Goal: Task Accomplishment & Management: Manage account settings

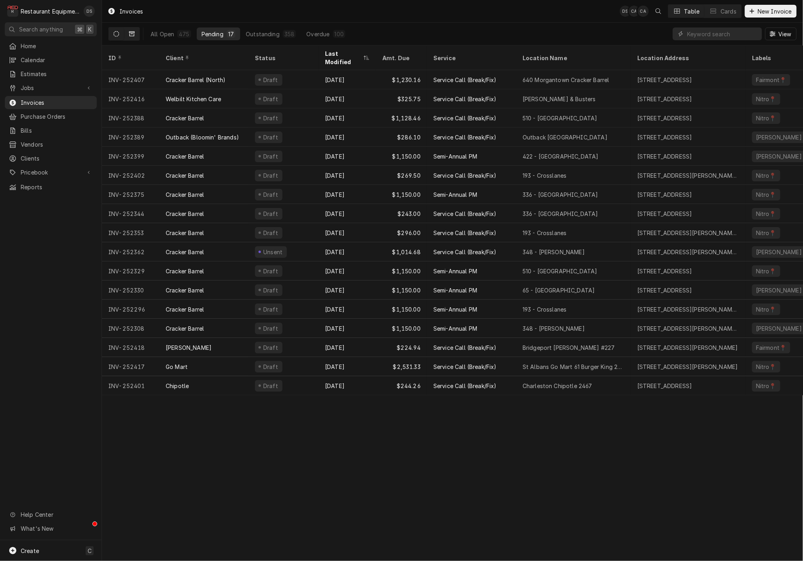
drag, startPoint x: 132, startPoint y: 35, endPoint x: 137, endPoint y: 35, distance: 4.8
click at [132, 35] on icon "Dynamic Content Wrapper" at bounding box center [132, 34] width 6 height 6
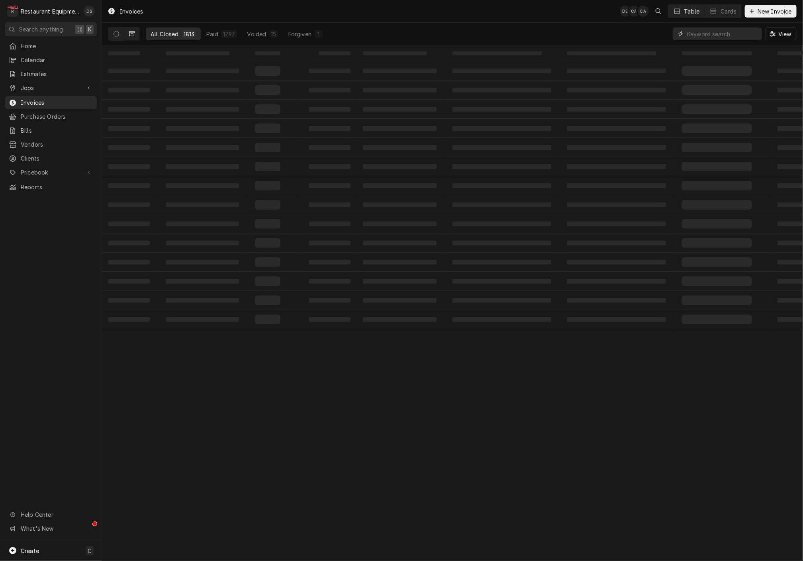
click at [723, 33] on input "Dynamic Content Wrapper" at bounding box center [722, 33] width 71 height 13
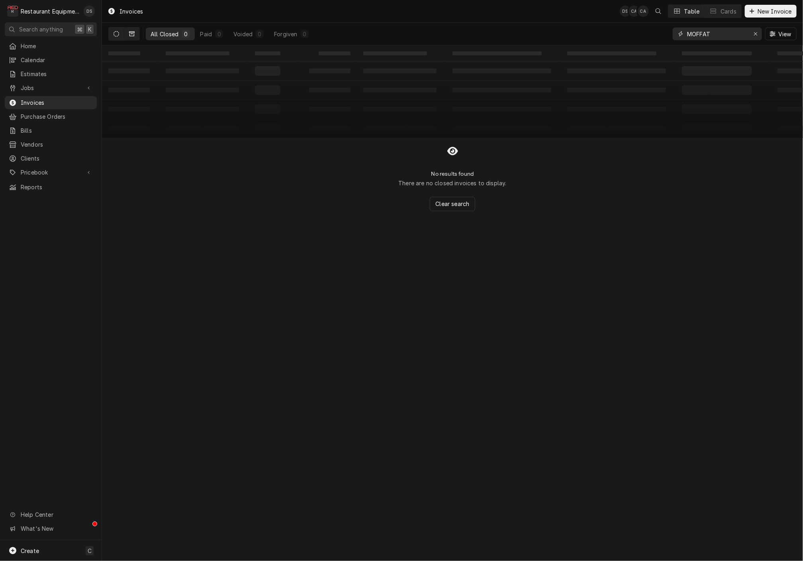
type input "MOFFAT"
click at [114, 31] on icon "Dynamic Content Wrapper" at bounding box center [116, 34] width 6 height 6
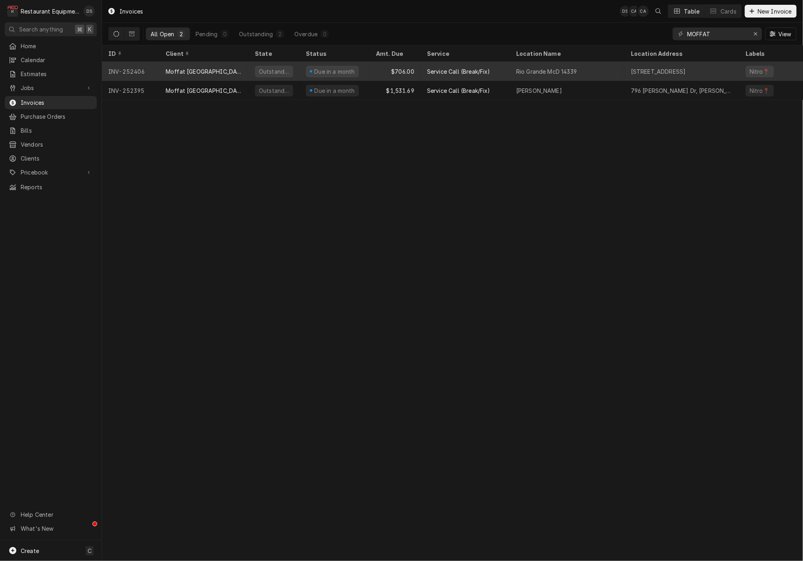
click at [500, 72] on div "Service Call (Break/Fix)" at bounding box center [464, 71] width 89 height 19
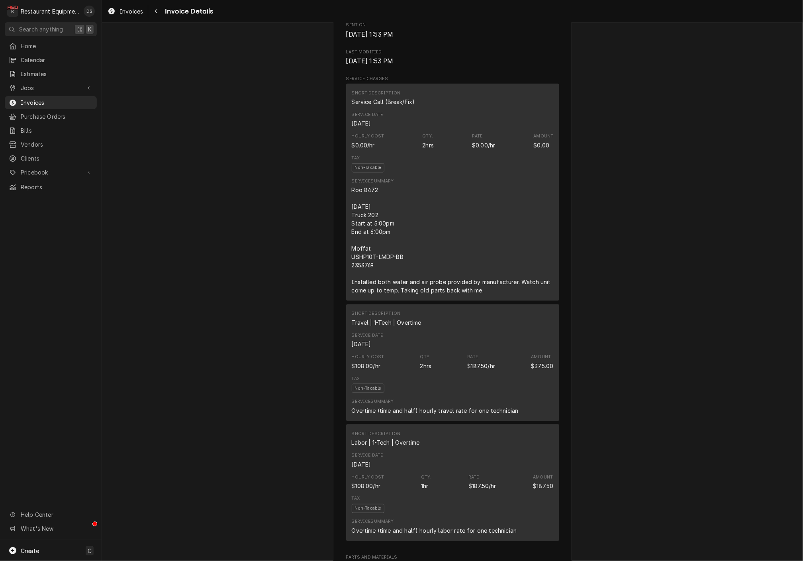
scroll to position [380, 0]
click at [158, 11] on div "Navigate back" at bounding box center [156, 11] width 8 height 8
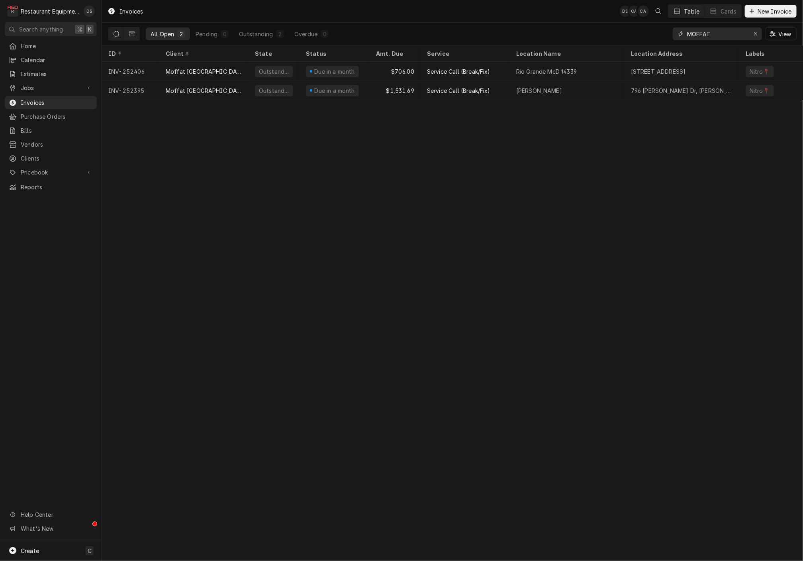
click at [713, 36] on input "MOFFAT" at bounding box center [717, 33] width 60 height 13
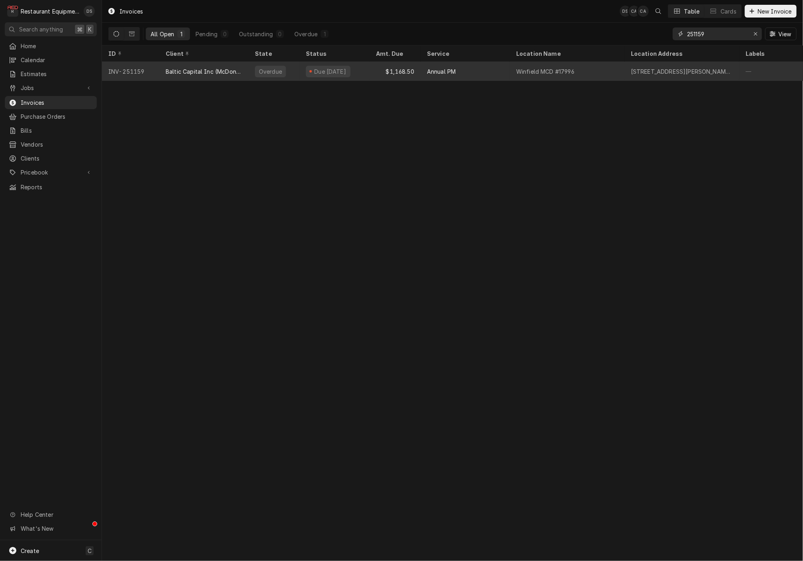
type input "251159"
click at [485, 76] on div "Annual PM" at bounding box center [464, 71] width 89 height 19
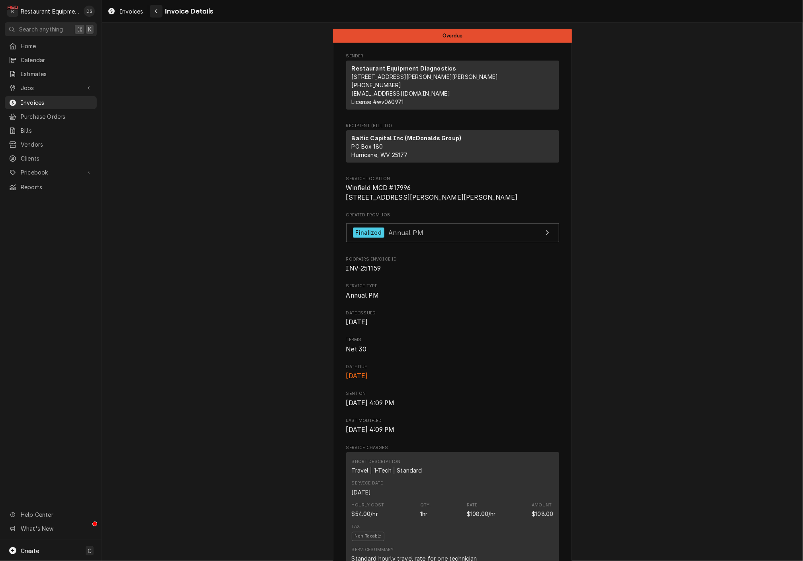
click at [158, 12] on div "Navigate back" at bounding box center [156, 11] width 8 height 8
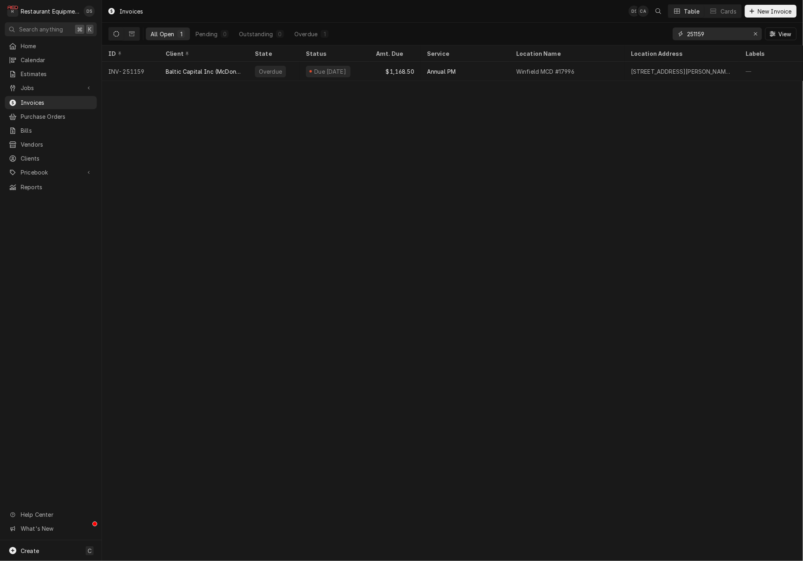
click at [712, 37] on input "251159" at bounding box center [717, 33] width 60 height 13
type input "2"
type input "252249"
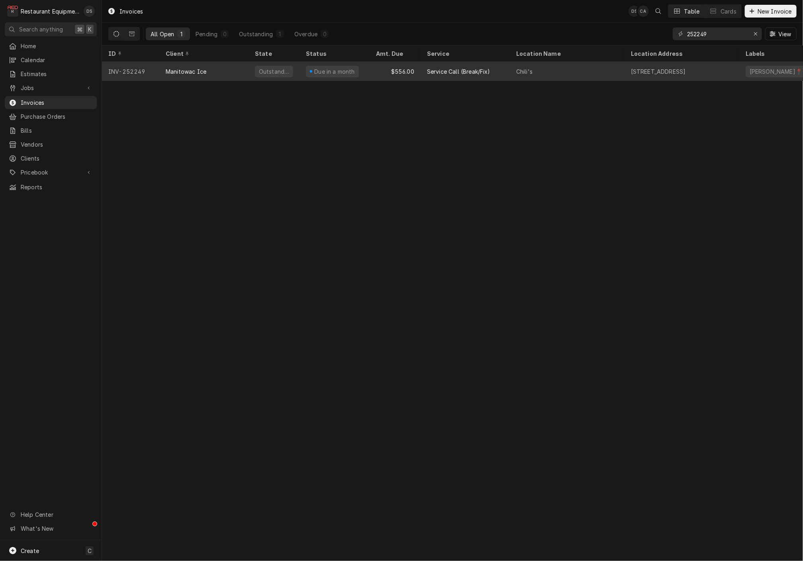
click at [549, 72] on div "Chili's" at bounding box center [567, 71] width 115 height 19
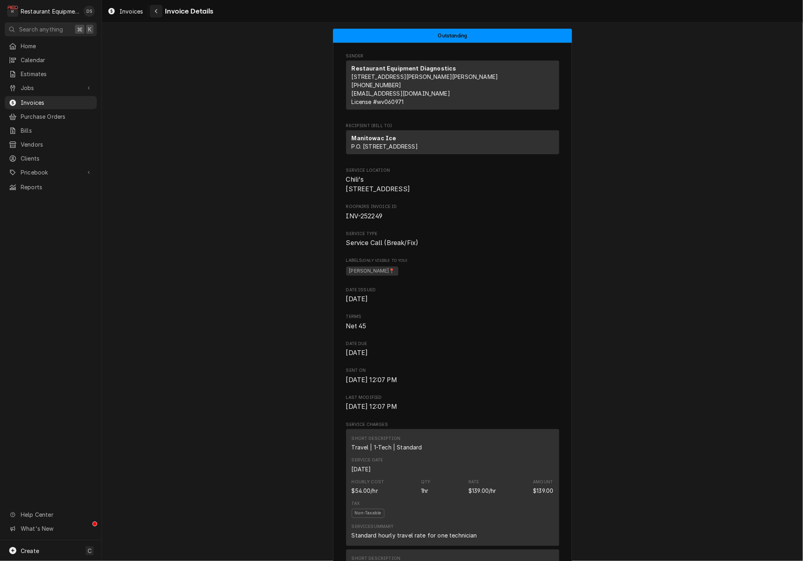
click at [152, 12] on button "Navigate back" at bounding box center [156, 11] width 13 height 13
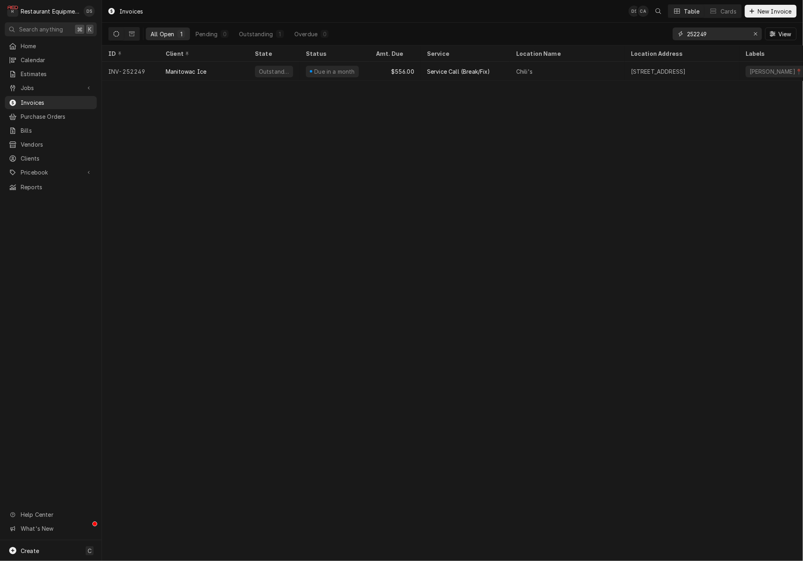
drag, startPoint x: 736, startPoint y: 34, endPoint x: 642, endPoint y: 25, distance: 94.3
click at [644, 27] on div "All Open 1 Pending 0 Outstanding 1 Overdue 0 252249 View" at bounding box center [452, 34] width 688 height 22
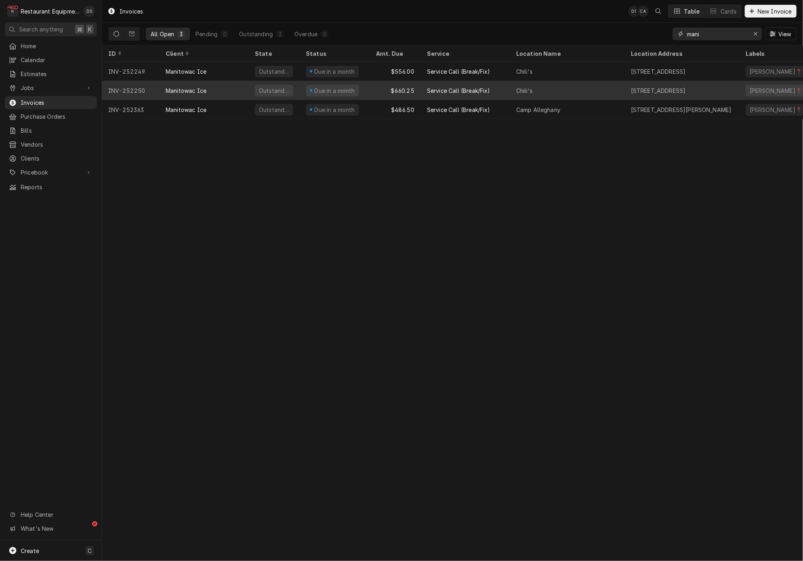
type input "mani"
click at [392, 94] on div "$660.25" at bounding box center [395, 90] width 51 height 19
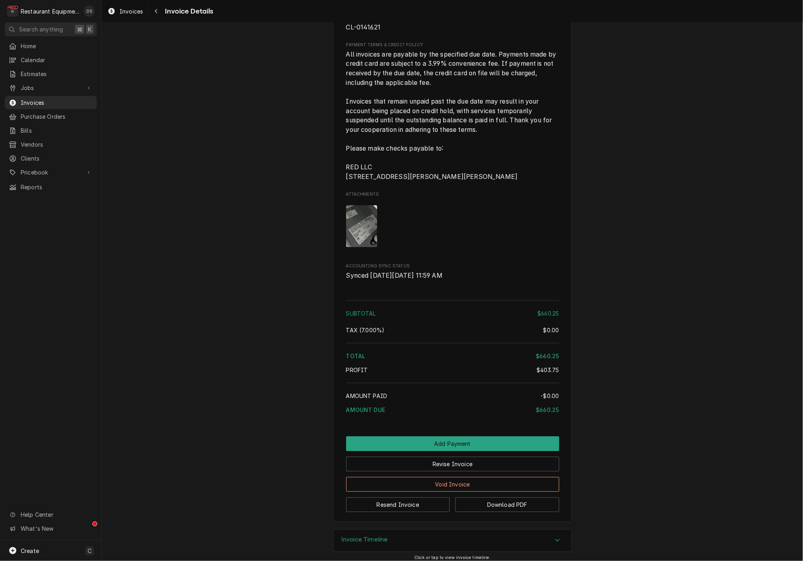
scroll to position [1356, 0]
click at [493, 457] on button "Revise Invoice" at bounding box center [452, 464] width 213 height 15
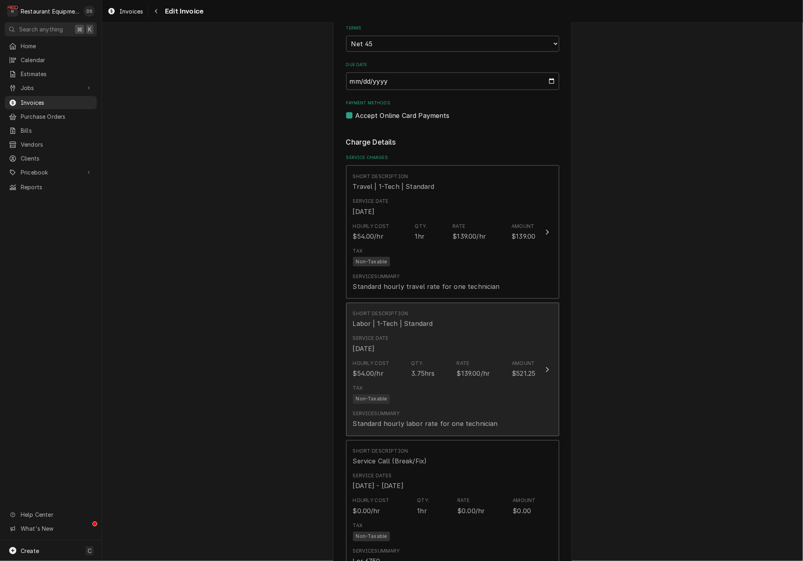
scroll to position [572, 0]
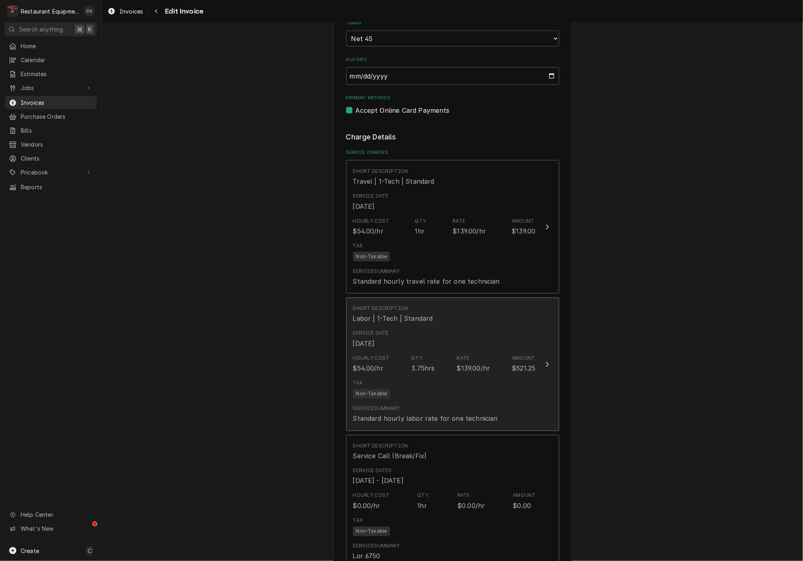
click at [490, 352] on div "Hourly Cost $54.00/hr Qty. 3.75hrs Rate $139.00/hr Amount $521.25" at bounding box center [444, 364] width 183 height 25
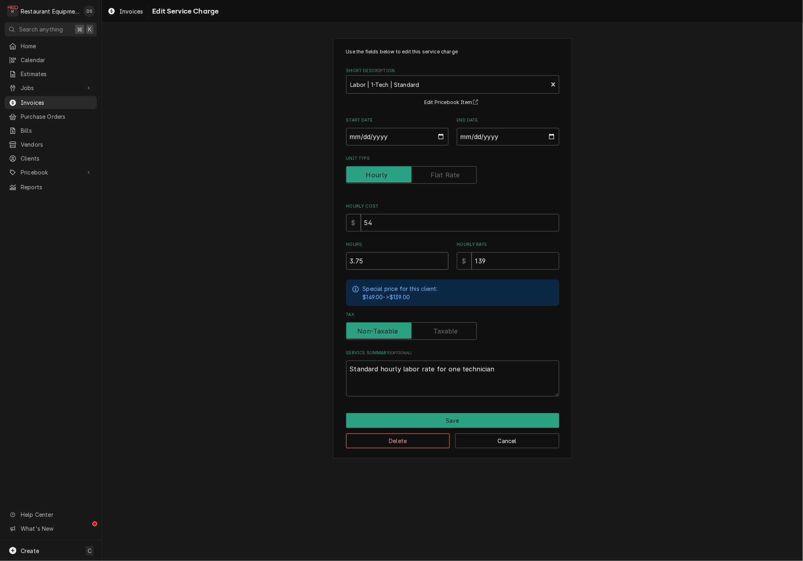
drag, startPoint x: 385, startPoint y: 264, endPoint x: 307, endPoint y: 255, distance: 79.3
click at [313, 256] on div "Use the fields below to edit this service charge Short Description Labor | 1-Te…" at bounding box center [452, 248] width 701 height 434
type textarea "x"
type input "3"
click at [464, 420] on button "Save" at bounding box center [452, 420] width 213 height 15
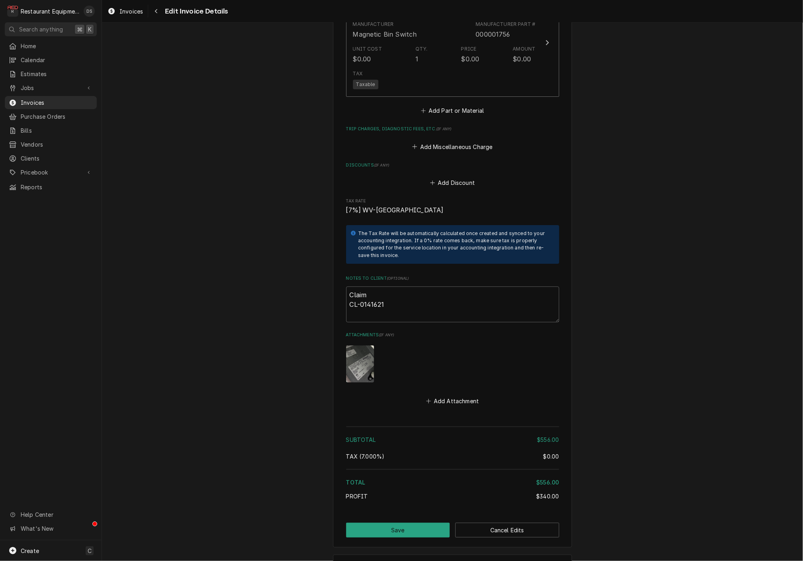
scroll to position [1641, 0]
click at [423, 523] on button "Save" at bounding box center [398, 530] width 104 height 15
type textarea "x"
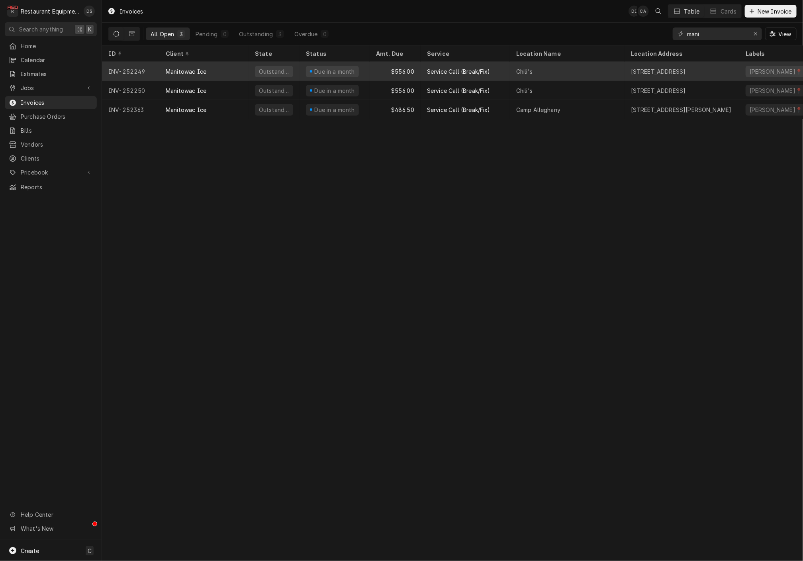
click at [563, 67] on div "Chili's" at bounding box center [567, 71] width 115 height 19
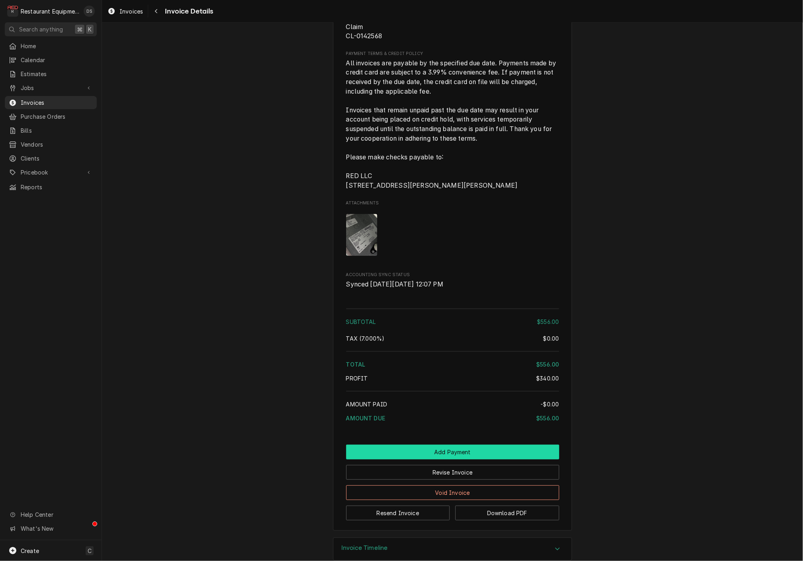
scroll to position [1668, 0]
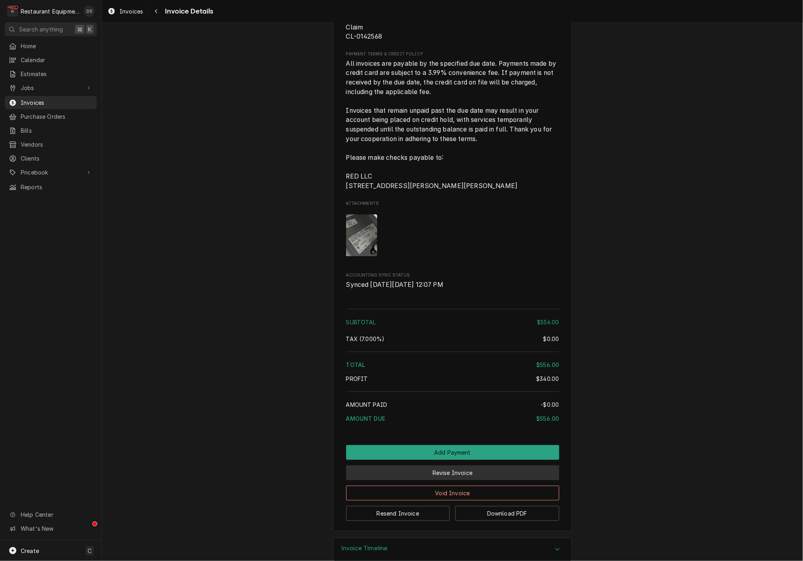
click at [464, 465] on button "Revise Invoice" at bounding box center [452, 472] width 213 height 15
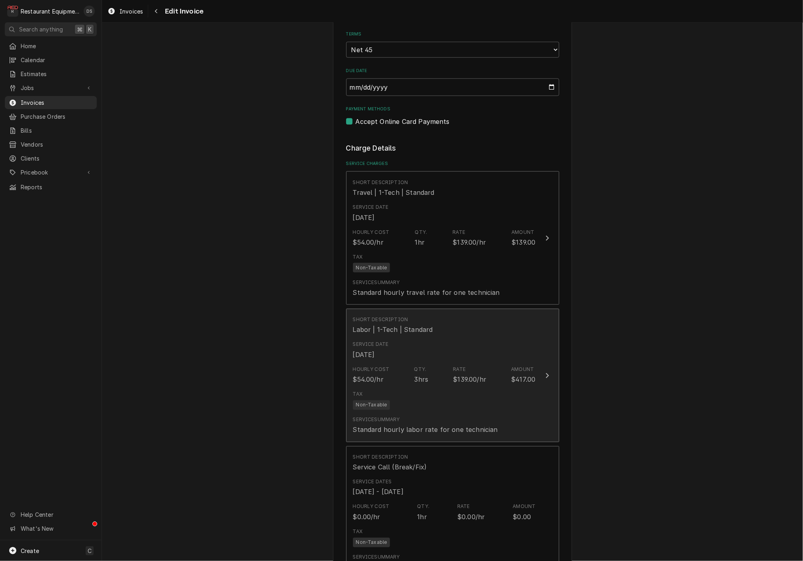
scroll to position [564, 0]
click at [461, 334] on div "Service Date [DATE]" at bounding box center [444, 346] width 183 height 25
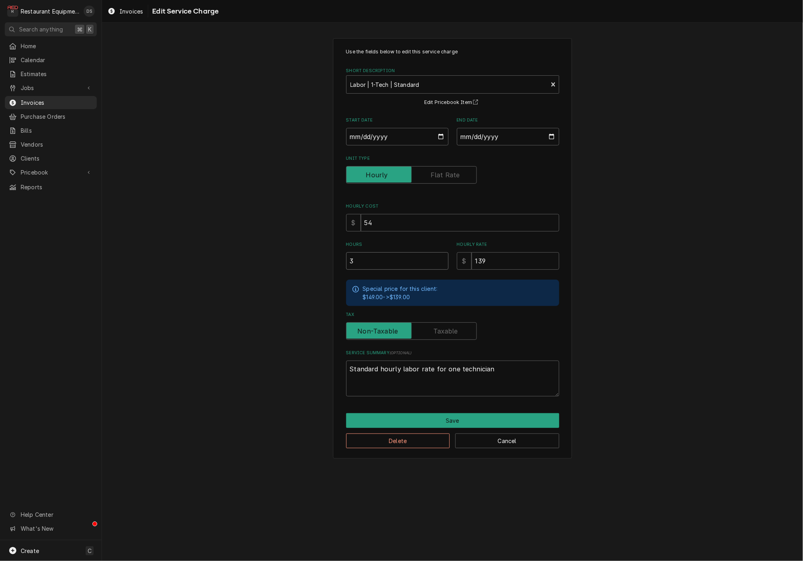
click at [399, 265] on input "3" at bounding box center [397, 261] width 102 height 18
type textarea "x"
type input "2"
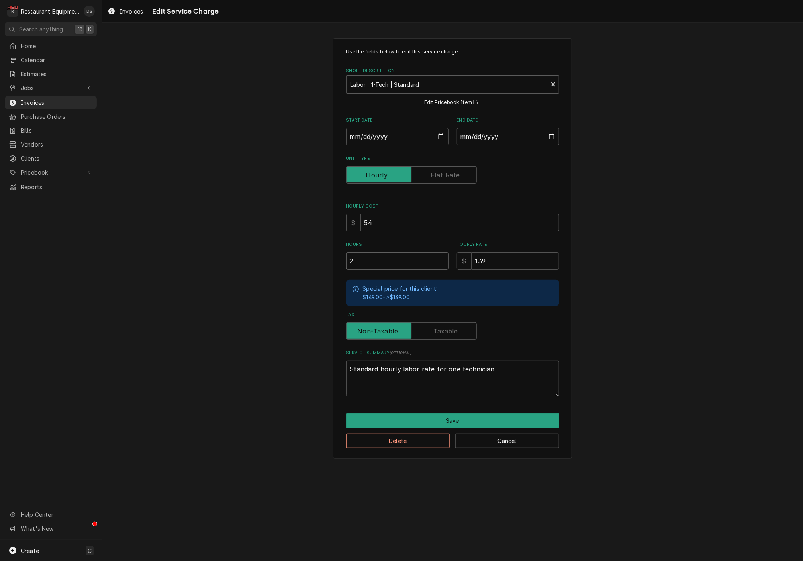
type textarea "x"
type input "2.5"
click at [461, 414] on button "Save" at bounding box center [452, 420] width 213 height 15
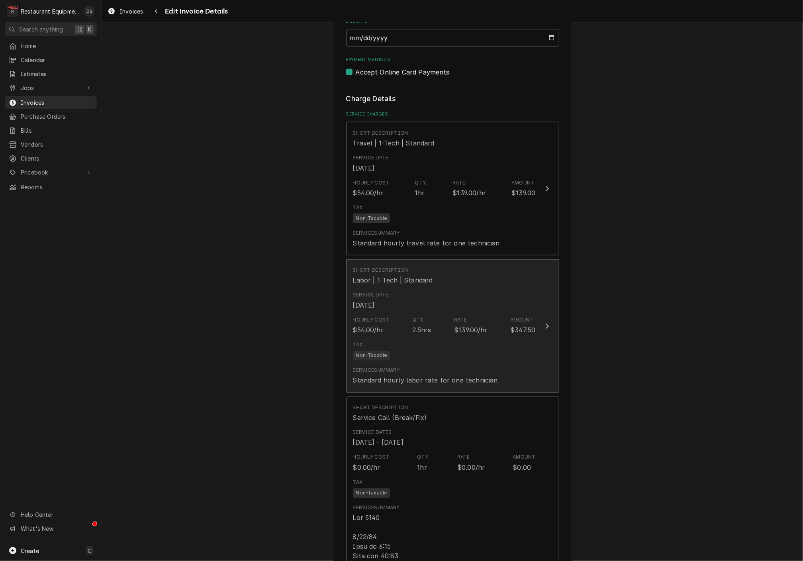
scroll to position [598, 0]
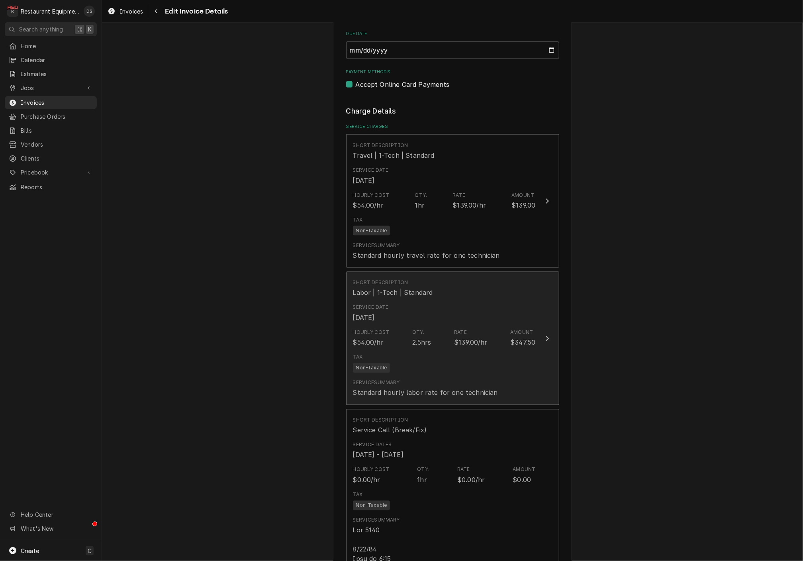
click at [480, 350] on div "Tax Non-Taxable" at bounding box center [444, 362] width 183 height 25
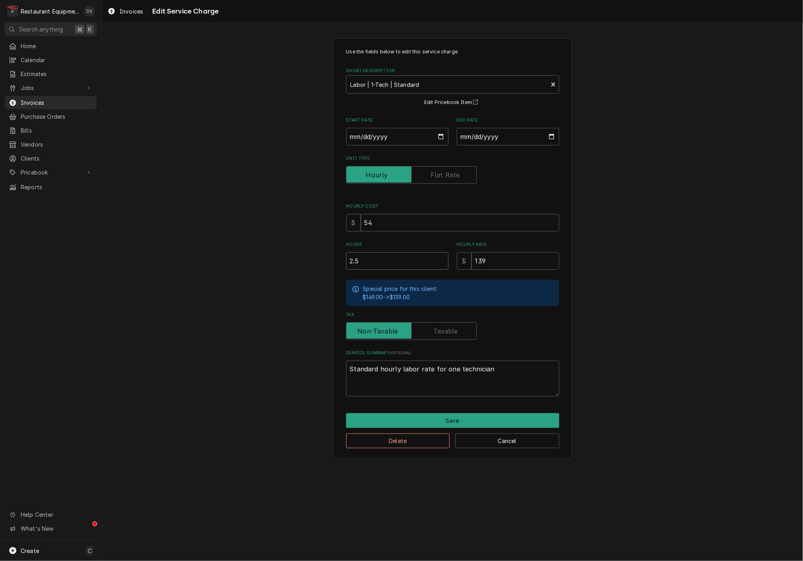
drag, startPoint x: 395, startPoint y: 256, endPoint x: 340, endPoint y: 252, distance: 55.1
click at [340, 252] on div "Use the fields below to edit this service charge Short Description Labor | 1-Te…" at bounding box center [452, 248] width 239 height 420
type textarea "x"
type input "2"
click at [458, 413] on button "Save" at bounding box center [452, 420] width 213 height 15
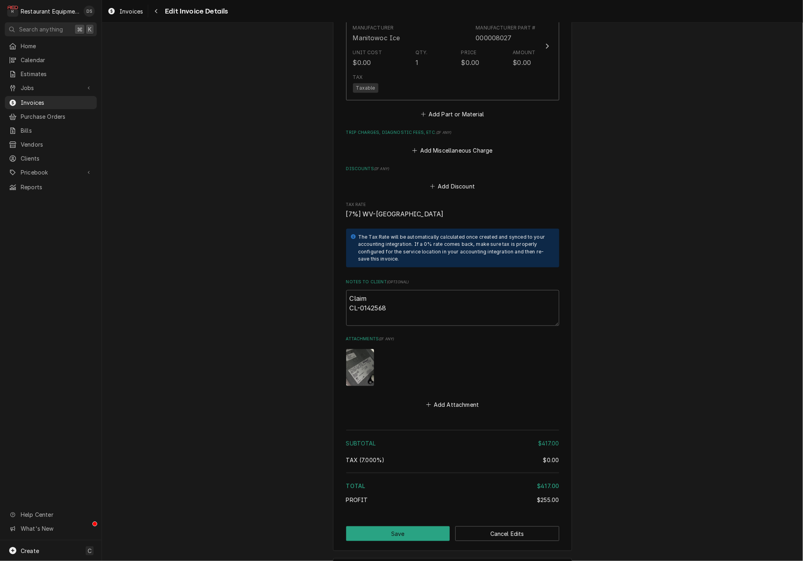
scroll to position [2013, 0]
click at [417, 526] on button "Save" at bounding box center [398, 533] width 104 height 15
type textarea "x"
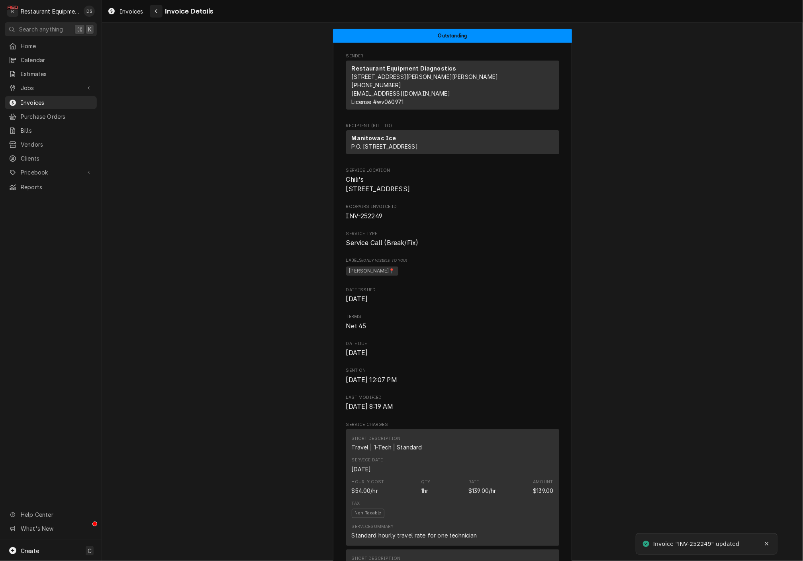
click at [160, 9] on button "Navigate back" at bounding box center [156, 11] width 13 height 13
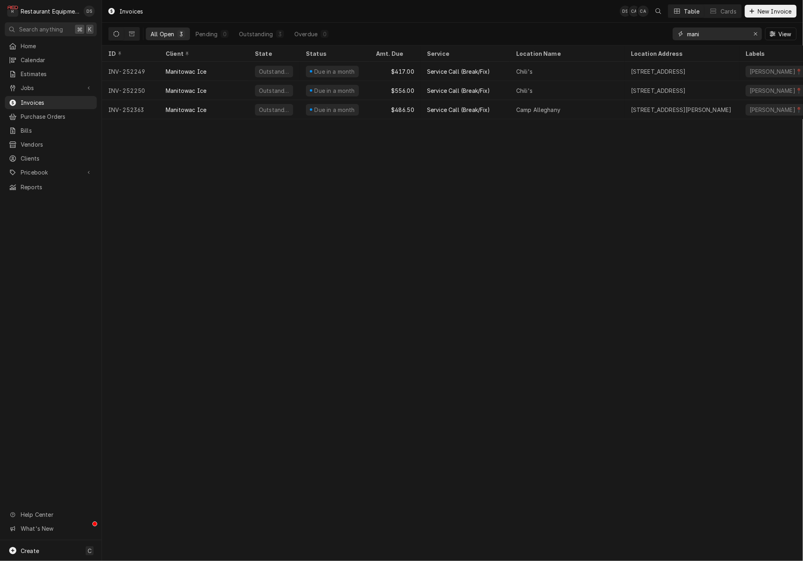
click at [723, 31] on input "mani" at bounding box center [717, 33] width 60 height 13
type input "251857"
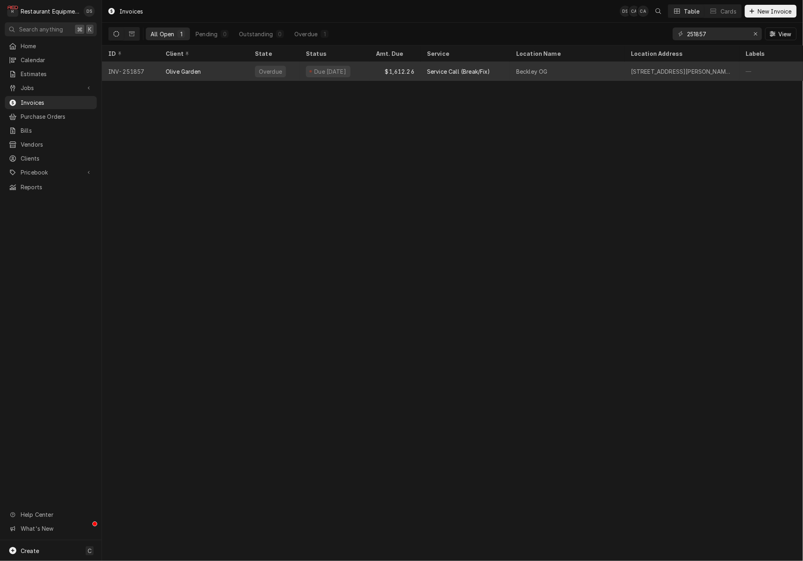
click at [583, 63] on div "Beckley OG" at bounding box center [567, 71] width 115 height 19
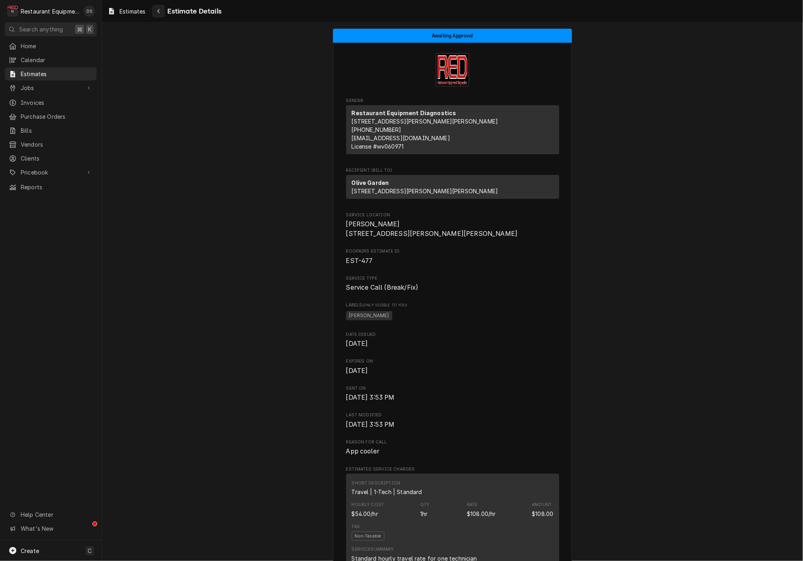
click at [161, 11] on div "Navigate back" at bounding box center [159, 11] width 8 height 8
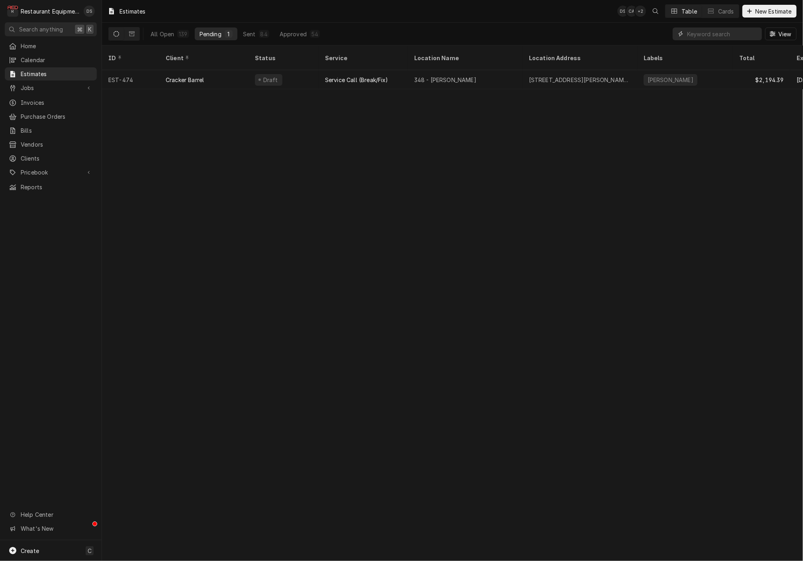
click at [708, 33] on input "Dynamic Content Wrapper" at bounding box center [722, 33] width 71 height 13
type input "476"
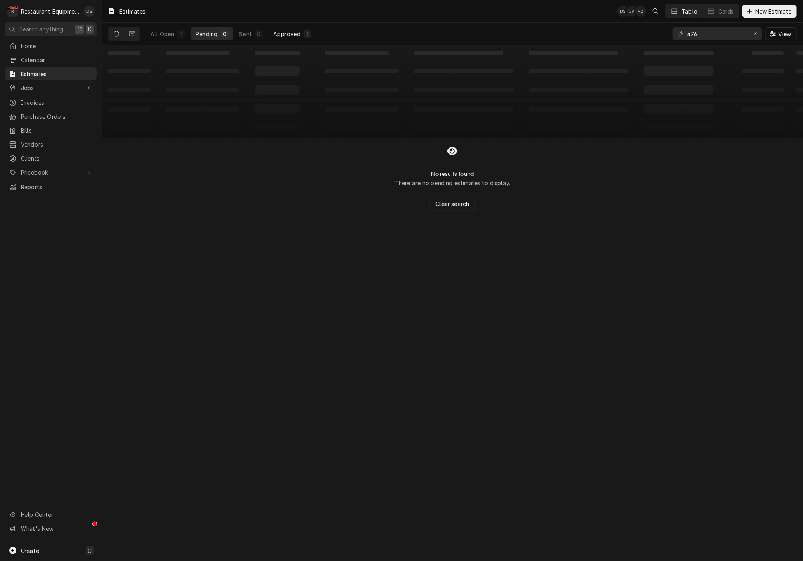
click at [293, 36] on div "Approved" at bounding box center [286, 34] width 27 height 8
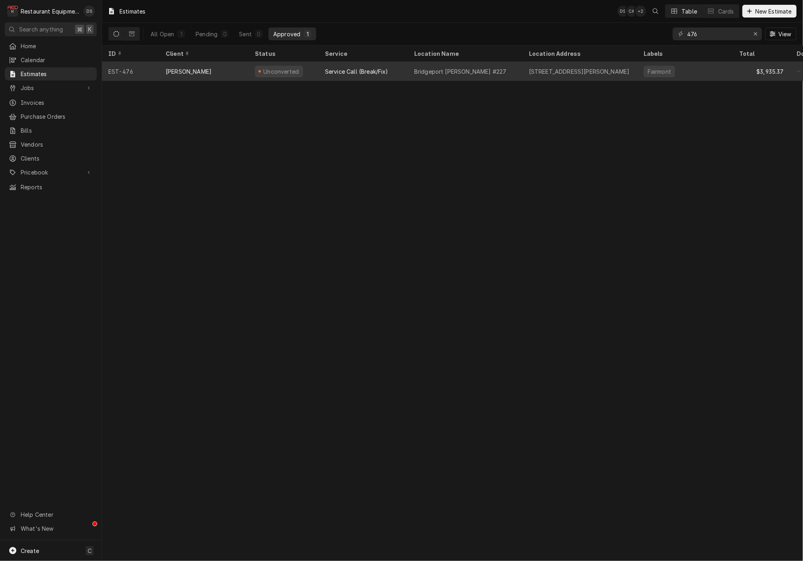
click at [219, 68] on div "Bob Evans" at bounding box center [203, 71] width 89 height 19
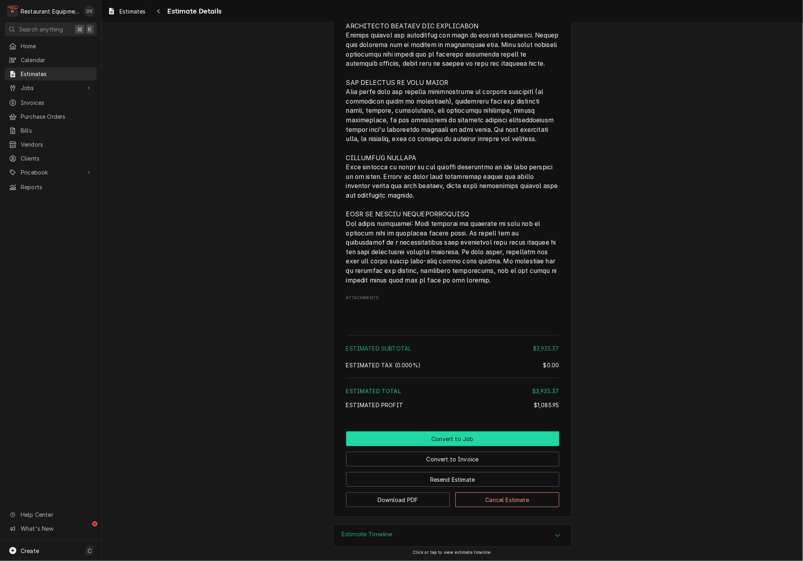
scroll to position [2071, 0]
click at [457, 442] on button "Convert to Job" at bounding box center [452, 439] width 213 height 15
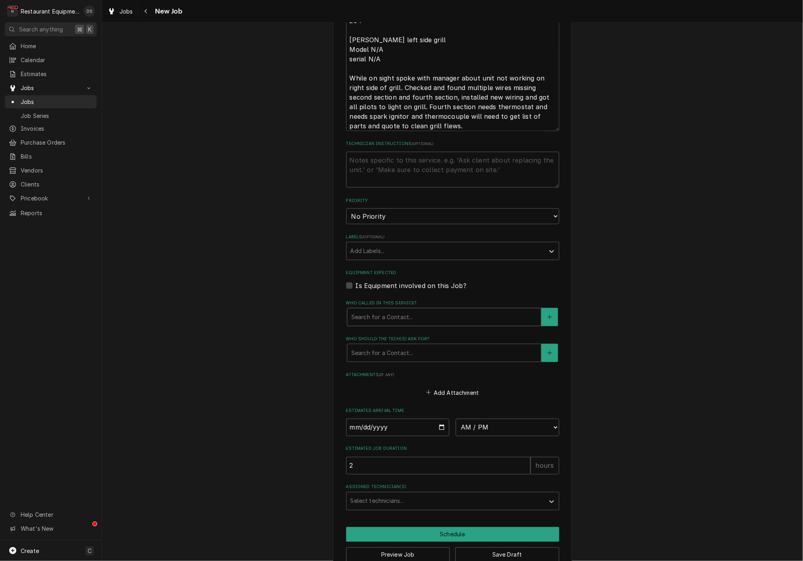
scroll to position [475, 0]
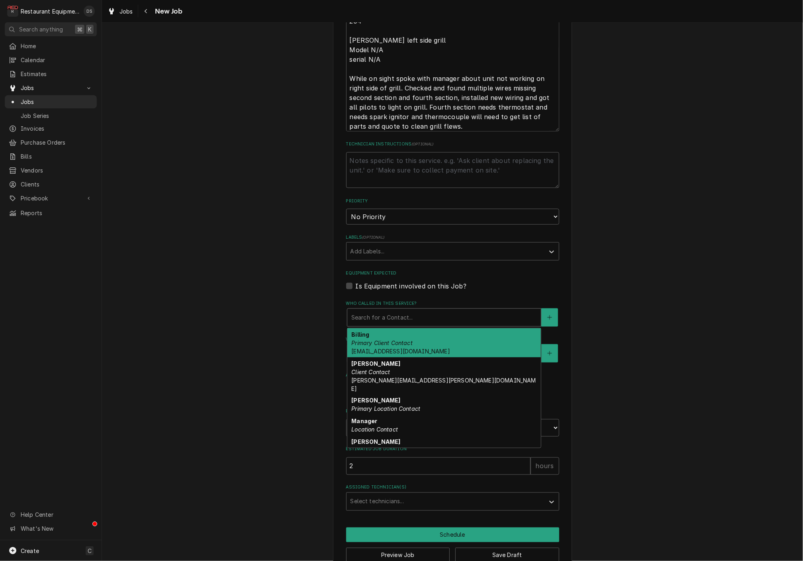
click at [380, 313] on div "Search for a Contact..." at bounding box center [444, 317] width 186 height 8
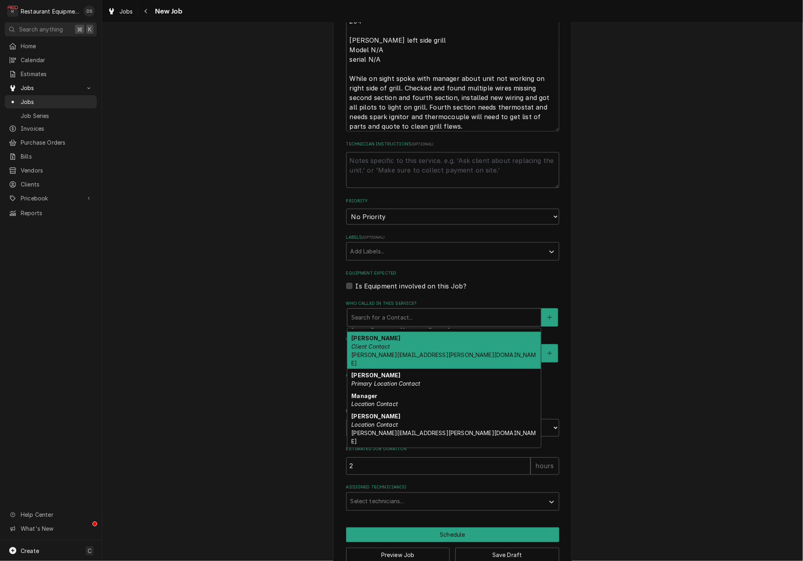
scroll to position [31, 0]
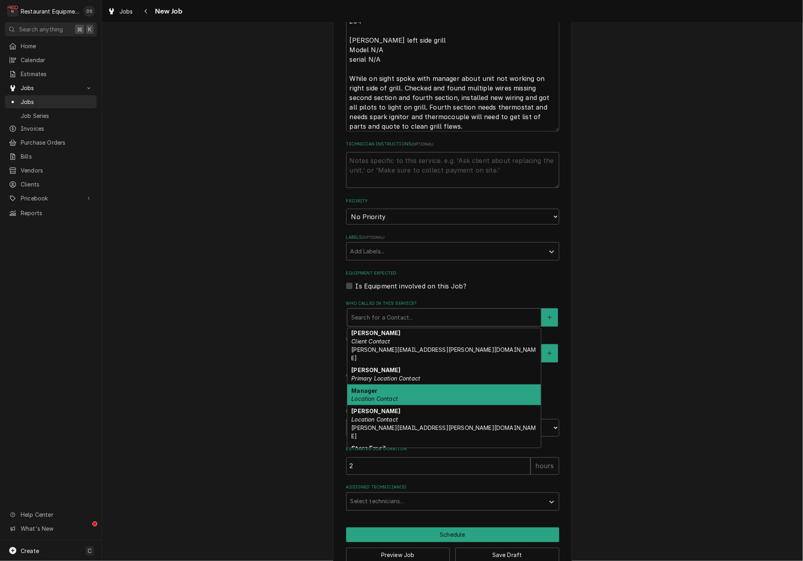
click at [389, 384] on div "Manager Location Contact" at bounding box center [444, 394] width 194 height 21
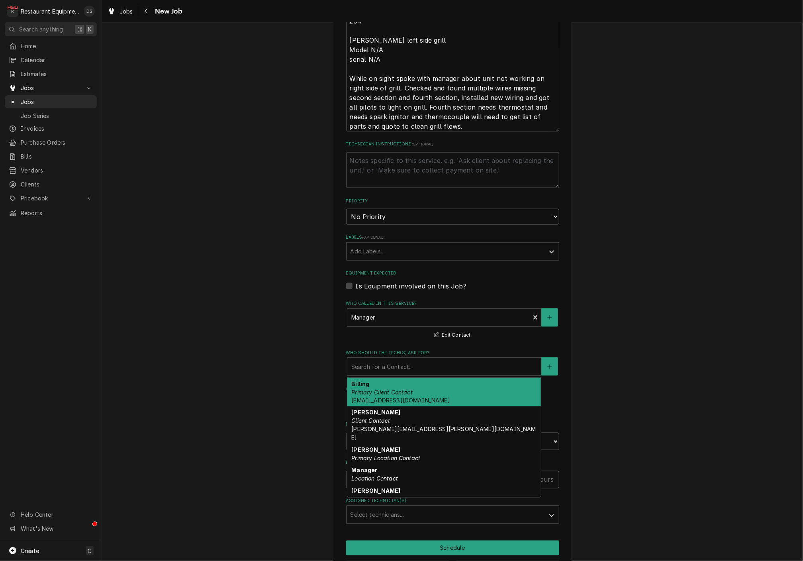
click at [394, 359] on div "Who should the tech(s) ask for?" at bounding box center [444, 366] width 186 height 14
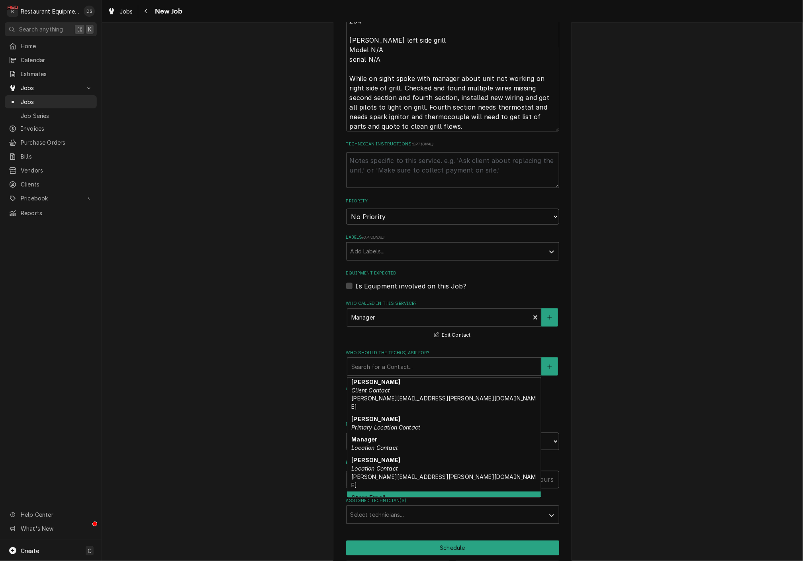
click at [402, 491] on div "Store Email Location Contact ber.0227@bobevans.com" at bounding box center [444, 505] width 194 height 29
type textarea "x"
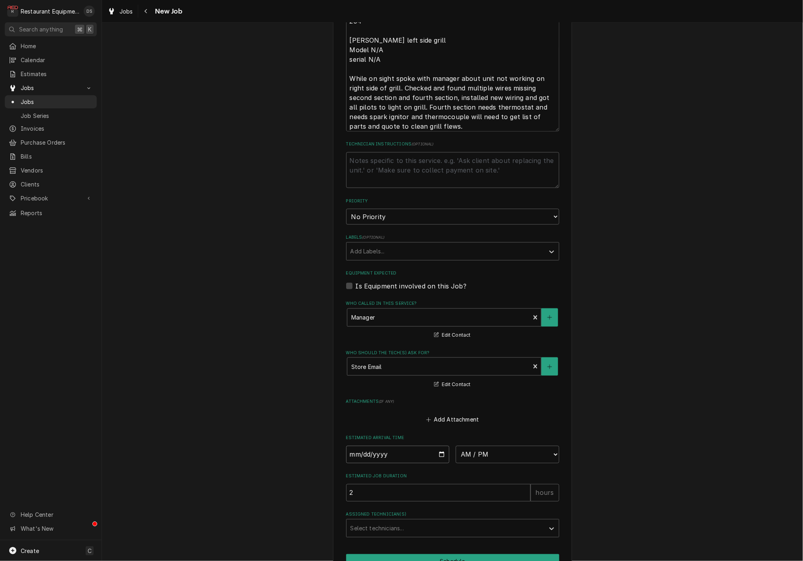
click at [386, 446] on input "Date" at bounding box center [398, 455] width 104 height 18
type input "2025-08-14"
click at [608, 437] on div "Please provide the following information to create a job: Client Details Client…" at bounding box center [452, 81] width 701 height 1050
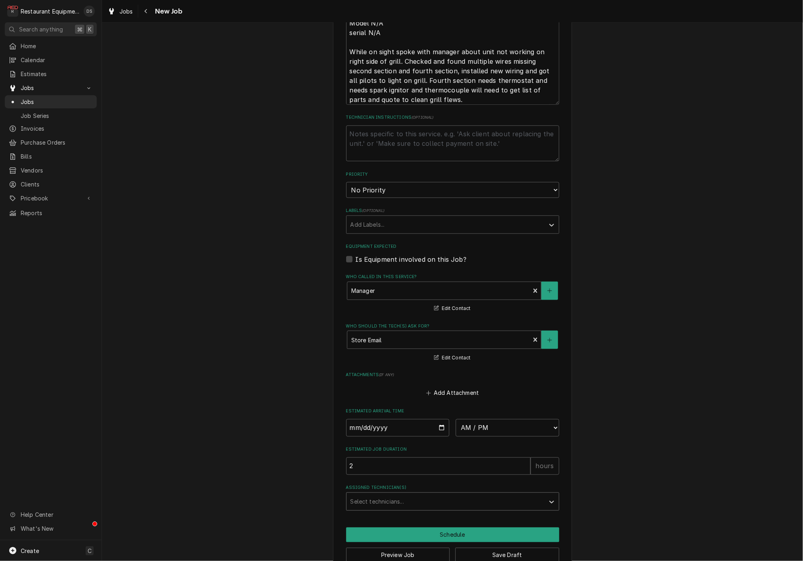
scroll to position [502, 0]
click at [513, 548] on button "Save Draft" at bounding box center [507, 555] width 104 height 15
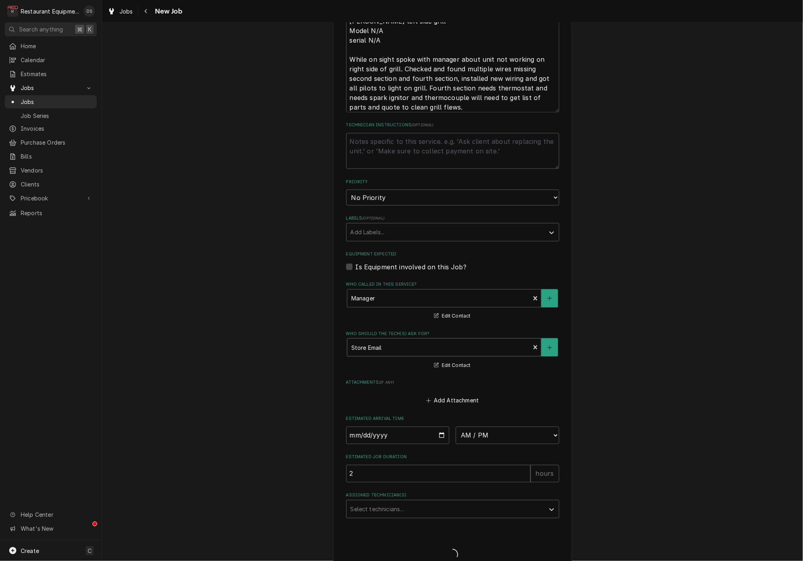
type textarea "x"
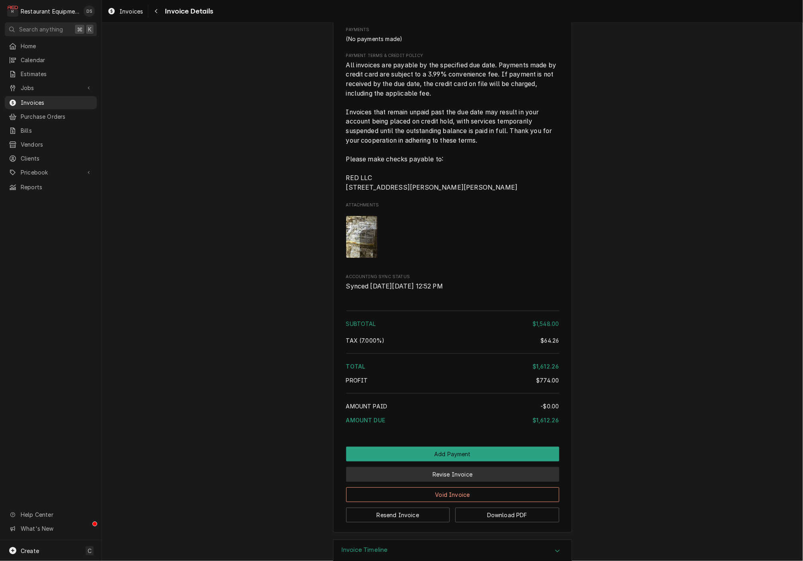
scroll to position [1541, 0]
click at [473, 467] on button "Revise Invoice" at bounding box center [452, 474] width 213 height 15
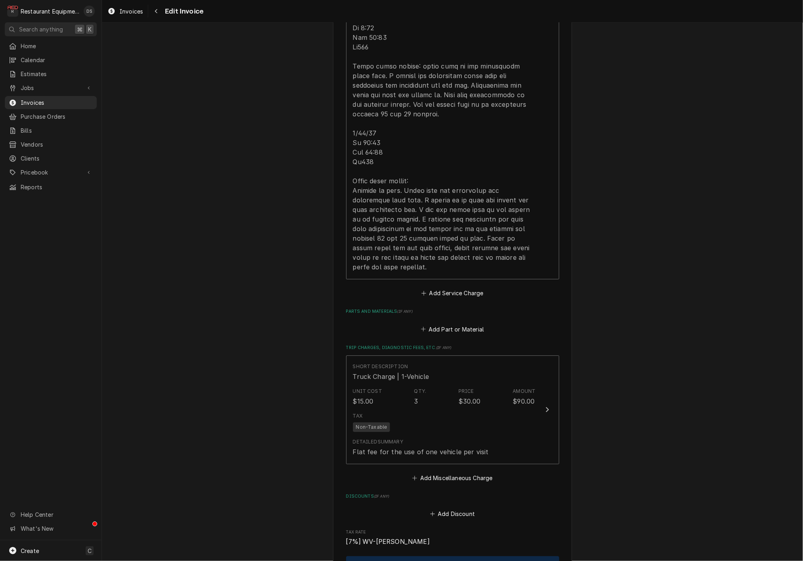
scroll to position [1394, 0]
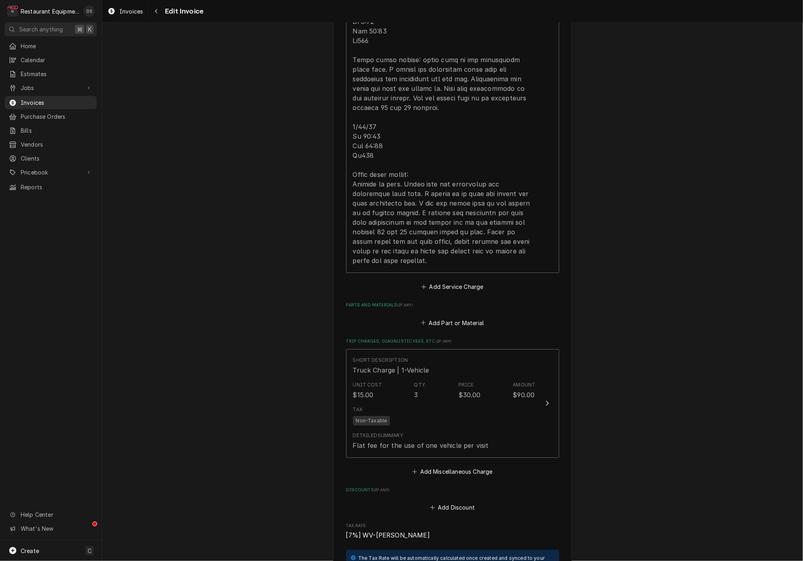
click at [460, 502] on button "Add Discount" at bounding box center [451, 507] width 47 height 11
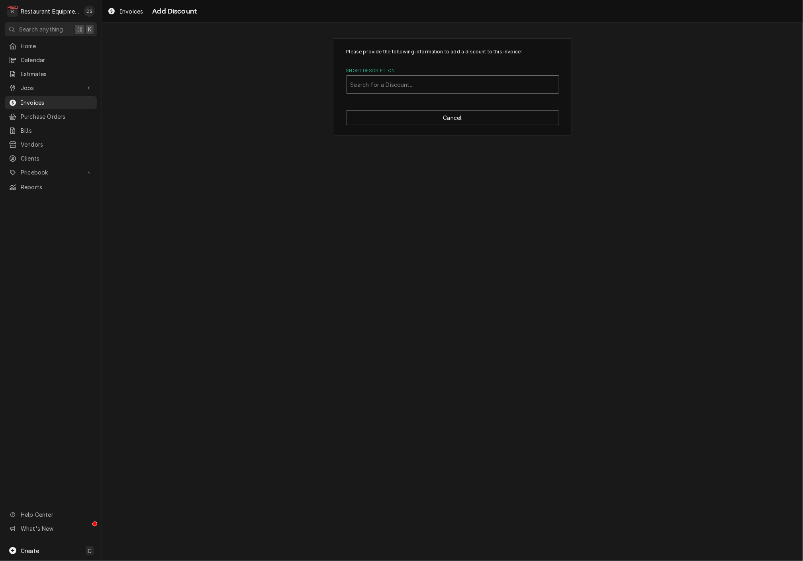
click at [428, 78] on div "Short Description" at bounding box center [452, 84] width 204 height 14
click at [401, 100] on strong "[PERSON_NAME] EARLY PAYMENT DISCOUNT" at bounding box center [416, 101] width 133 height 7
click at [396, 139] on input "Quantity" at bounding box center [397, 137] width 102 height 18
type textarea "x"
type input "1"
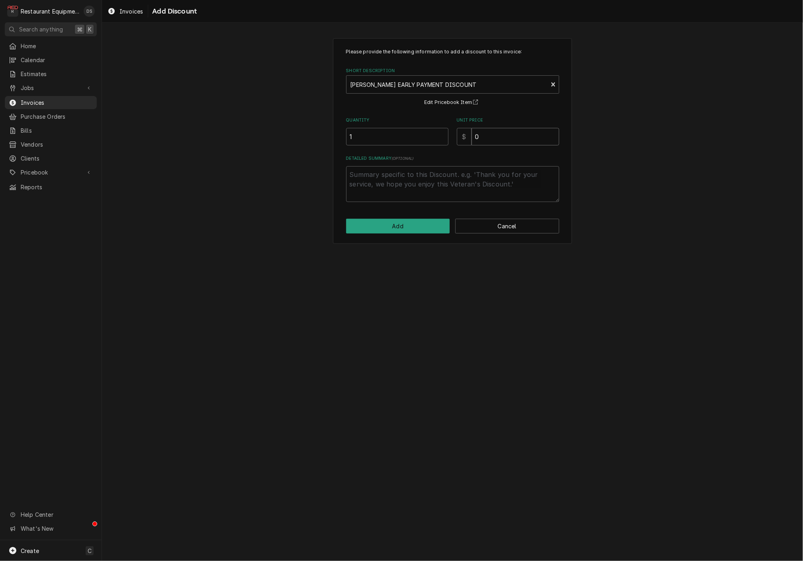
type textarea "x"
type input "1"
type textarea "x"
type input "18"
type textarea "x"
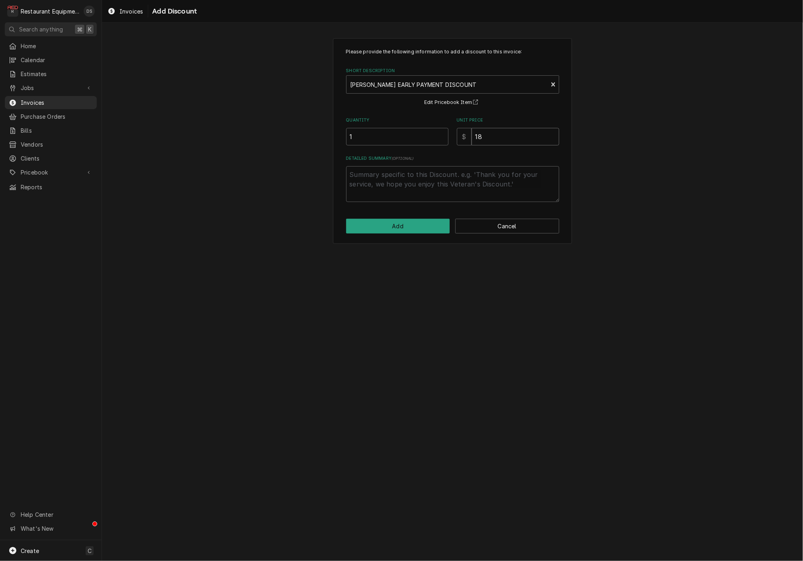
type input "18.2"
type textarea "x"
type input "18.22"
click at [391, 227] on button "Add" at bounding box center [398, 226] width 104 height 15
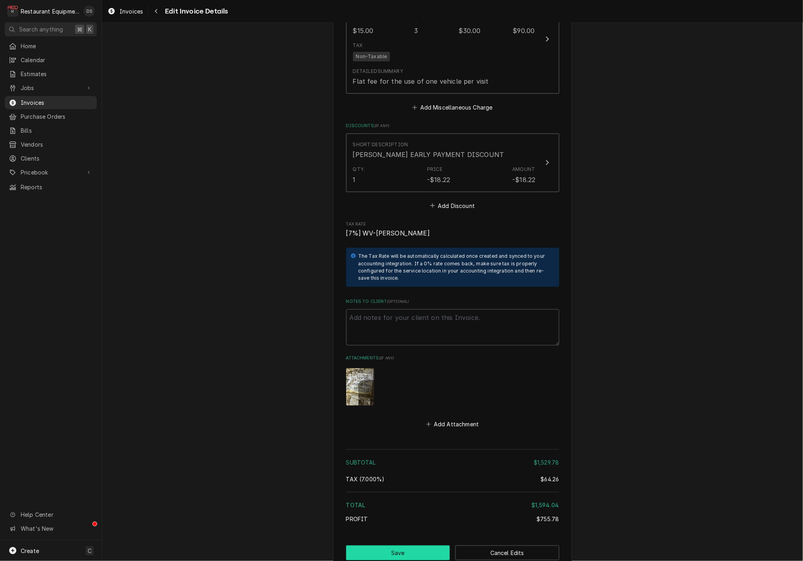
scroll to position [1758, 0]
click at [427, 546] on button "Save" at bounding box center [398, 553] width 104 height 15
type textarea "x"
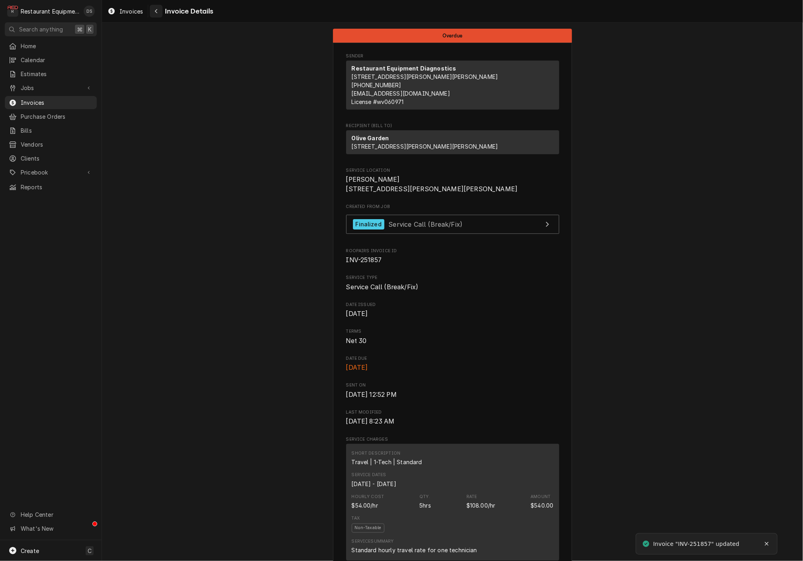
click at [153, 7] on div "Navigate back" at bounding box center [156, 11] width 8 height 8
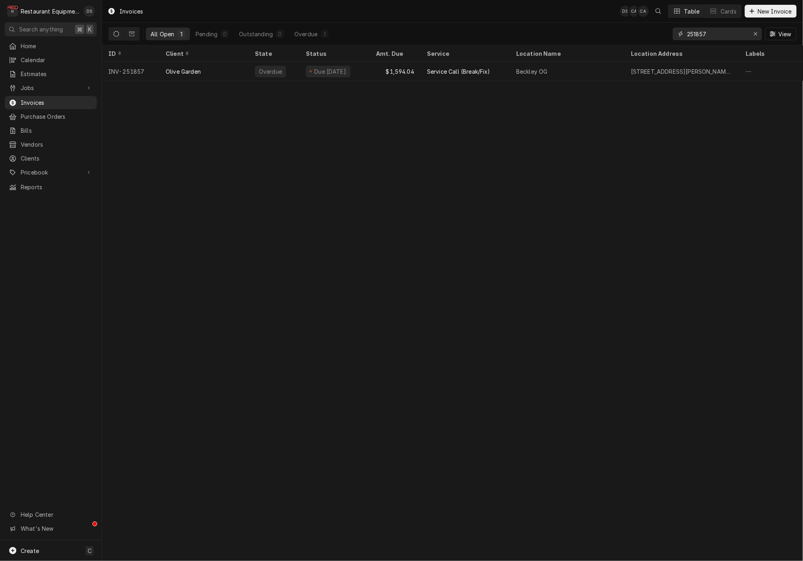
click at [714, 35] on input "251857" at bounding box center [717, 33] width 60 height 13
type input "252356"
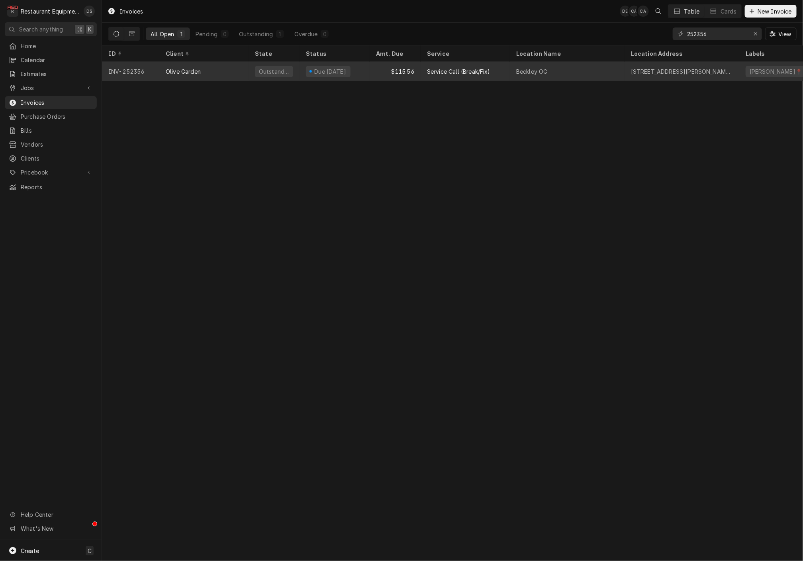
click at [513, 68] on div "Beckley OG" at bounding box center [567, 71] width 115 height 19
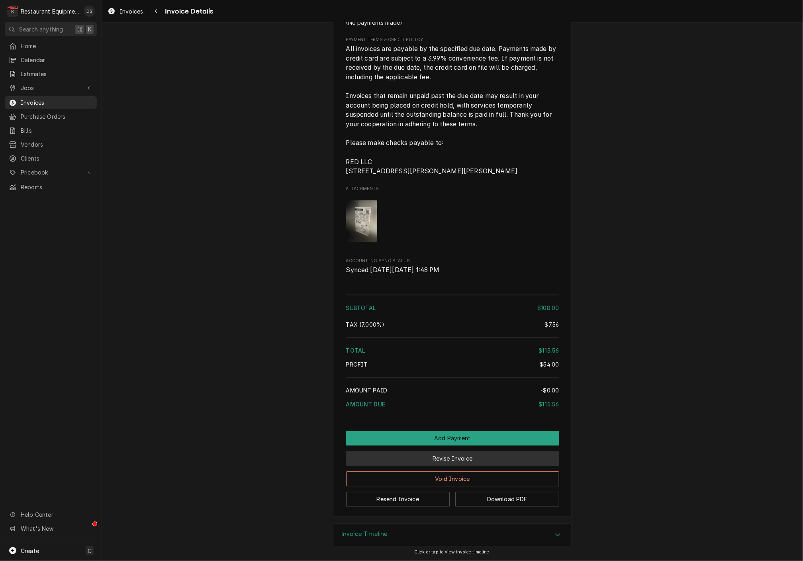
scroll to position [919, 0]
click at [467, 457] on button "Revise Invoice" at bounding box center [452, 458] width 213 height 15
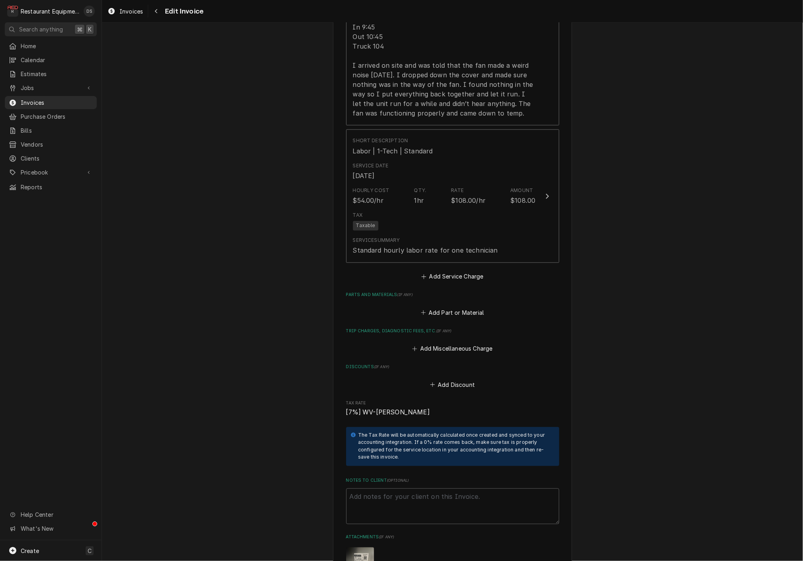
scroll to position [667, 0]
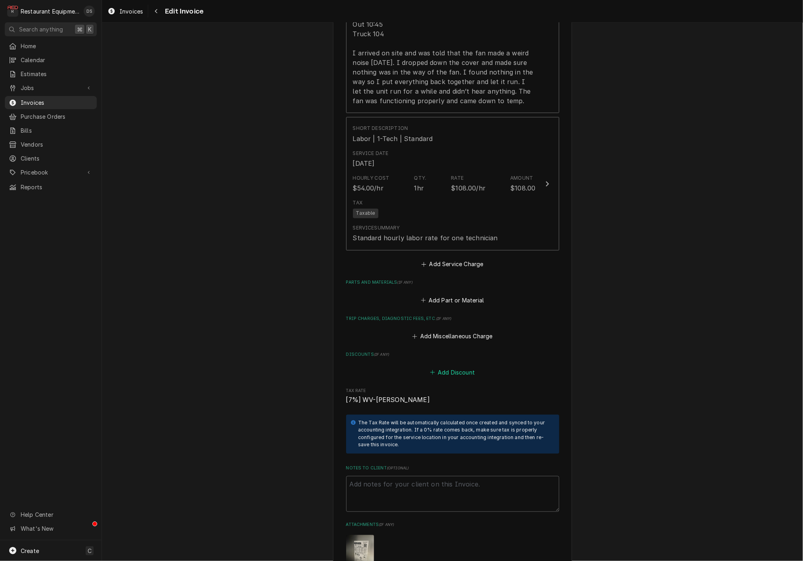
click at [455, 367] on button "Add Discount" at bounding box center [451, 372] width 47 height 11
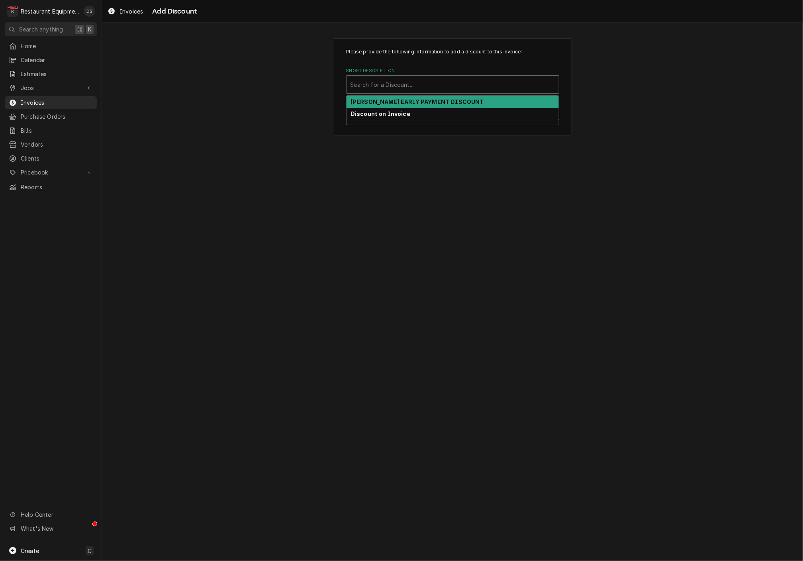
click at [411, 86] on div "Search for a Discount..." at bounding box center [452, 84] width 204 height 8
click at [406, 98] on strong "DARDEN EARLY PAYMENT DISCOUNT" at bounding box center [416, 101] width 133 height 7
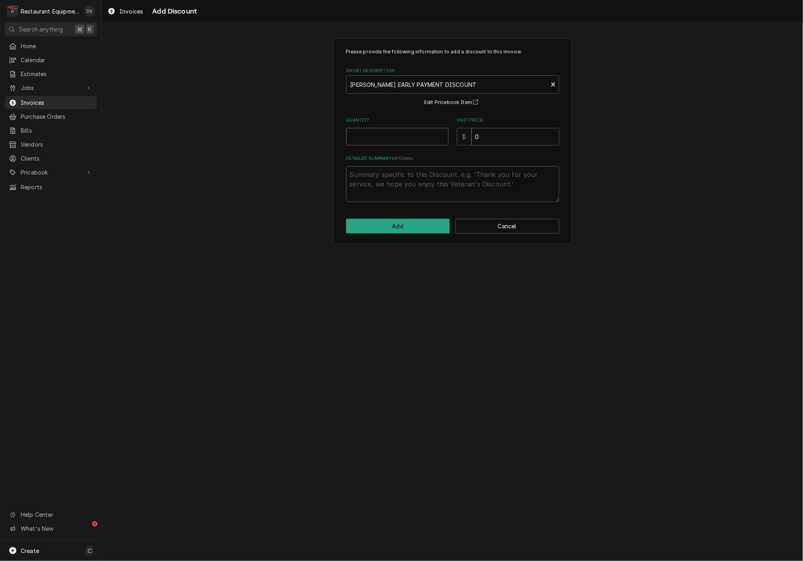
click at [413, 132] on input "Quantity" at bounding box center [397, 137] width 102 height 18
type textarea "x"
type input "1"
type textarea "x"
type input "3"
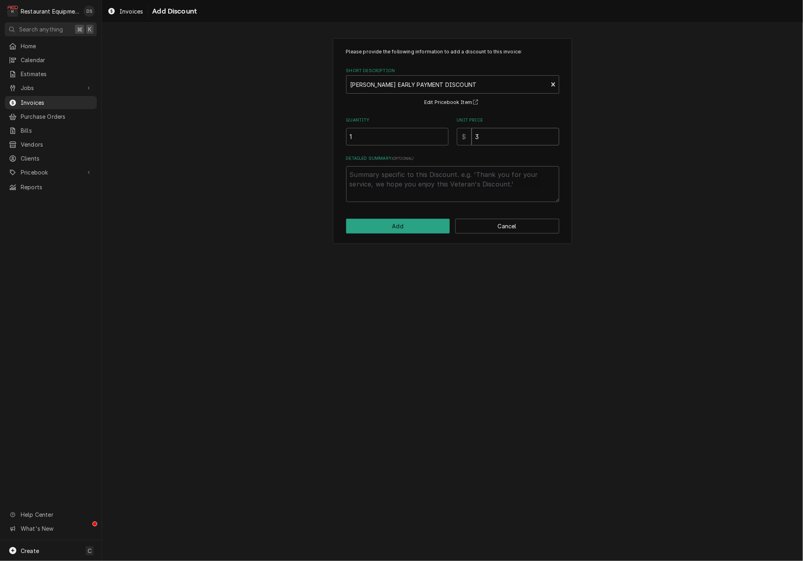
type textarea "x"
type input "3.0"
type textarea "x"
type input "3.02"
click at [409, 221] on button "Add" at bounding box center [398, 226] width 104 height 15
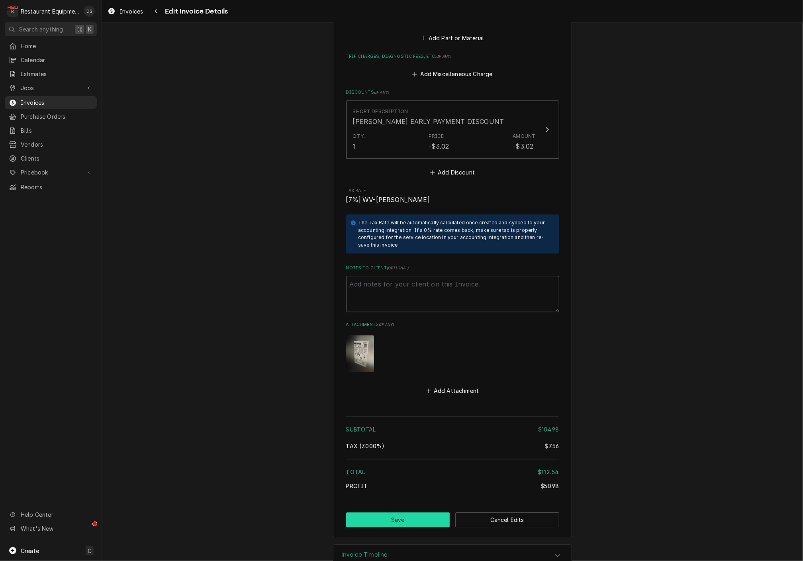
scroll to position [929, 0]
click at [418, 513] on button "Save" at bounding box center [398, 520] width 104 height 15
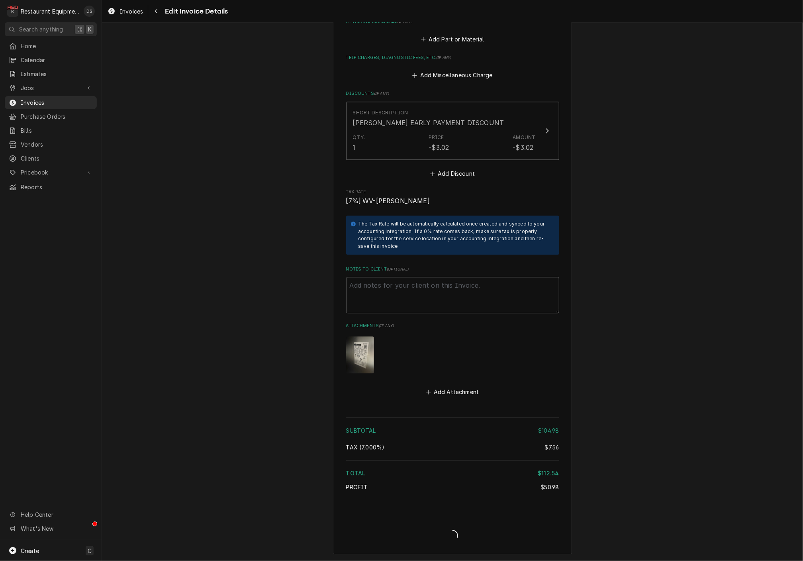
type textarea "x"
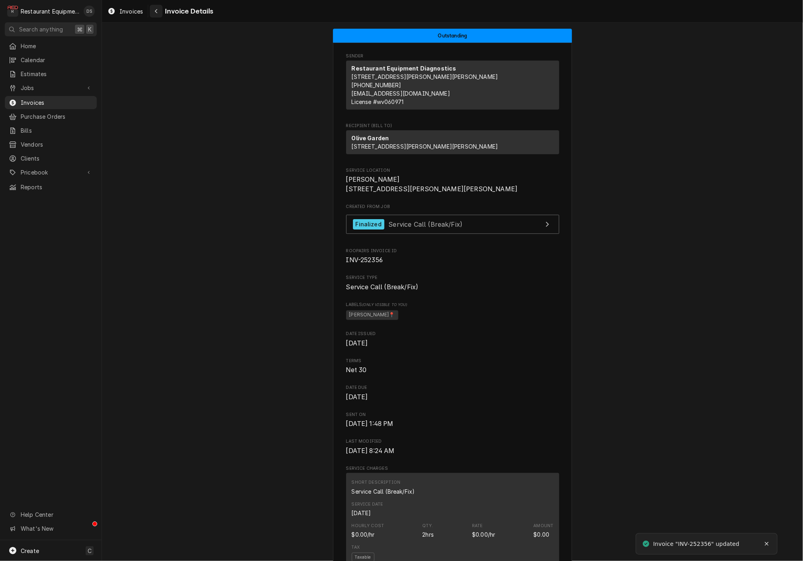
click at [153, 14] on div "Navigate back" at bounding box center [156, 11] width 8 height 8
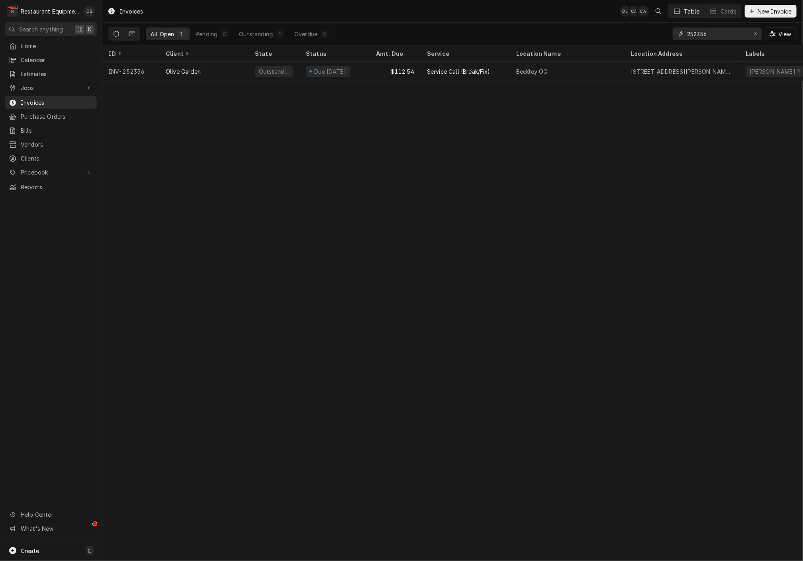
click at [724, 37] on input "252356" at bounding box center [717, 33] width 60 height 13
type input "252355"
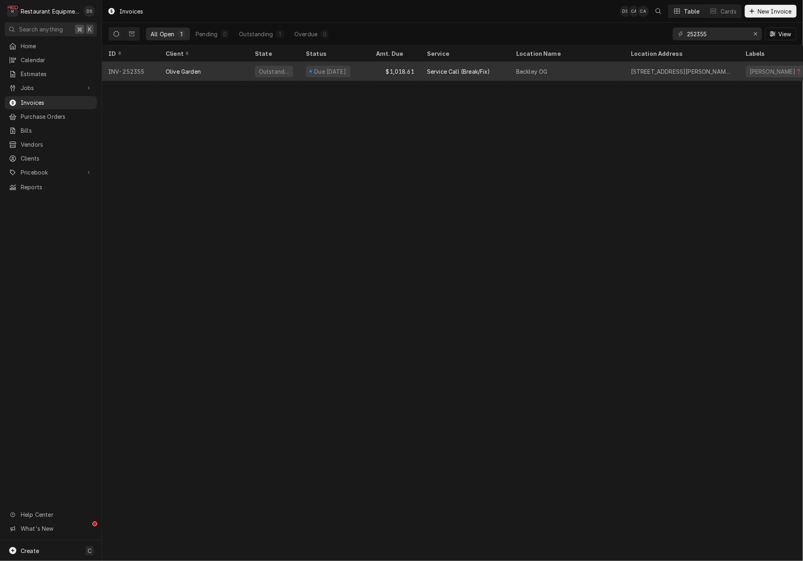
click at [407, 66] on div "$1,018.61" at bounding box center [395, 71] width 51 height 19
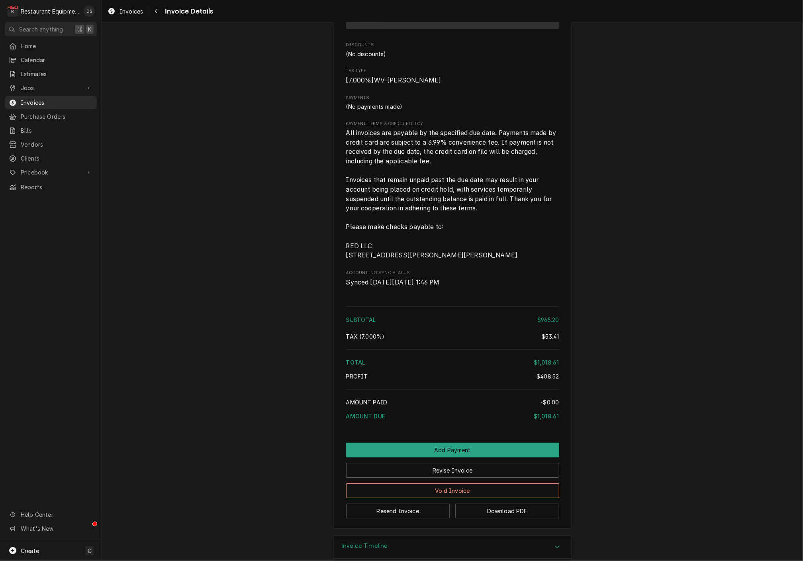
scroll to position [1426, 0]
click at [471, 463] on button "Revise Invoice" at bounding box center [452, 470] width 213 height 15
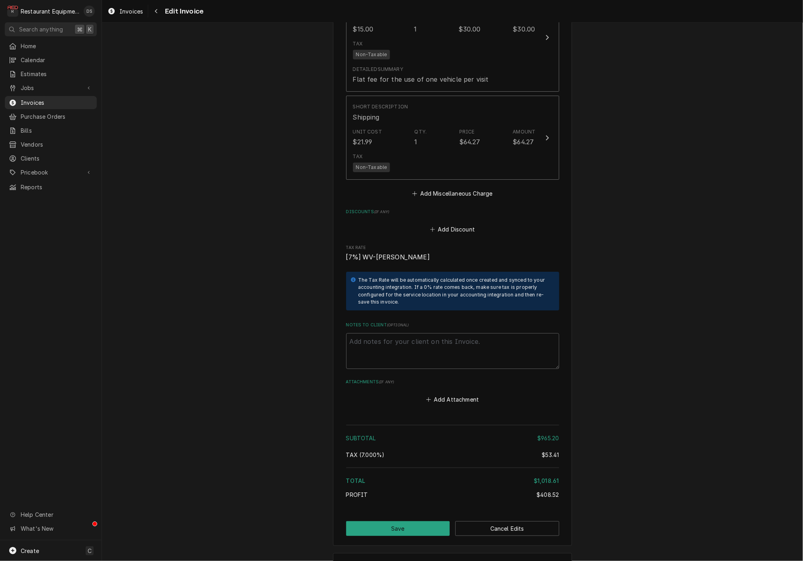
scroll to position [1554, 0]
click at [449, 224] on button "Add Discount" at bounding box center [451, 229] width 47 height 11
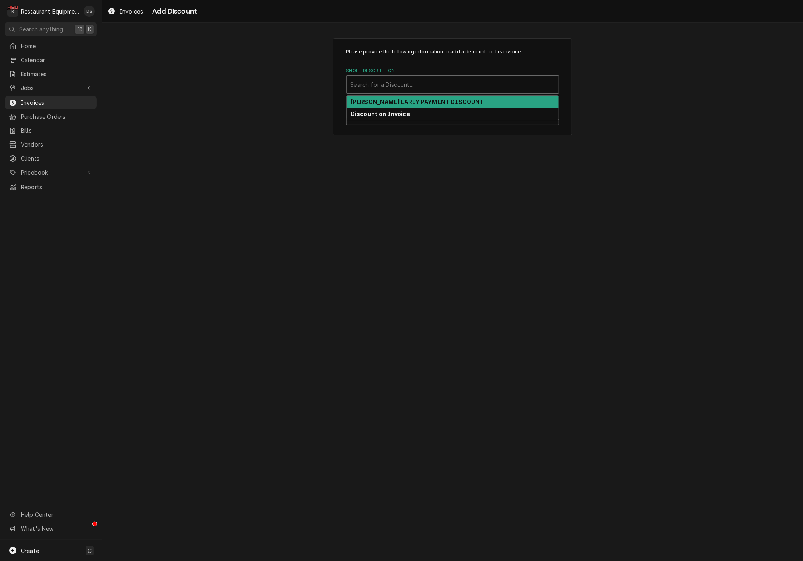
click at [424, 88] on div "Short Description" at bounding box center [452, 84] width 204 height 14
click at [409, 96] on div "[PERSON_NAME] EARLY PAYMENT DISCOUNT" at bounding box center [452, 102] width 212 height 12
click at [409, 96] on div "Please provide the following information to add a discount to this invoice: Sho…" at bounding box center [452, 86] width 239 height 97
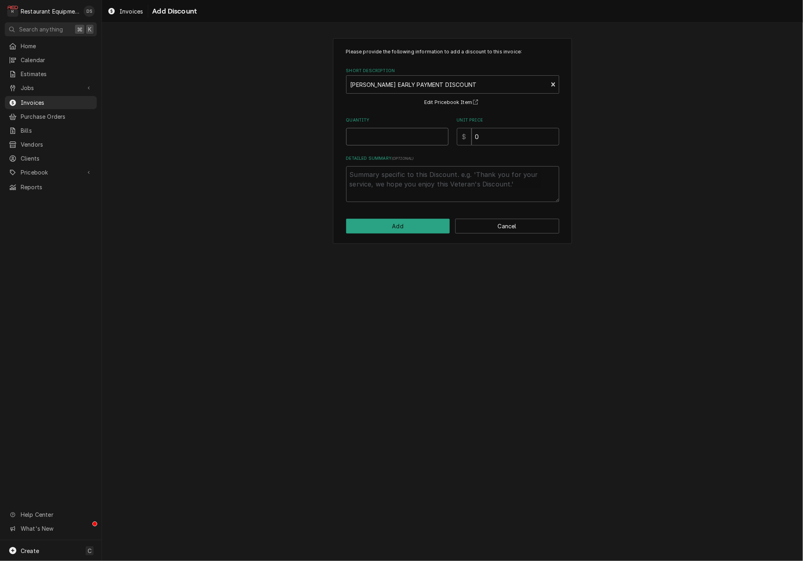
click at [396, 136] on input "Quantity" at bounding box center [397, 137] width 102 height 18
type textarea "x"
type input "1"
type textarea "x"
type input "2"
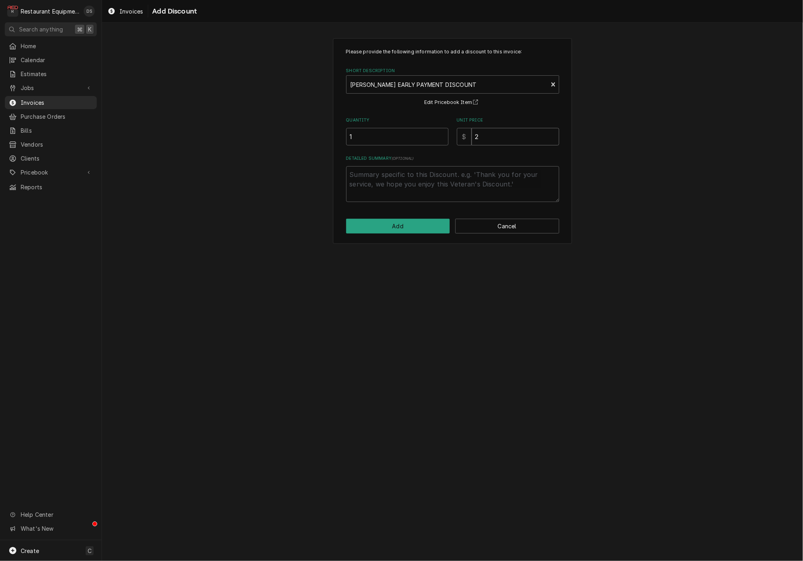
type textarea "x"
type input "26"
type textarea "x"
type input "26.5"
type textarea "x"
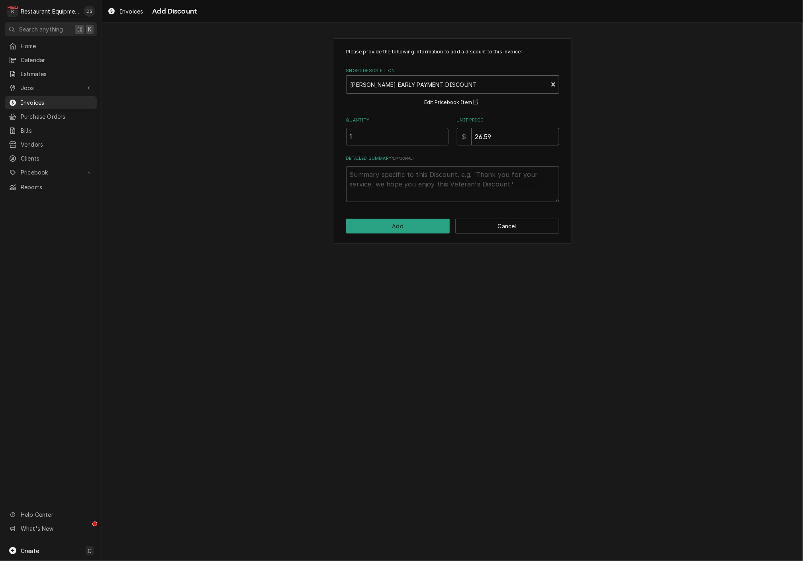
type input "26.59"
click at [403, 220] on button "Add" at bounding box center [398, 226] width 104 height 15
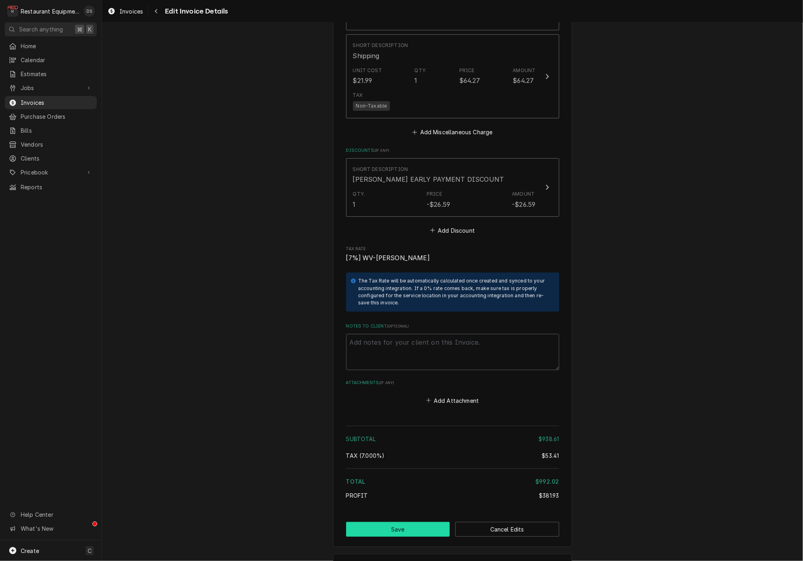
scroll to position [1615, 0]
click at [412, 522] on button "Save" at bounding box center [398, 529] width 104 height 15
type textarea "x"
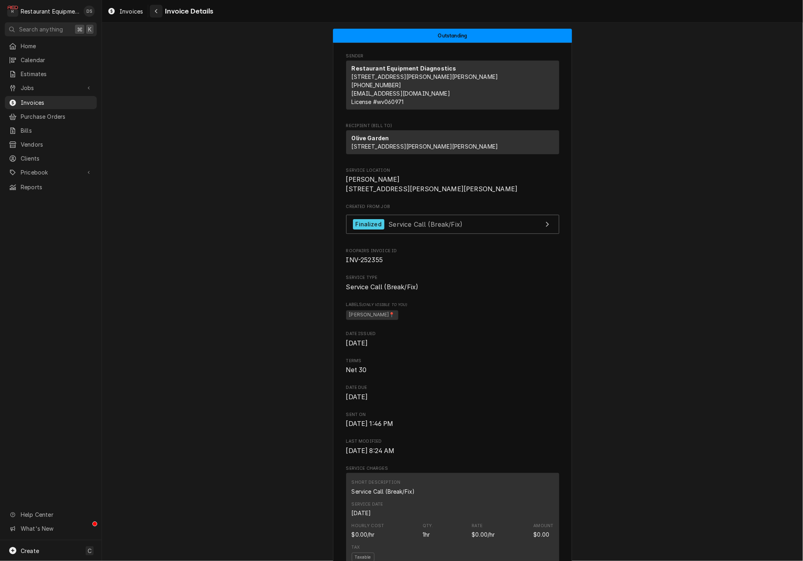
click at [155, 12] on icon "Navigate back" at bounding box center [157, 11] width 4 height 6
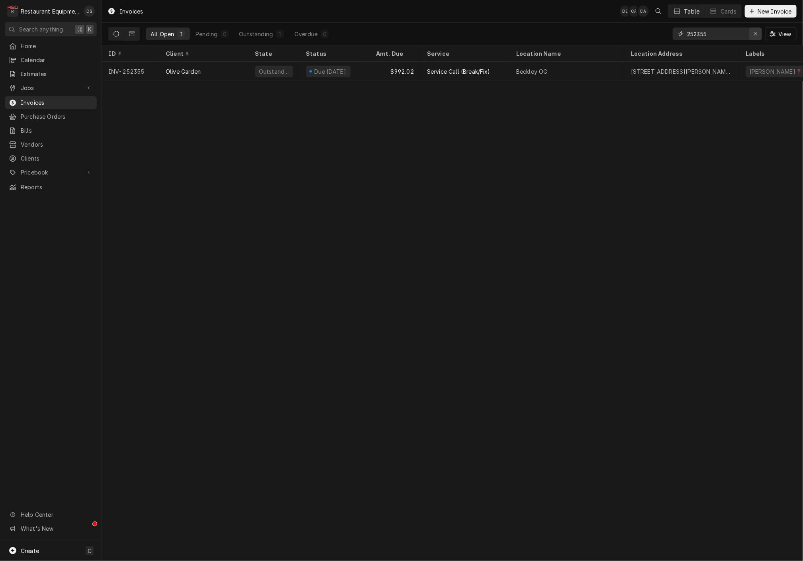
click at [752, 34] on div "Erase input" at bounding box center [755, 34] width 8 height 8
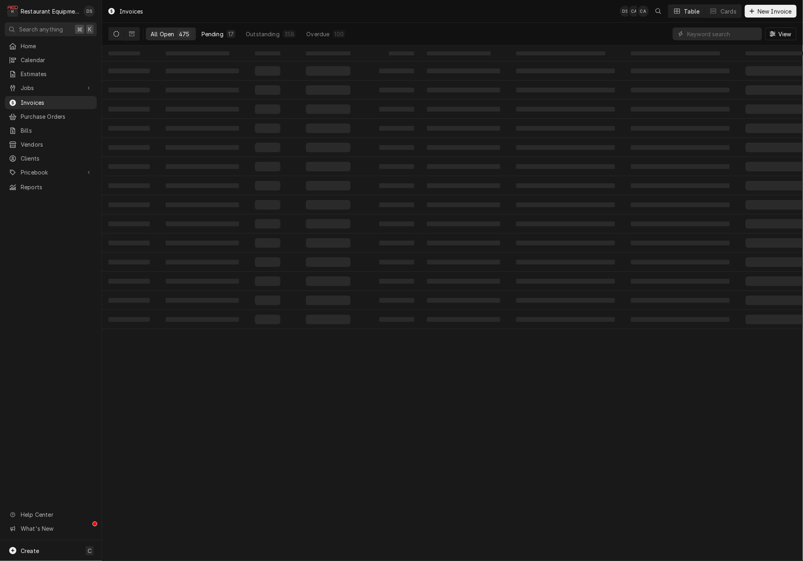
click at [207, 33] on div "Pending" at bounding box center [212, 34] width 22 height 8
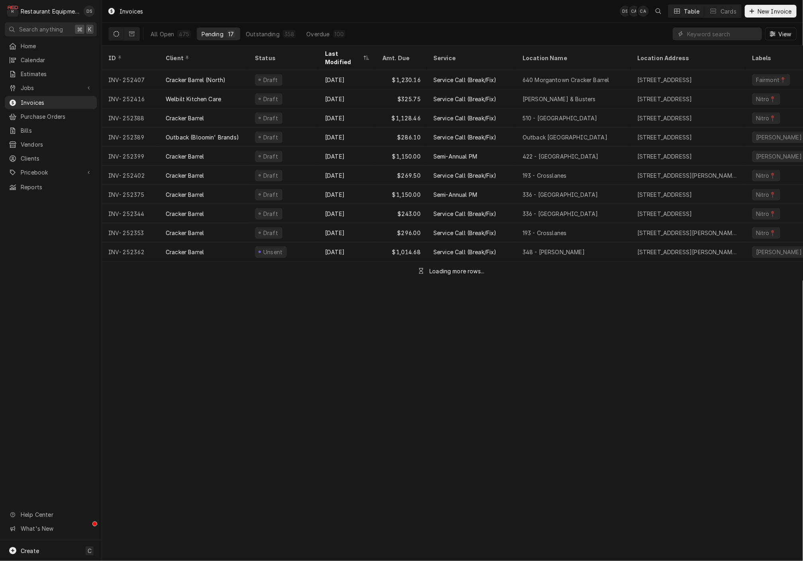
click at [211, 33] on div "Pending" at bounding box center [212, 34] width 22 height 8
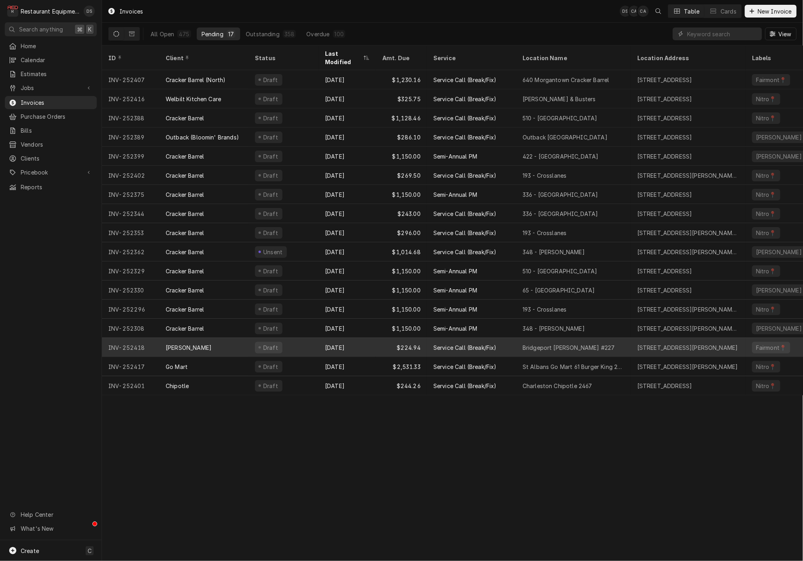
click at [239, 338] on div "Bob Evans" at bounding box center [203, 347] width 89 height 19
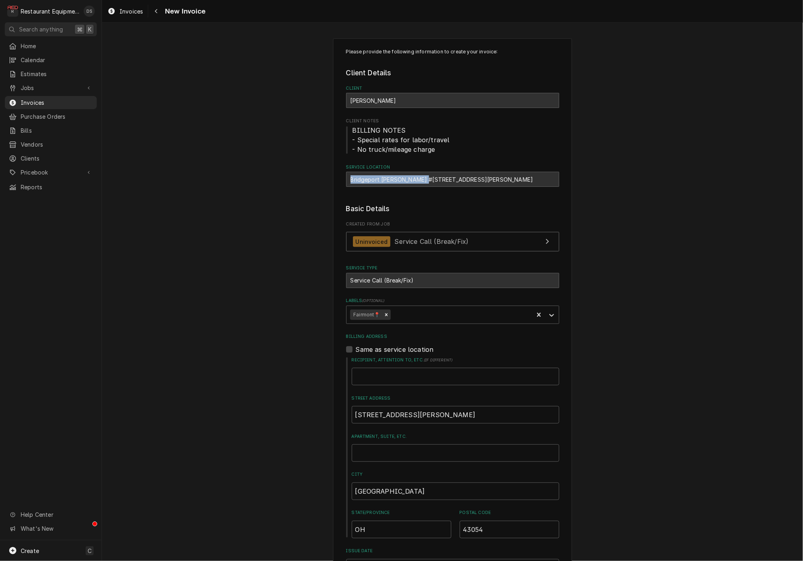
drag, startPoint x: 347, startPoint y: 174, endPoint x: 424, endPoint y: 177, distance: 76.9
click at [424, 177] on div "Bridgeport Bob Evans #227 / 1607 Johnson Ave, Bridgeport, WV 26330" at bounding box center [452, 179] width 213 height 15
copy div "Bridgeport Bob Evans #227"
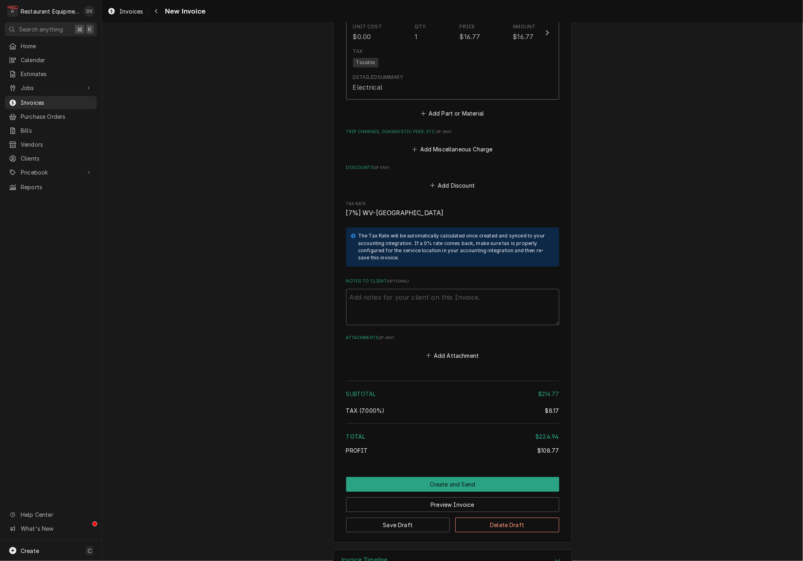
scroll to position [1370, 0]
click at [434, 497] on button "Preview Invoice" at bounding box center [452, 504] width 213 height 15
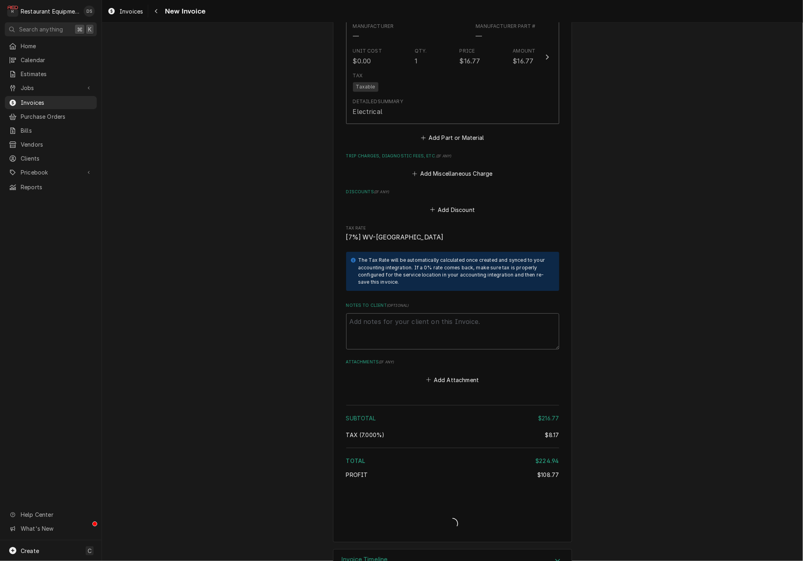
type textarea "x"
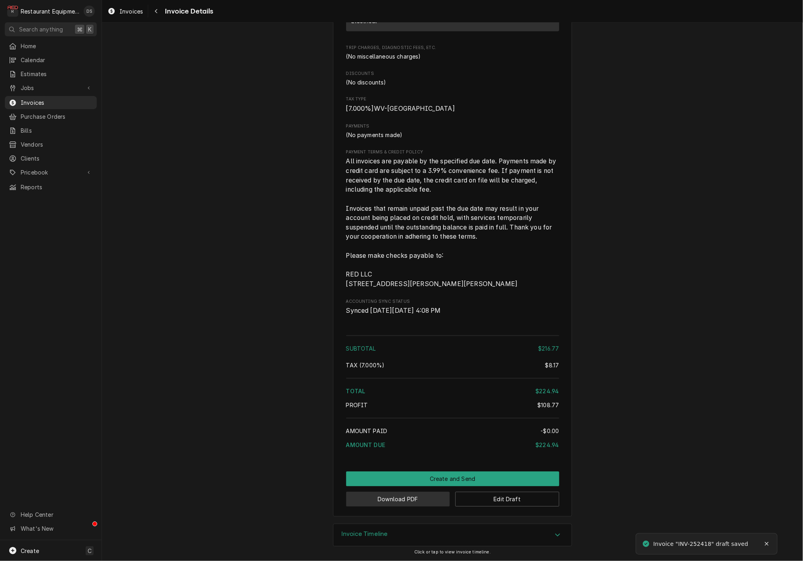
scroll to position [1039, 0]
click at [420, 493] on button "Download PDF" at bounding box center [398, 498] width 104 height 15
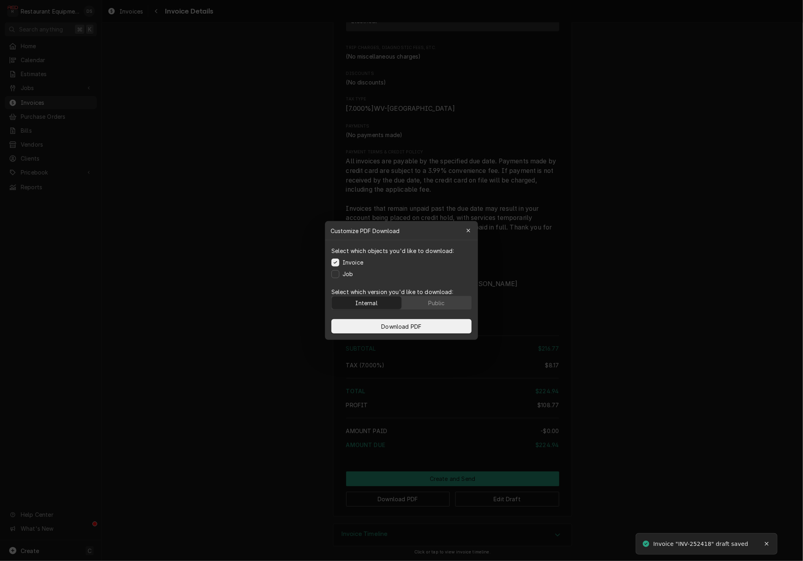
drag, startPoint x: 436, startPoint y: 303, endPoint x: 436, endPoint y: 311, distance: 8.4
click at [436, 303] on div "Public" at bounding box center [436, 303] width 17 height 8
click at [429, 323] on button "Download PDF" at bounding box center [401, 326] width 140 height 14
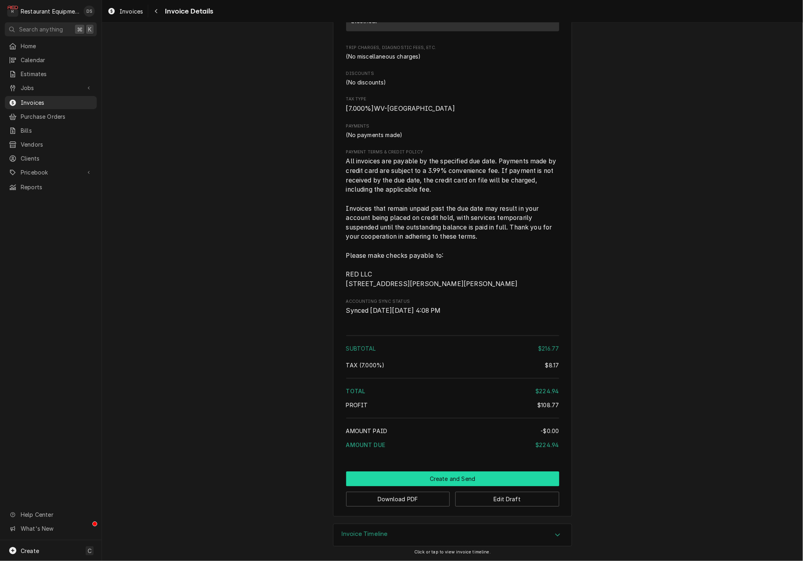
click at [469, 477] on button "Create and Send" at bounding box center [452, 478] width 213 height 15
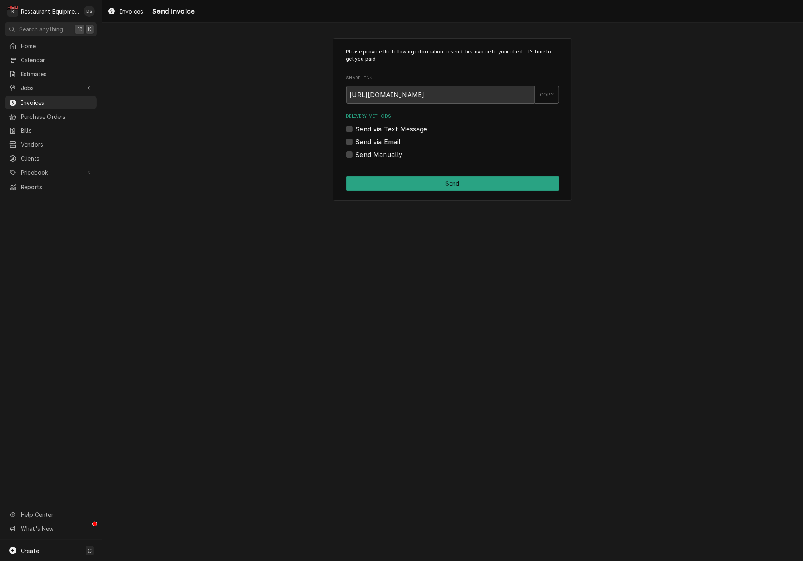
click at [356, 155] on label "Send Manually" at bounding box center [379, 155] width 47 height 10
click at [356, 155] on input "Send Manually" at bounding box center [462, 159] width 213 height 18
checkbox input "true"
click at [407, 184] on button "Send" at bounding box center [452, 183] width 213 height 15
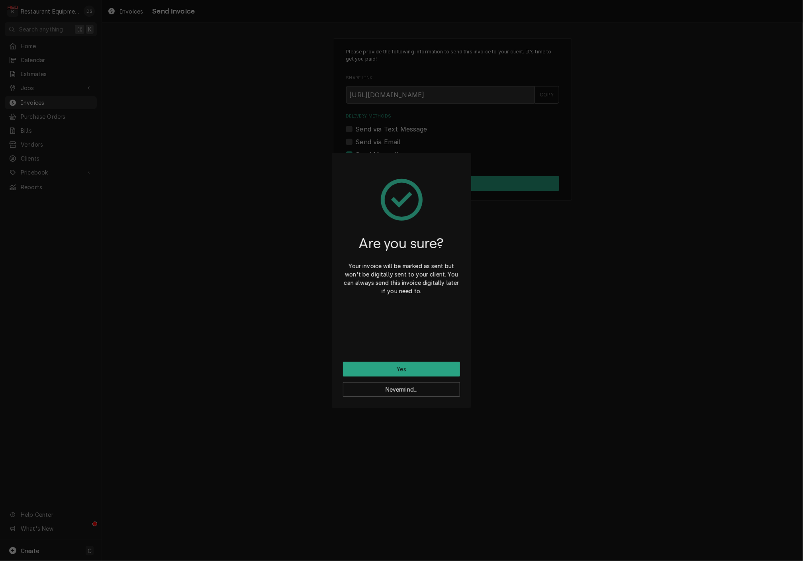
click at [419, 365] on button "Yes" at bounding box center [401, 369] width 117 height 15
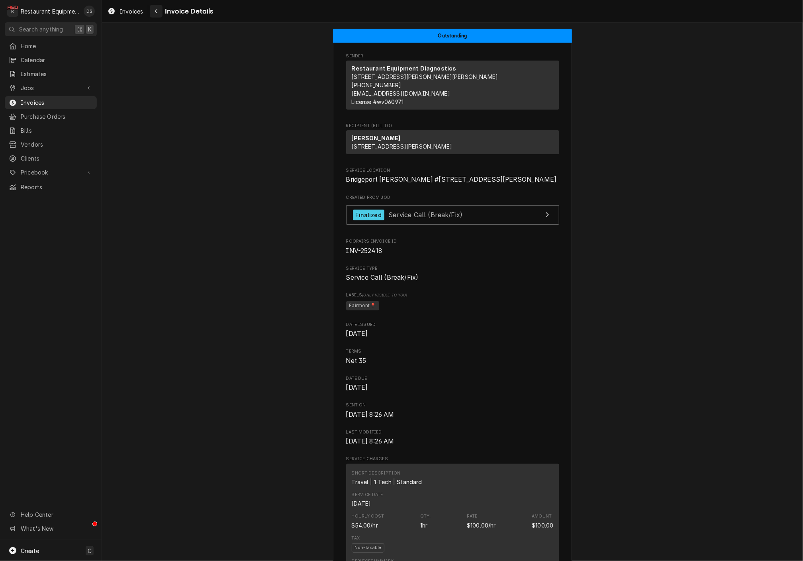
click at [157, 10] on icon "Navigate back" at bounding box center [157, 11] width 4 height 6
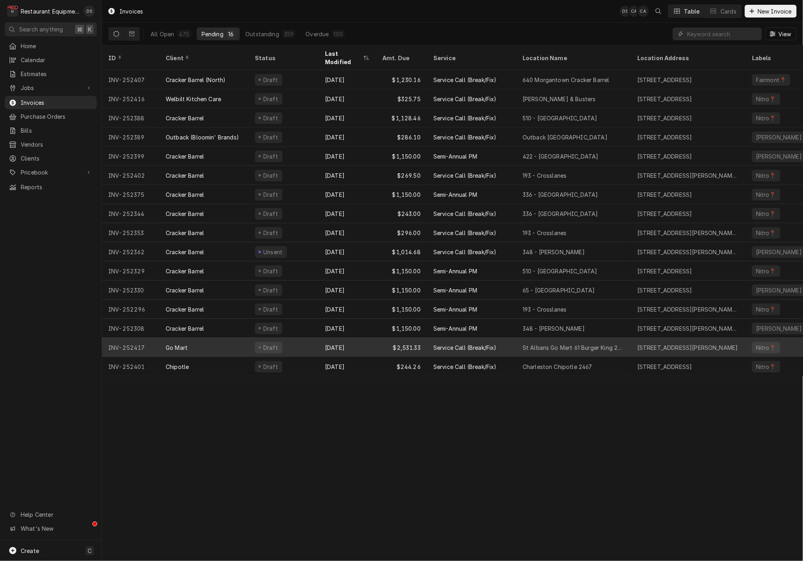
click at [376, 338] on div "$2,531.33" at bounding box center [401, 347] width 51 height 19
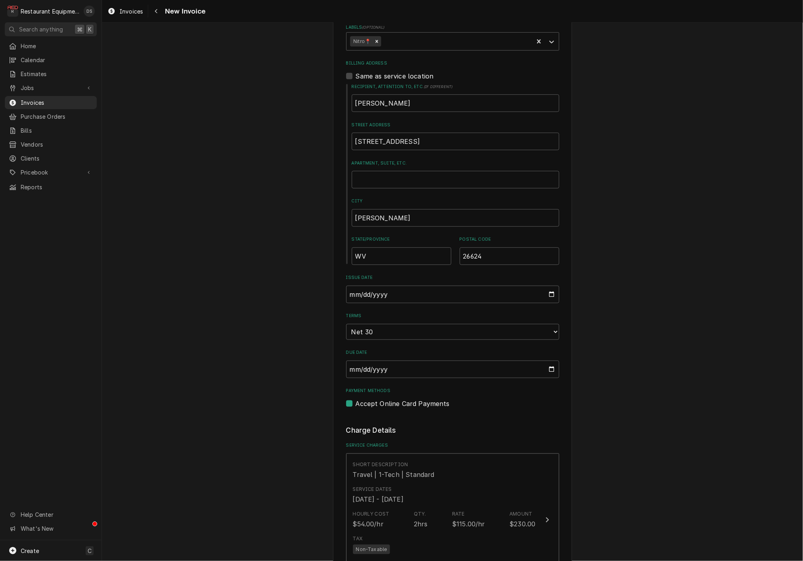
scroll to position [285, 0]
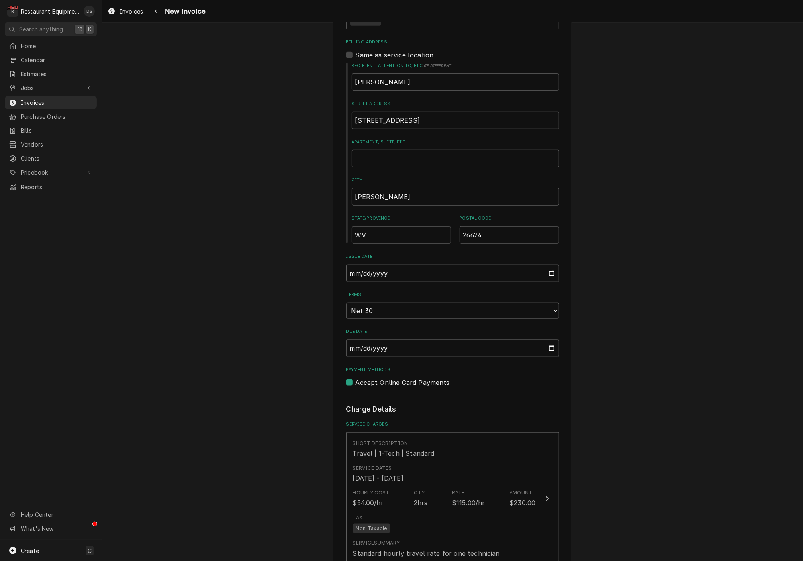
click at [375, 269] on input "2025-08-13" at bounding box center [452, 273] width 213 height 18
type input "[DATE]"
drag, startPoint x: 690, startPoint y: 351, endPoint x: 641, endPoint y: 356, distance: 49.3
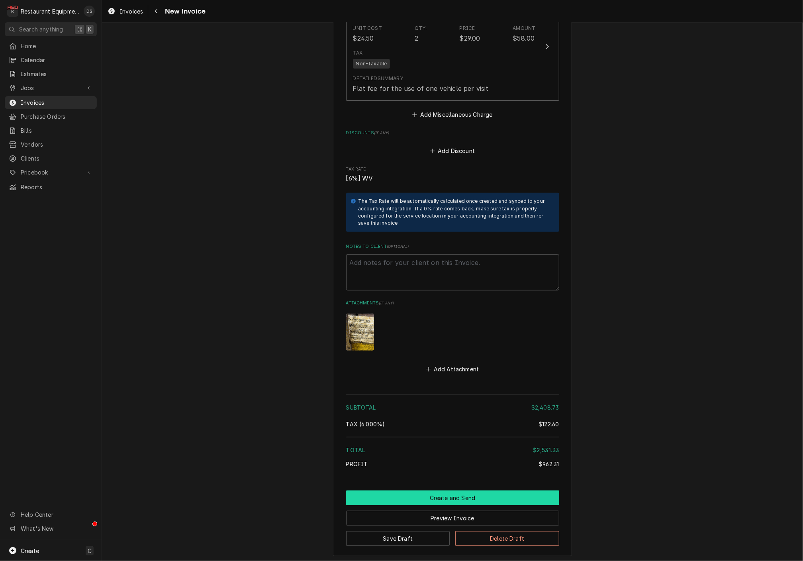
click at [460, 490] on button "Create and Send" at bounding box center [452, 497] width 213 height 15
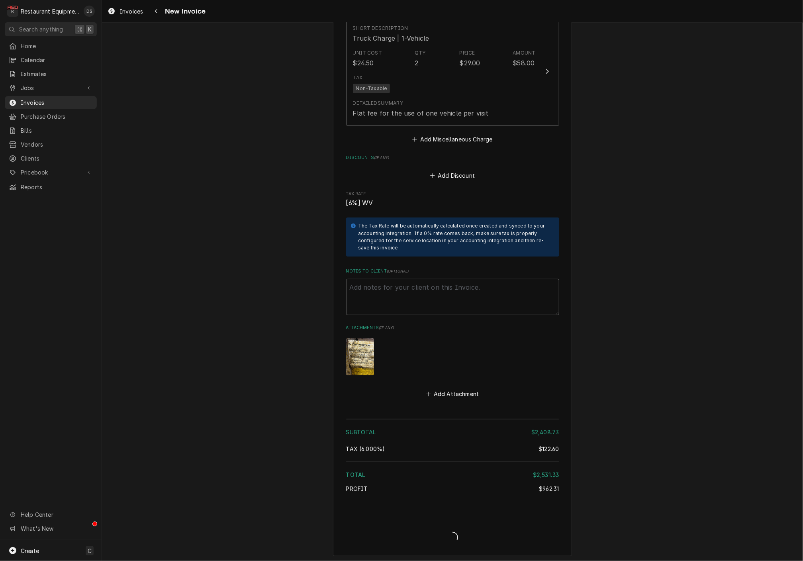
type textarea "x"
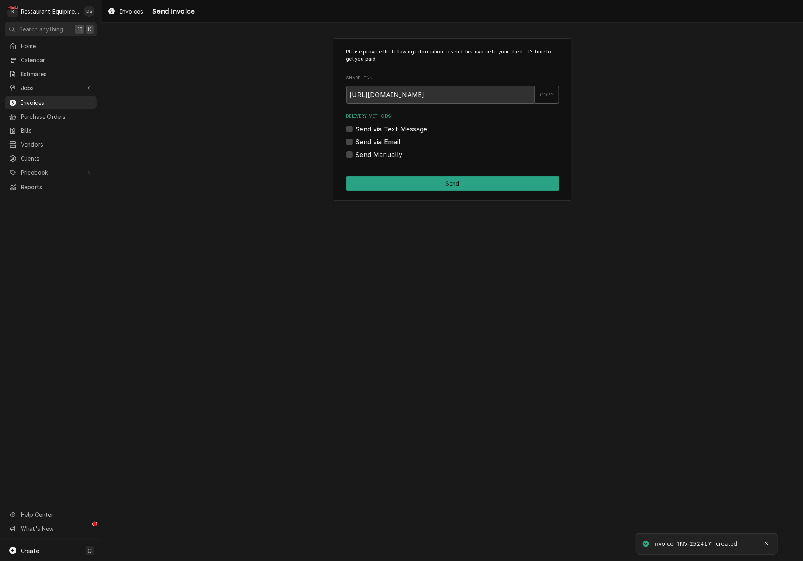
scroll to position [0, 0]
drag, startPoint x: 350, startPoint y: 139, endPoint x: 354, endPoint y: 139, distance: 4.0
click at [356, 139] on label "Send via Email" at bounding box center [378, 142] width 45 height 10
click at [356, 139] on input "Send via Email" at bounding box center [462, 146] width 213 height 18
checkbox input "true"
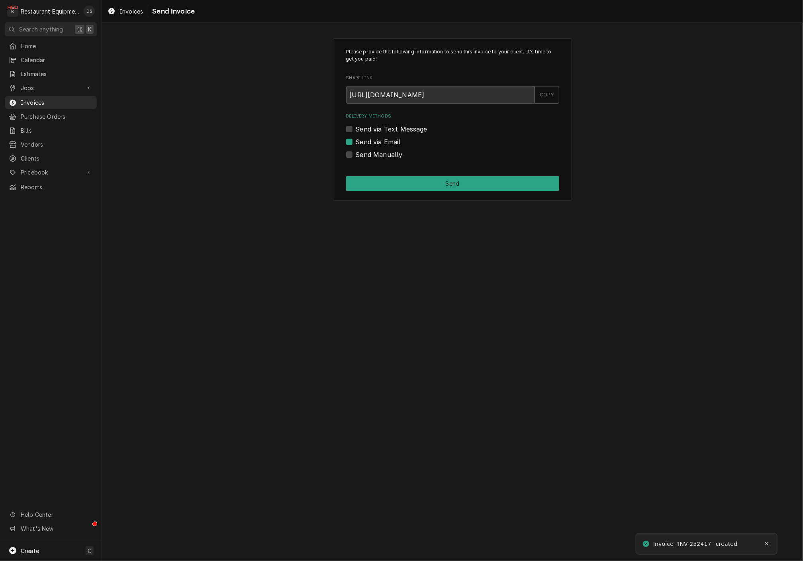
scroll to position [0, 0]
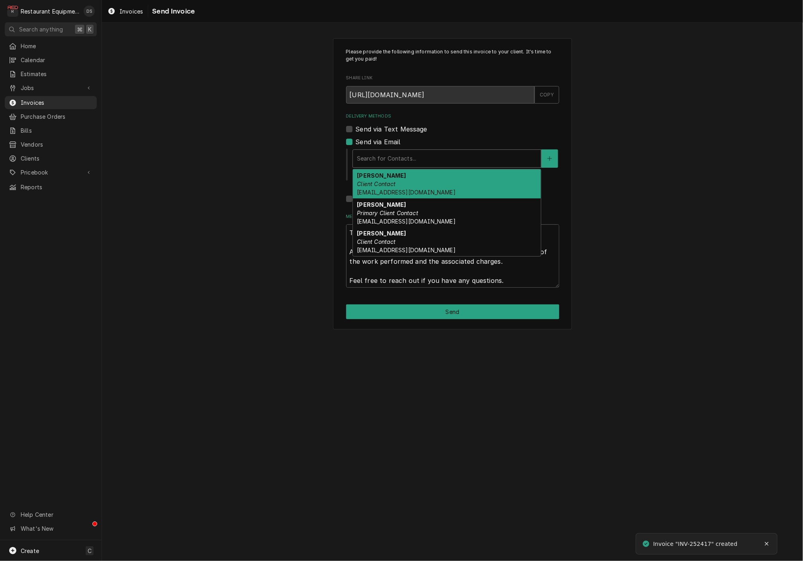
click at [416, 156] on div "Delivery Methods" at bounding box center [447, 158] width 180 height 14
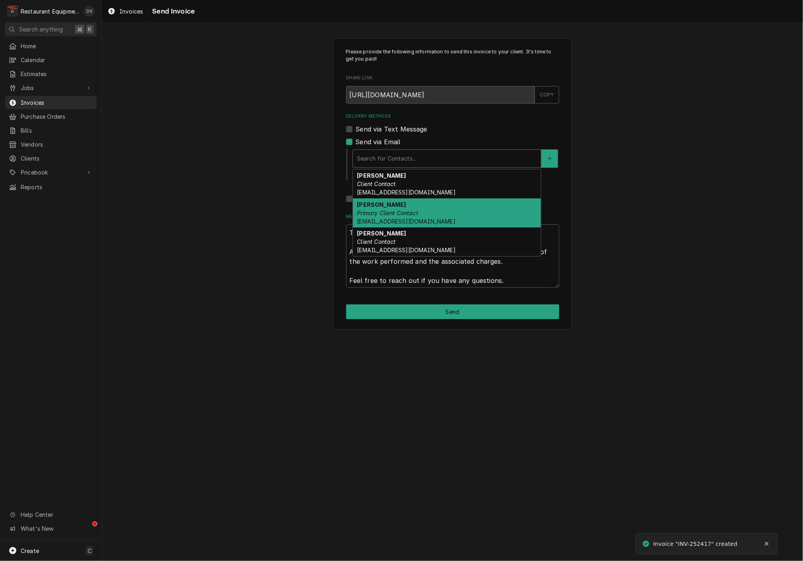
click at [413, 209] on em "Primary Client Contact" at bounding box center [387, 212] width 61 height 7
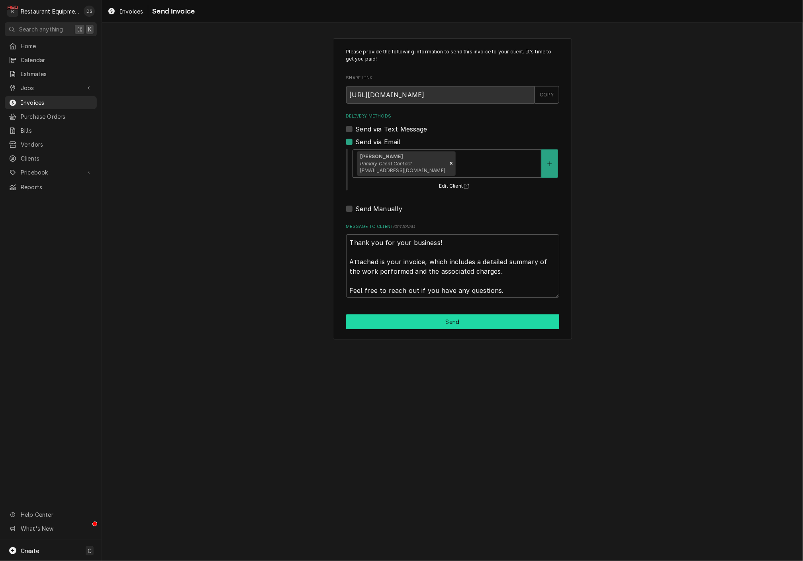
click at [473, 325] on button "Send" at bounding box center [452, 321] width 213 height 15
type textarea "x"
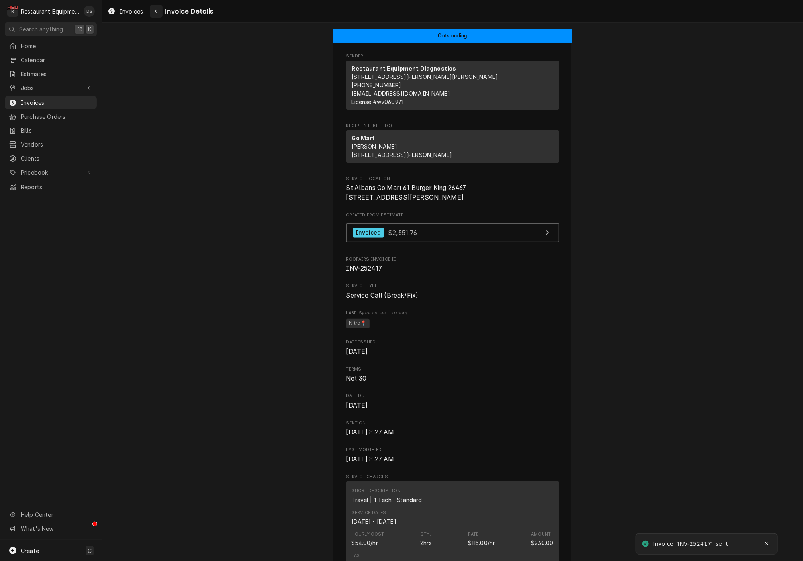
click at [158, 16] on button "Navigate back" at bounding box center [156, 11] width 13 height 13
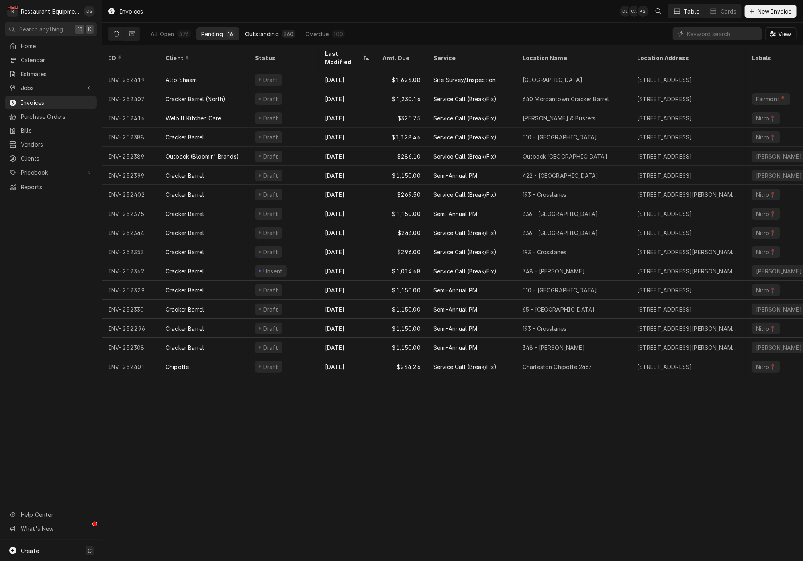
click at [264, 35] on div "Outstanding" at bounding box center [262, 34] width 34 height 8
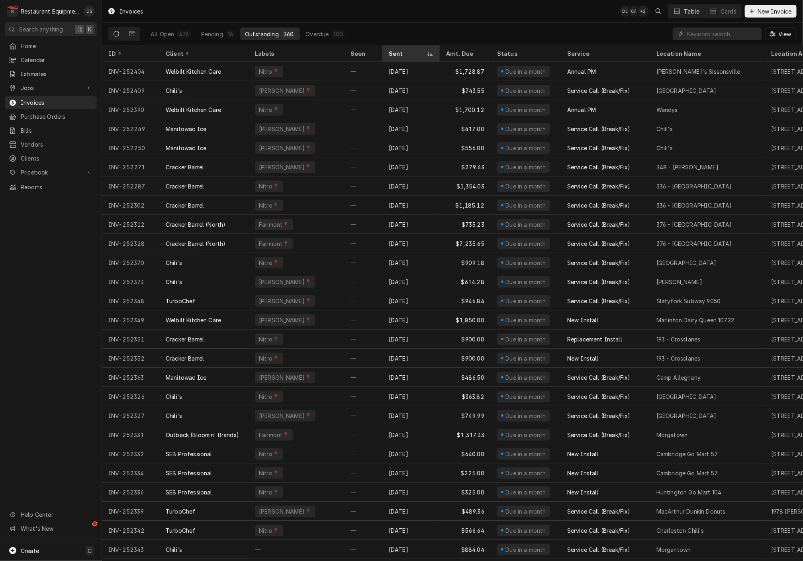
click at [405, 52] on div "Sent" at bounding box center [407, 53] width 37 height 8
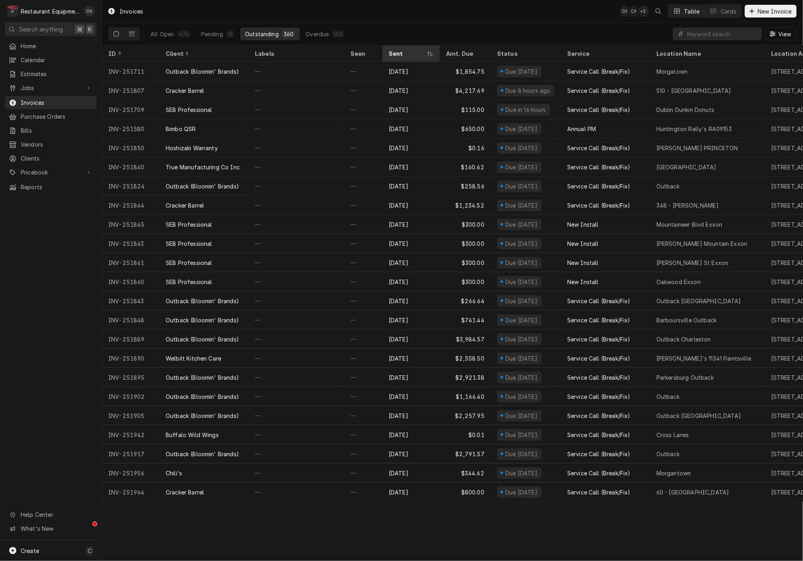
click at [405, 52] on div "Sent" at bounding box center [407, 53] width 37 height 8
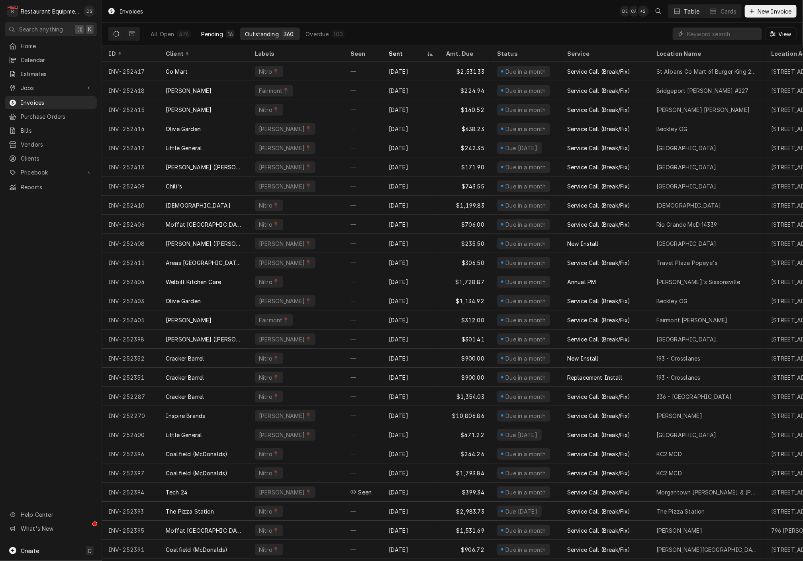
click at [207, 35] on div "Pending" at bounding box center [212, 34] width 22 height 8
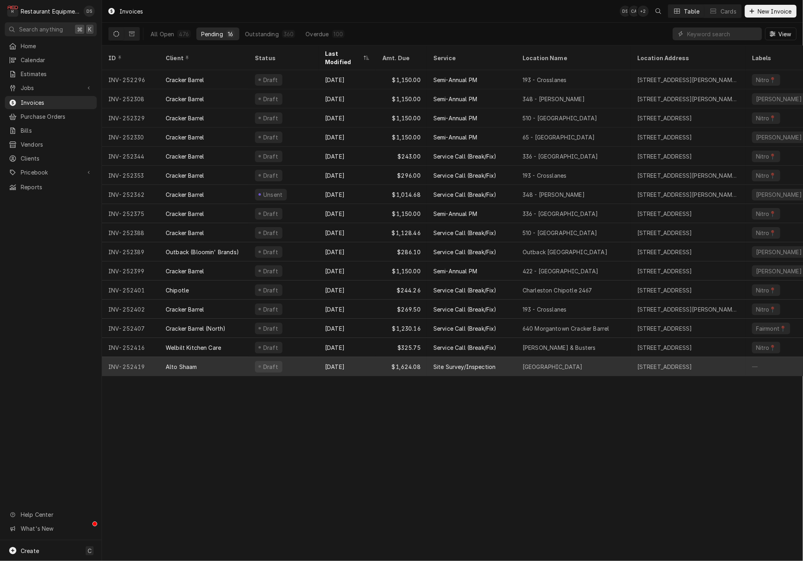
click at [311, 357] on div "Draft" at bounding box center [283, 366] width 70 height 19
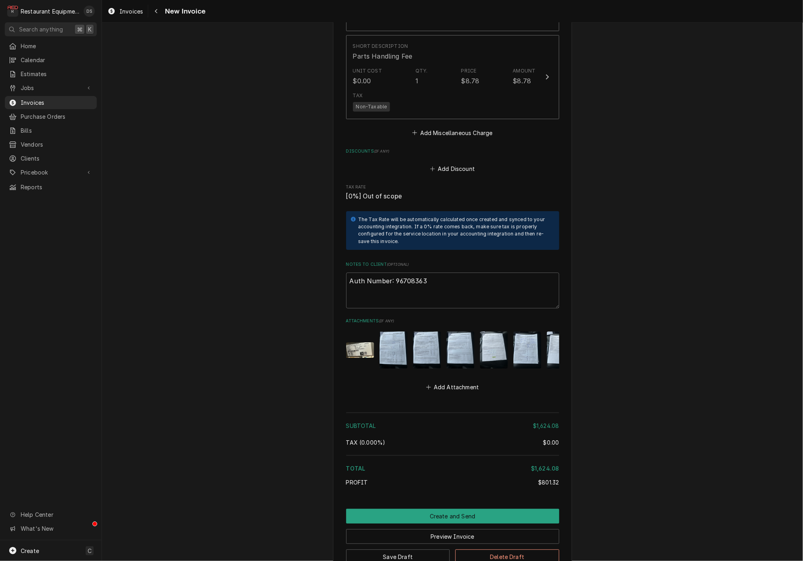
scroll to position [1583, 0]
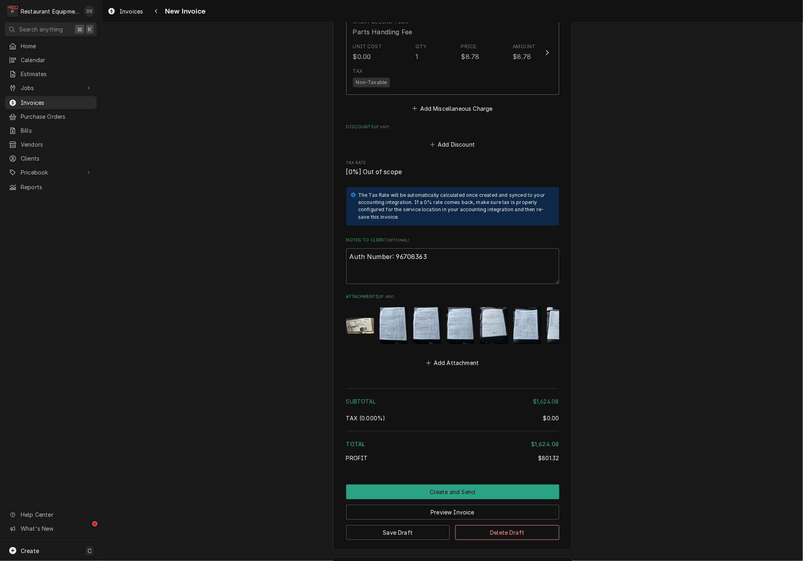
click at [394, 307] on img "Attachments" at bounding box center [393, 325] width 28 height 37
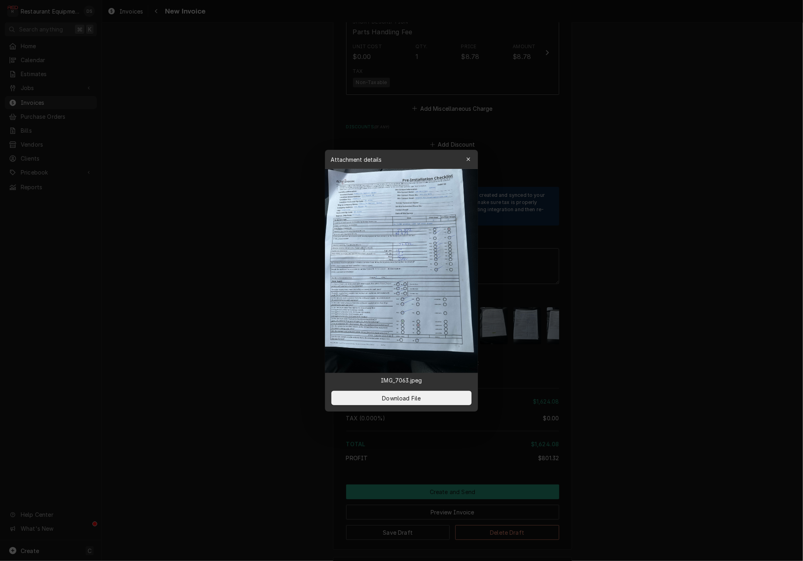
click at [469, 161] on icon "button" at bounding box center [468, 159] width 4 height 4
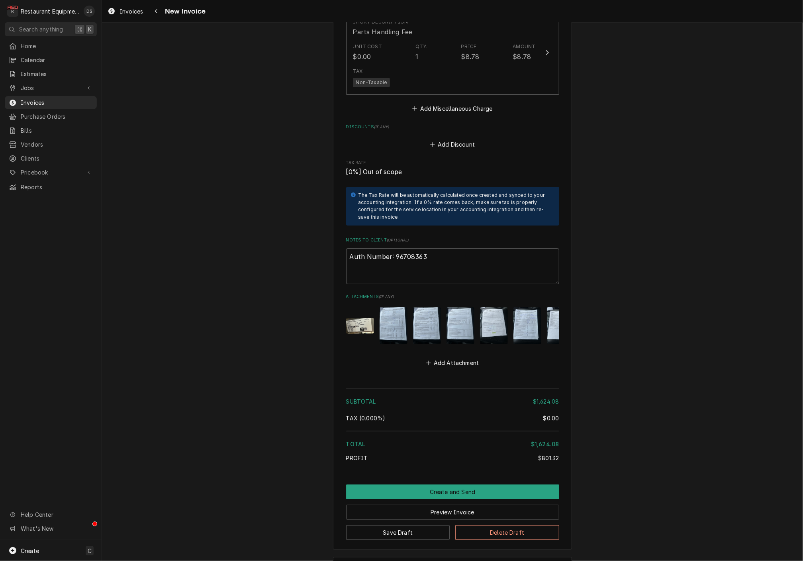
click at [426, 307] on img "Attachments" at bounding box center [427, 325] width 28 height 37
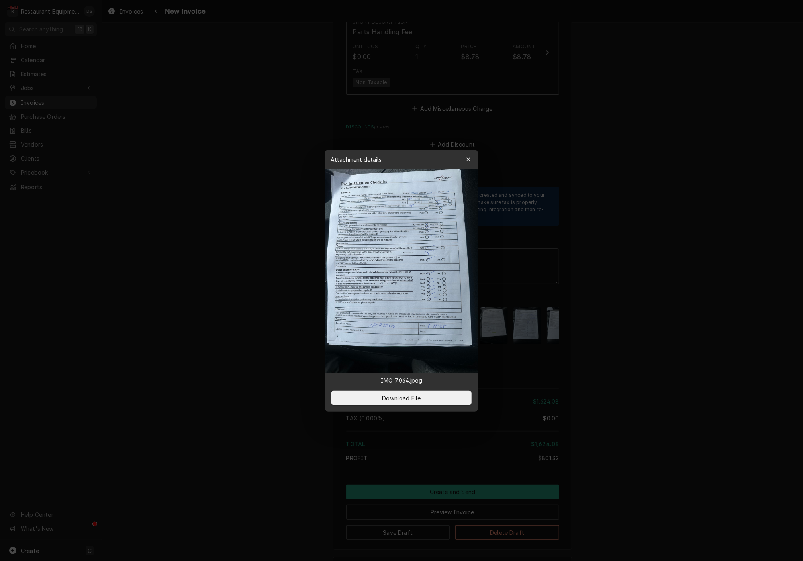
click at [466, 161] on icon "button" at bounding box center [468, 159] width 4 height 6
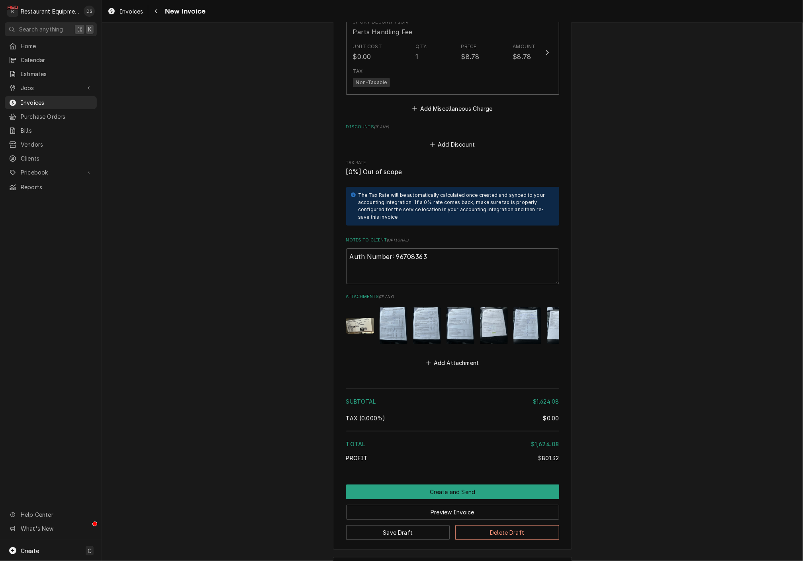
click at [463, 307] on img "Attachments" at bounding box center [460, 325] width 28 height 37
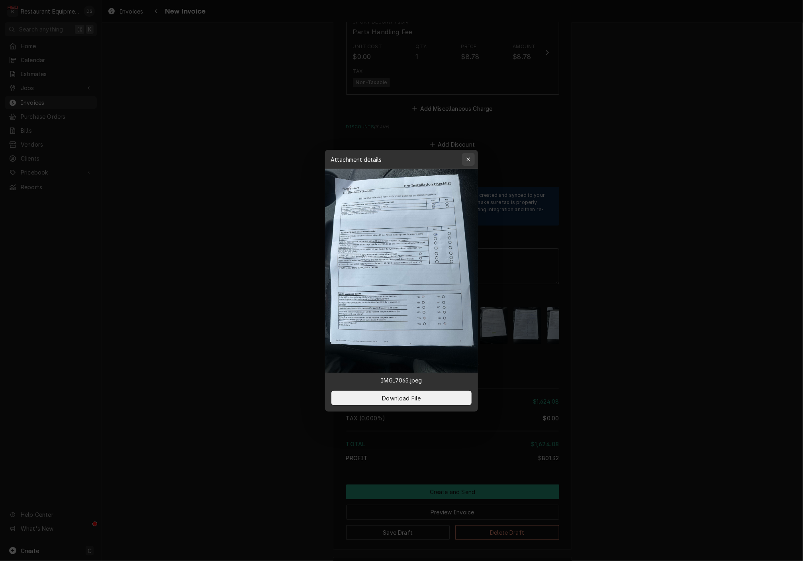
click at [465, 160] on div "button" at bounding box center [468, 159] width 8 height 8
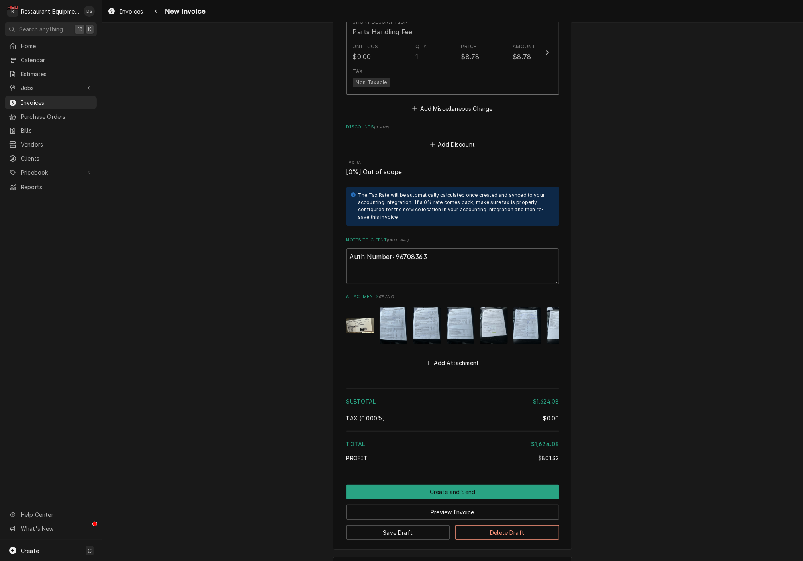
click at [497, 308] on img "Attachments" at bounding box center [494, 325] width 28 height 37
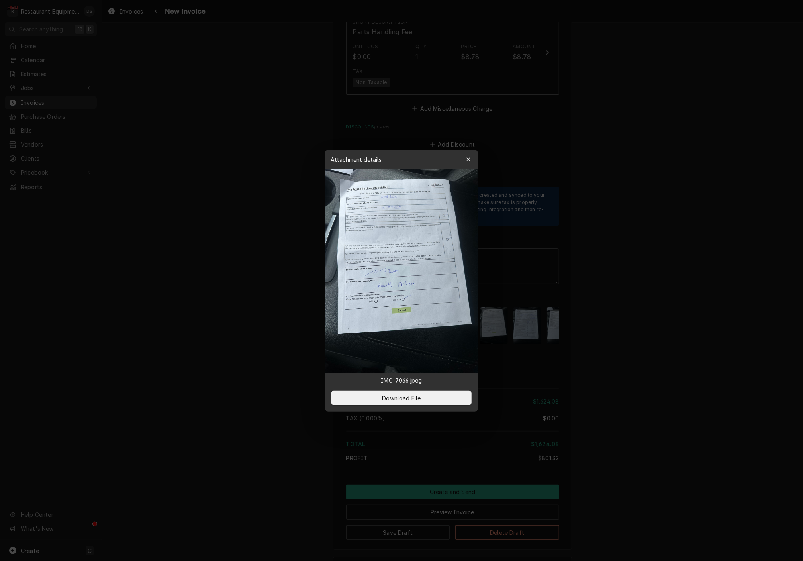
drag, startPoint x: 466, startPoint y: 158, endPoint x: 471, endPoint y: 206, distance: 48.5
click at [466, 158] on icon "button" at bounding box center [468, 159] width 4 height 6
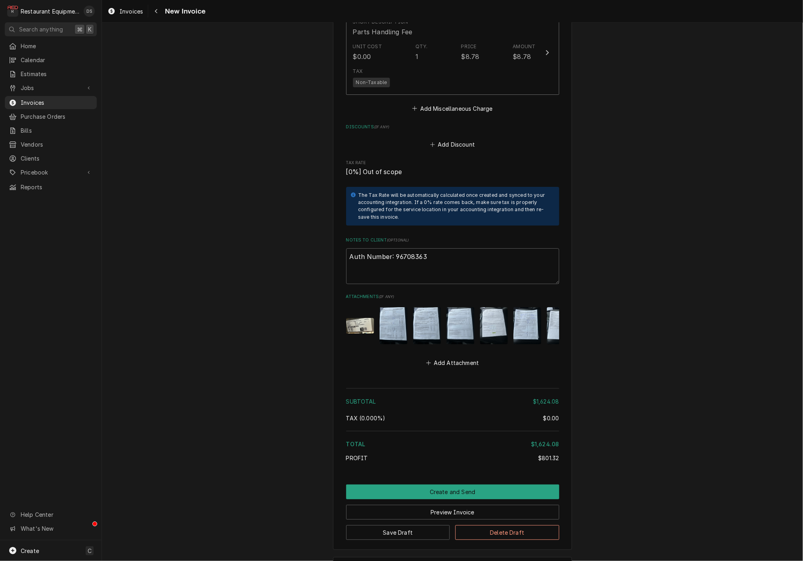
click at [531, 307] on img "Attachments" at bounding box center [527, 325] width 28 height 37
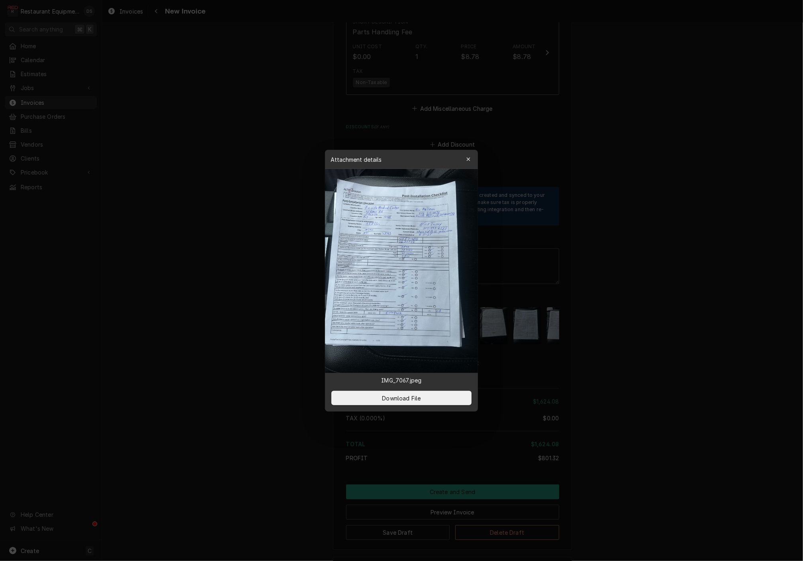
drag, startPoint x: 469, startPoint y: 162, endPoint x: 475, endPoint y: 220, distance: 57.6
click at [469, 162] on icon "button" at bounding box center [468, 159] width 4 height 6
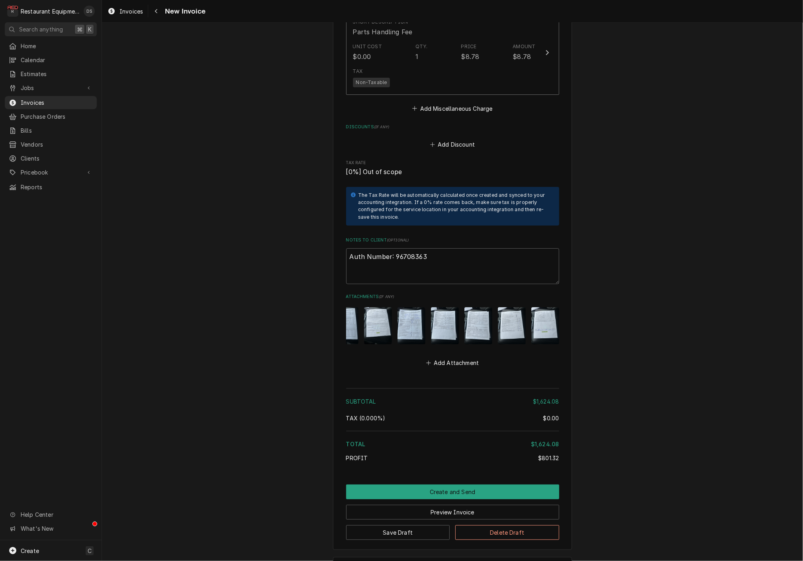
scroll to position [0, 0]
click at [533, 307] on img "Attachments" at bounding box center [545, 325] width 28 height 37
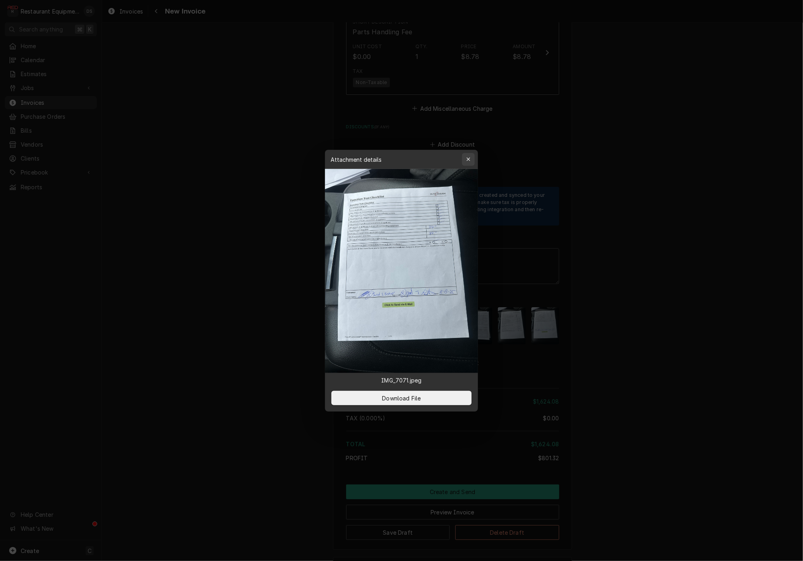
click at [470, 159] on icon "button" at bounding box center [468, 159] width 4 height 6
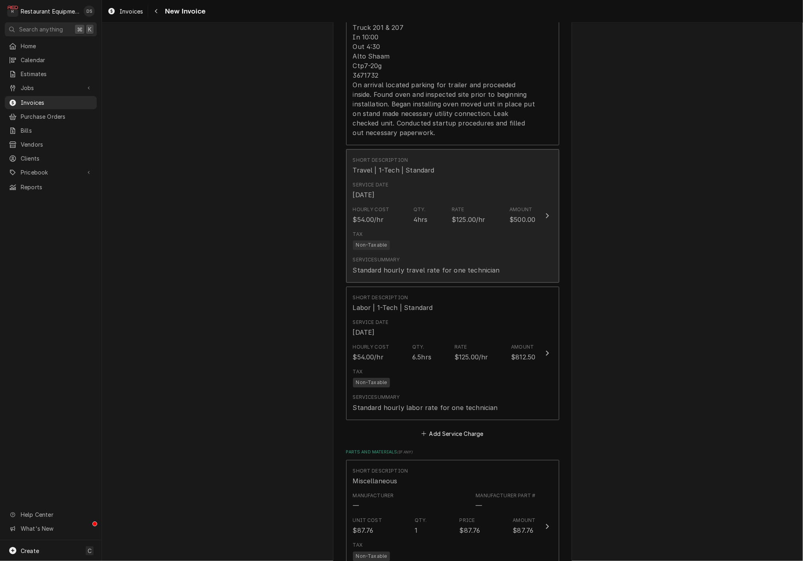
scroll to position [850, 0]
click at [469, 201] on div "Hourly Cost $54.00/hr Qty. 4hrs Rate $125.00/hr Amount $500.00" at bounding box center [444, 213] width 183 height 25
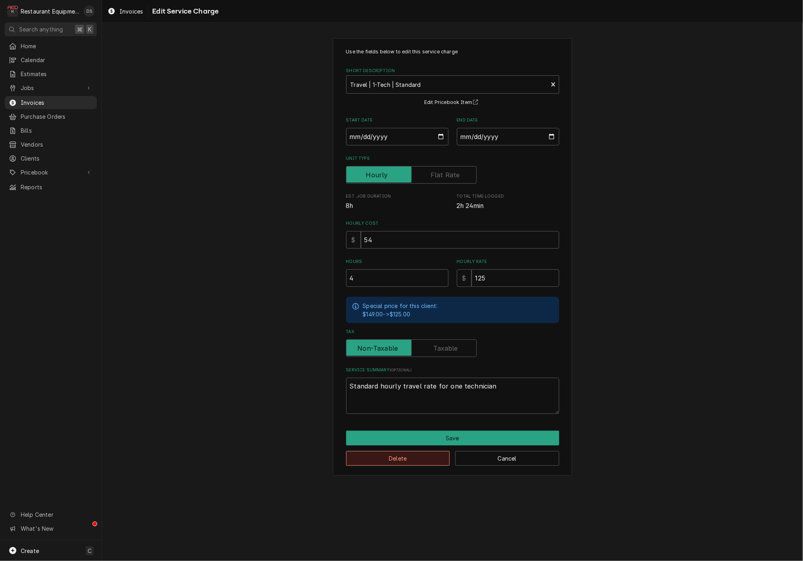
click at [408, 455] on button "Delete" at bounding box center [398, 458] width 104 height 15
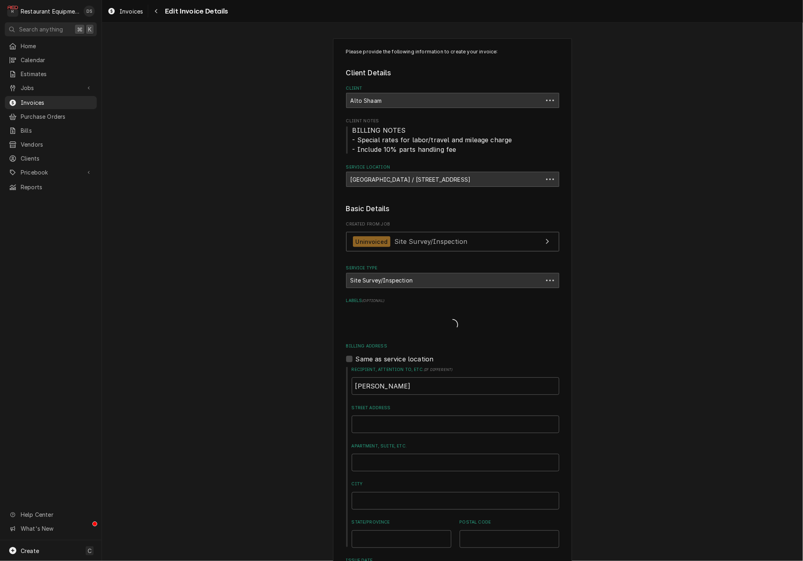
scroll to position [850, 0]
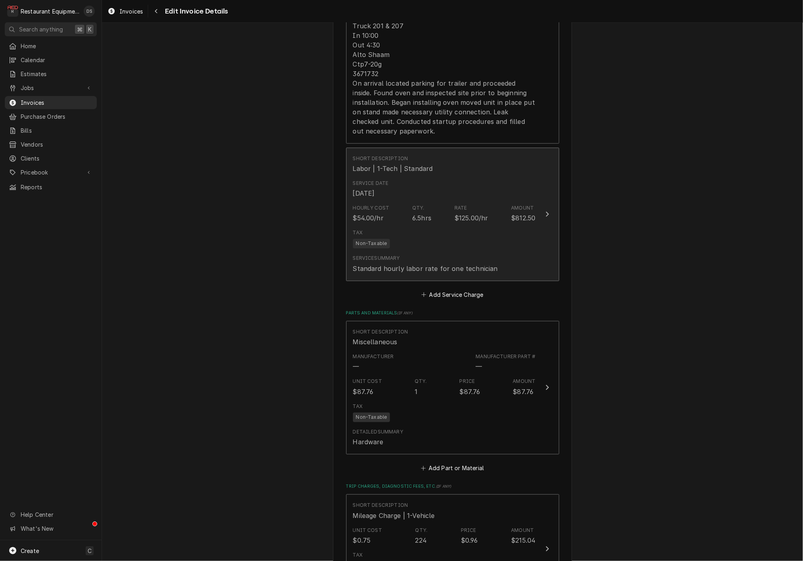
click at [392, 228] on div "Tax Non-Taxable" at bounding box center [444, 238] width 183 height 25
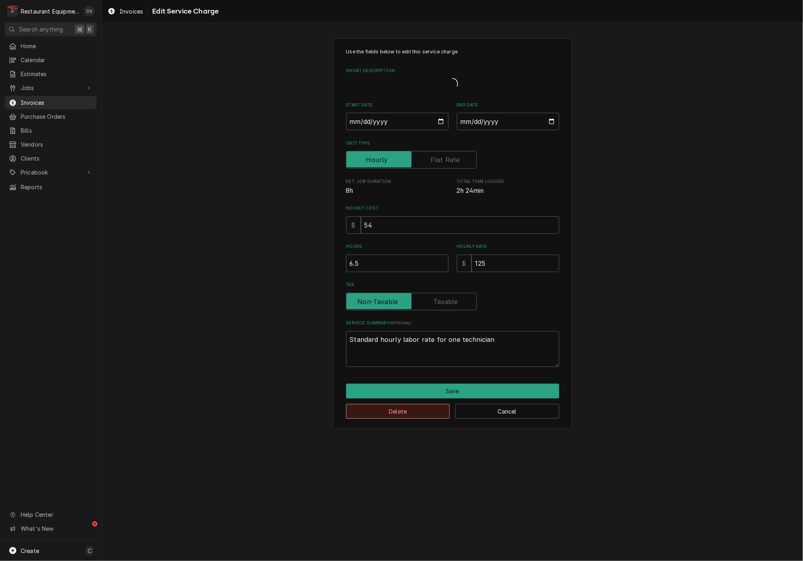
click at [407, 413] on button "Delete" at bounding box center [398, 411] width 104 height 15
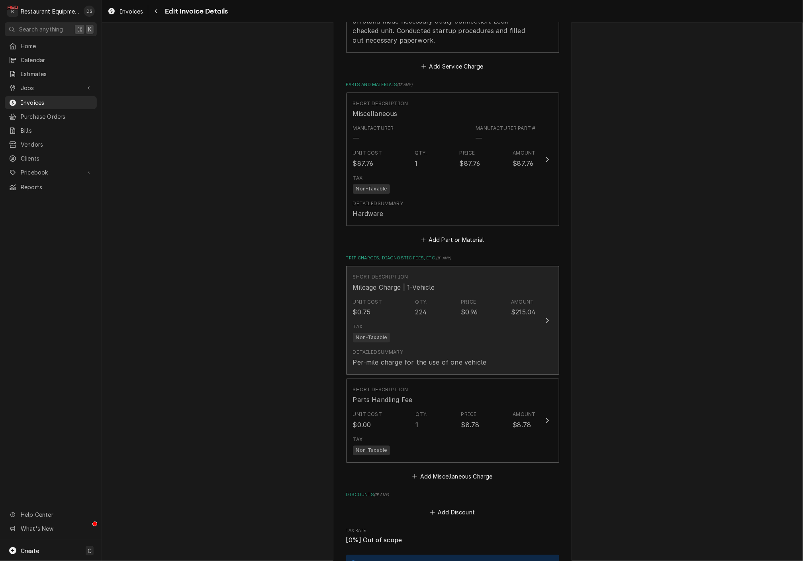
scroll to position [947, 0]
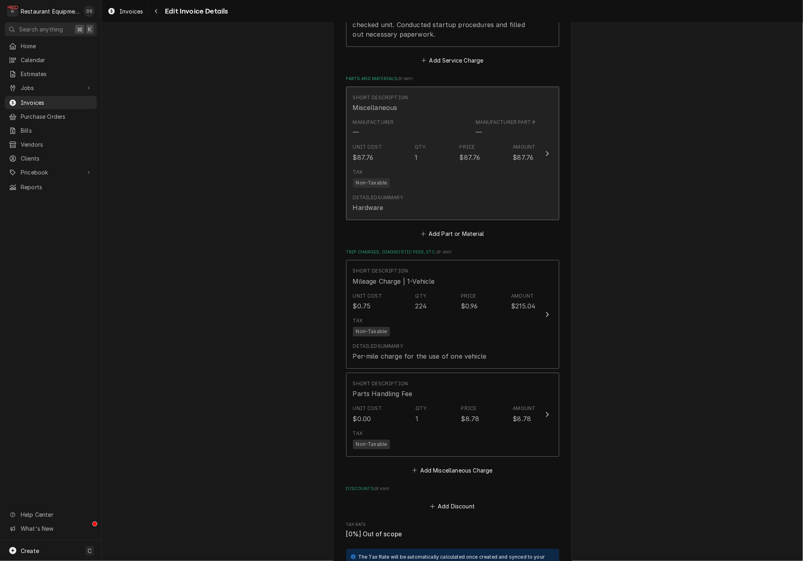
click at [420, 172] on div "Tax Non-Taxable" at bounding box center [444, 177] width 183 height 25
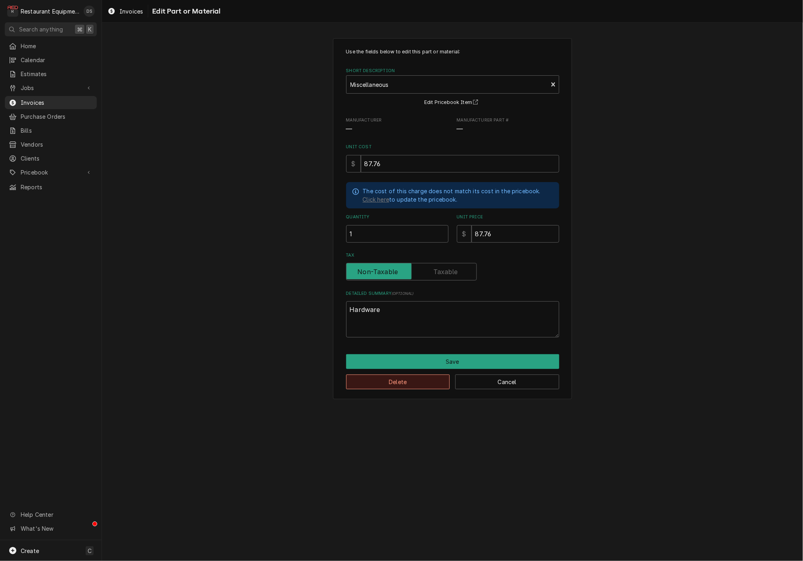
click at [411, 377] on button "Delete" at bounding box center [398, 381] width 104 height 15
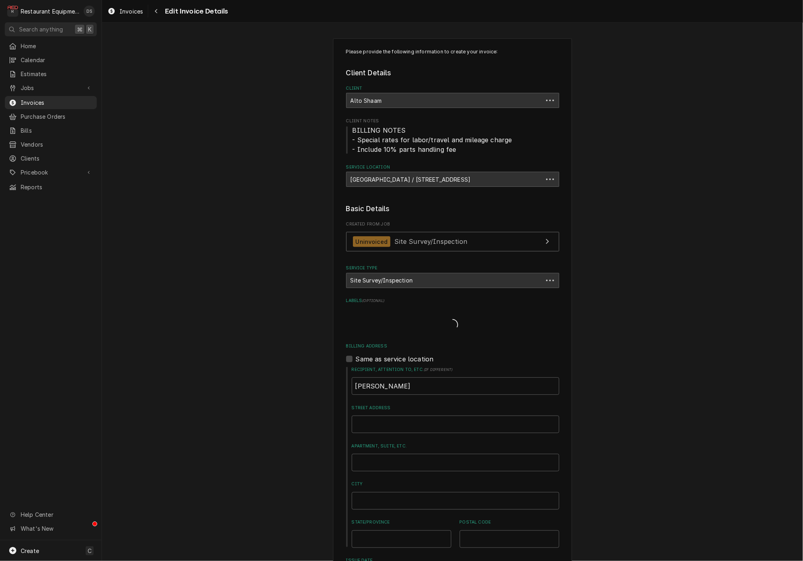
scroll to position [947, 0]
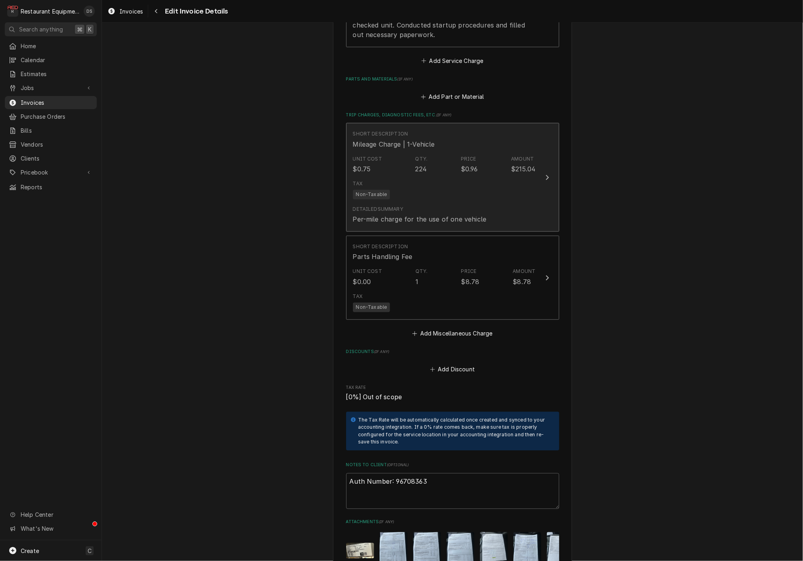
click at [407, 180] on div "Tax Non-Taxable" at bounding box center [444, 189] width 183 height 25
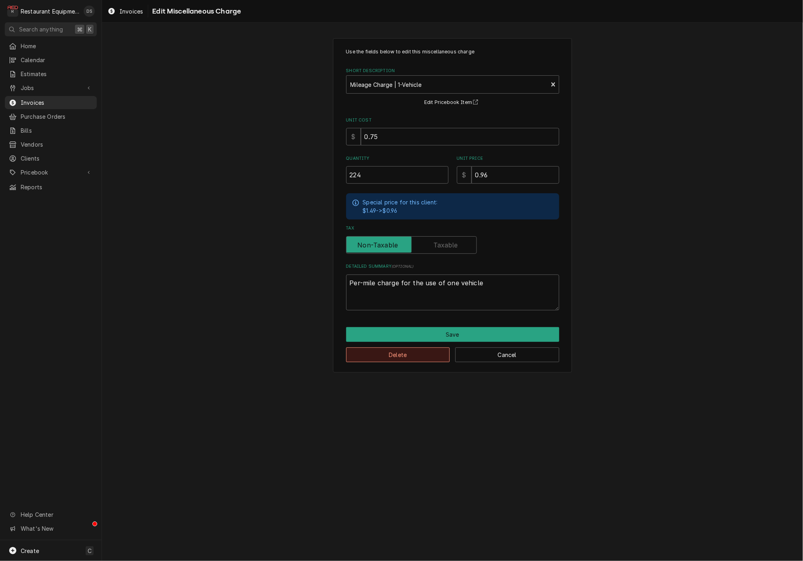
click at [404, 349] on button "Delete" at bounding box center [398, 354] width 104 height 15
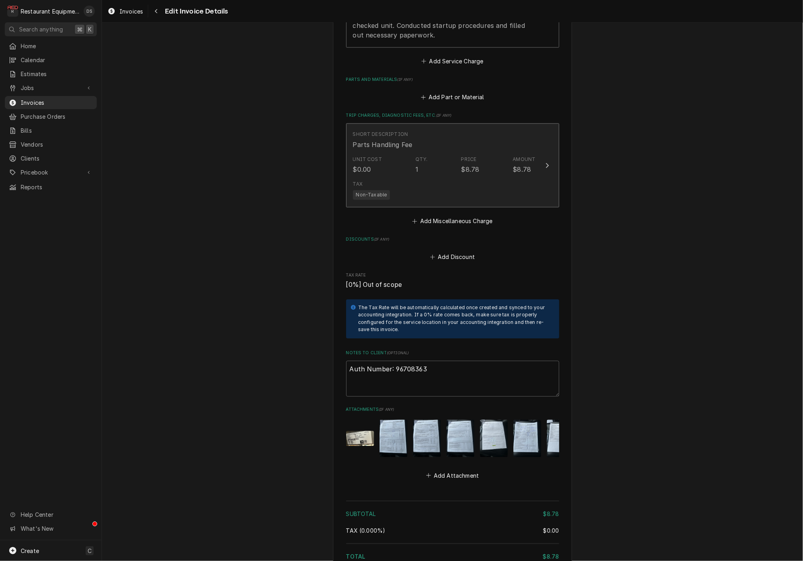
click at [406, 177] on div "Tax Non-Taxable" at bounding box center [444, 189] width 183 height 25
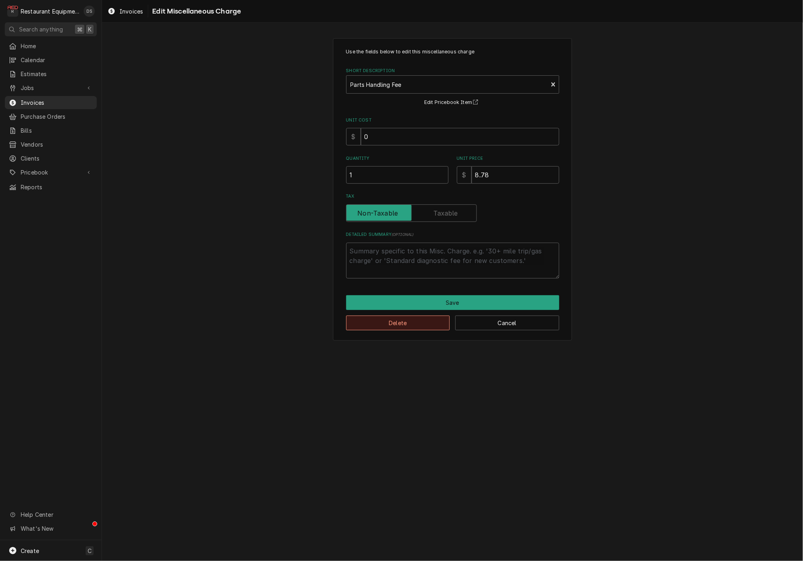
click at [405, 325] on button "Delete" at bounding box center [398, 322] width 104 height 15
type textarea "x"
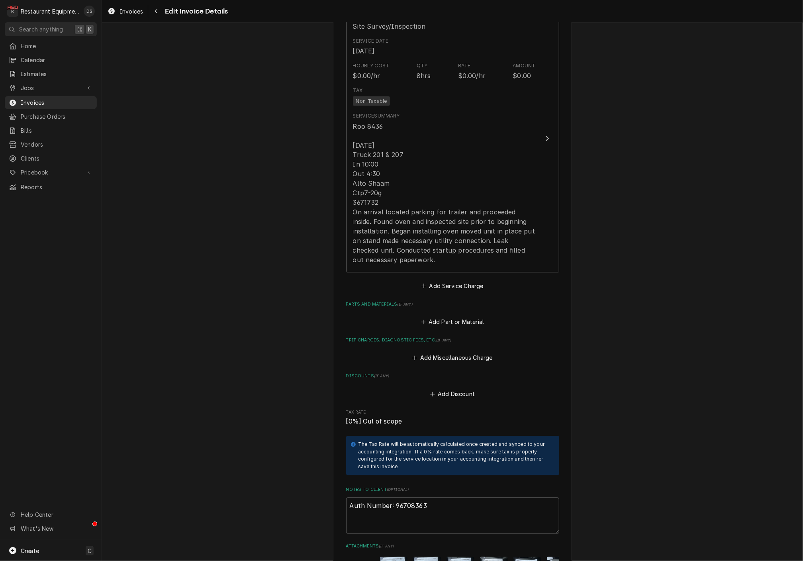
scroll to position [717, 0]
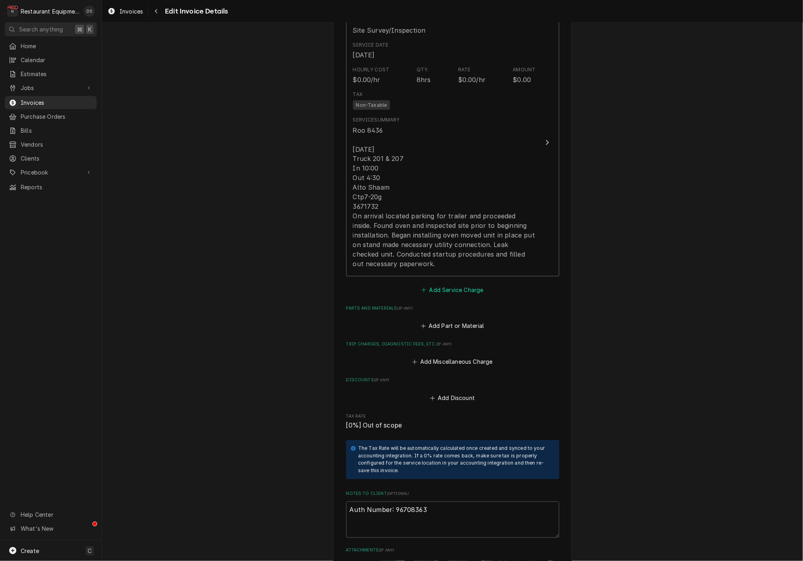
click at [444, 284] on button "Add Service Charge" at bounding box center [452, 289] width 65 height 11
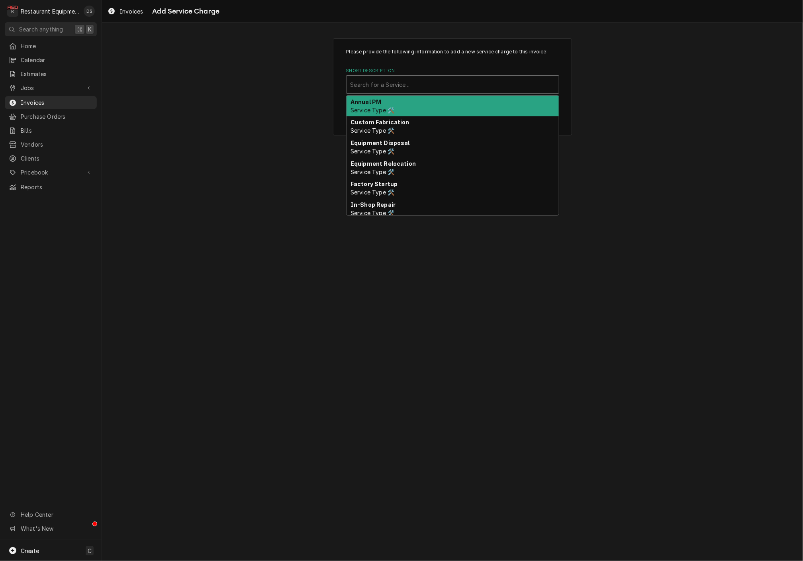
click at [404, 81] on div "Search for a Service..." at bounding box center [452, 84] width 204 height 8
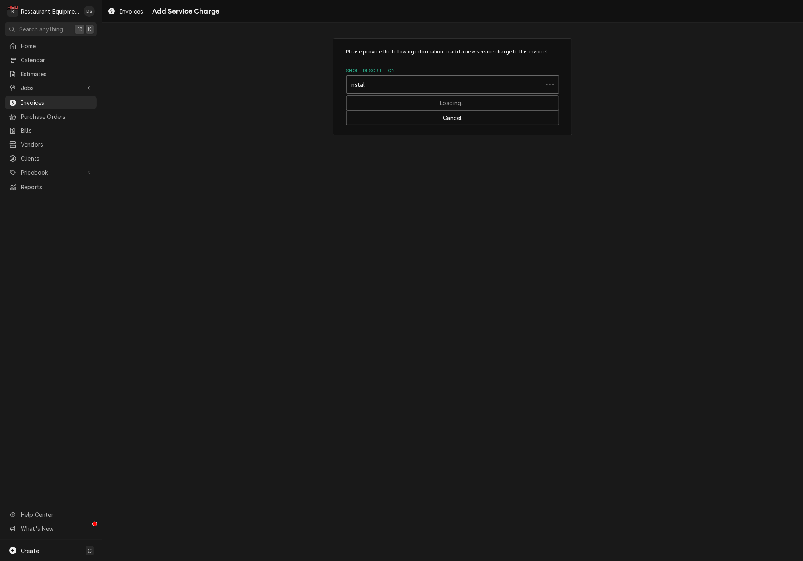
type input "install"
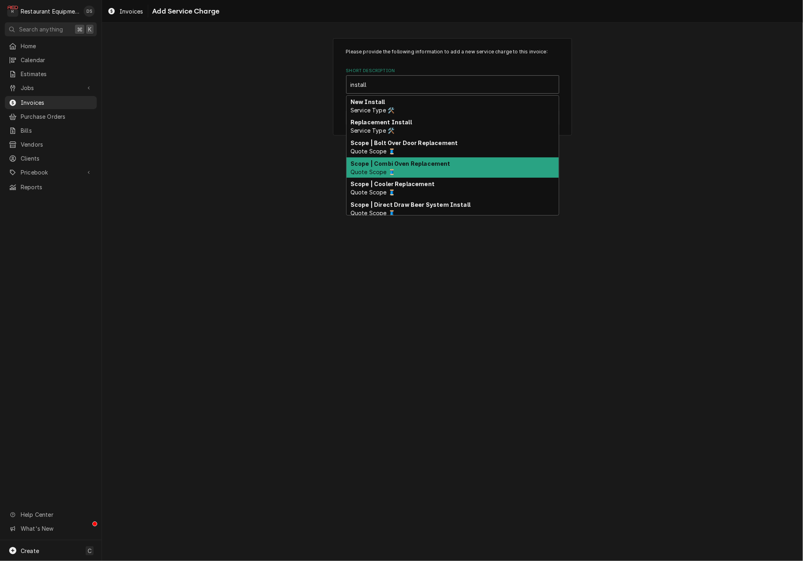
click at [421, 160] on strong "Scope | Combi Oven Replacement" at bounding box center [400, 163] width 100 height 7
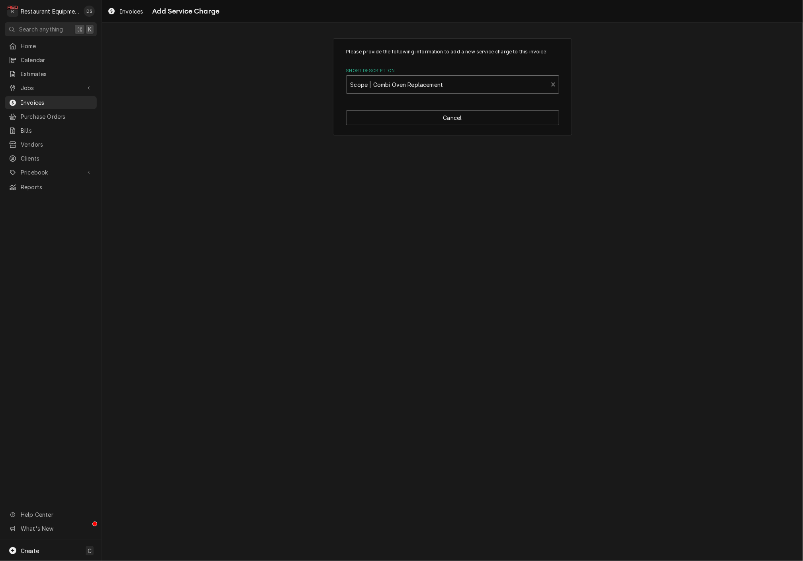
type textarea "x"
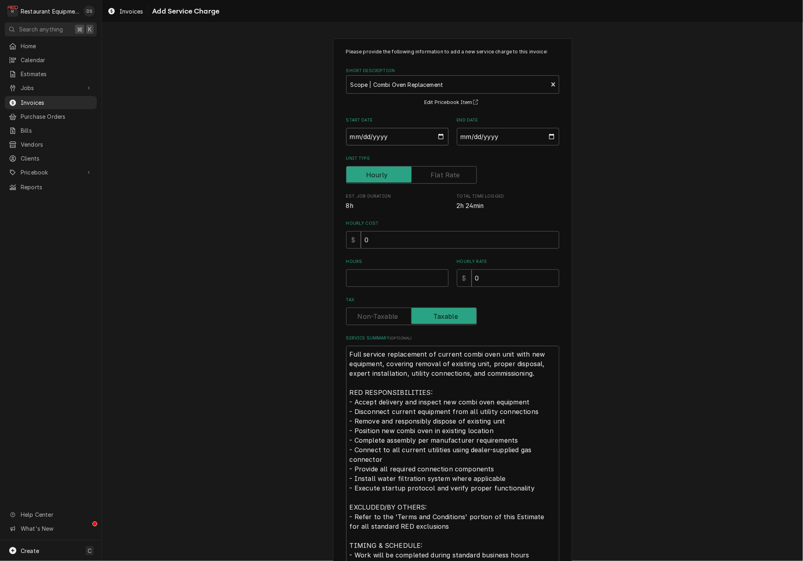
click at [394, 137] on input "Start Date" at bounding box center [397, 137] width 102 height 18
type input "2025-08-13"
type textarea "x"
click at [487, 131] on input "End Date" at bounding box center [508, 137] width 102 height 18
type input "2025-08-13"
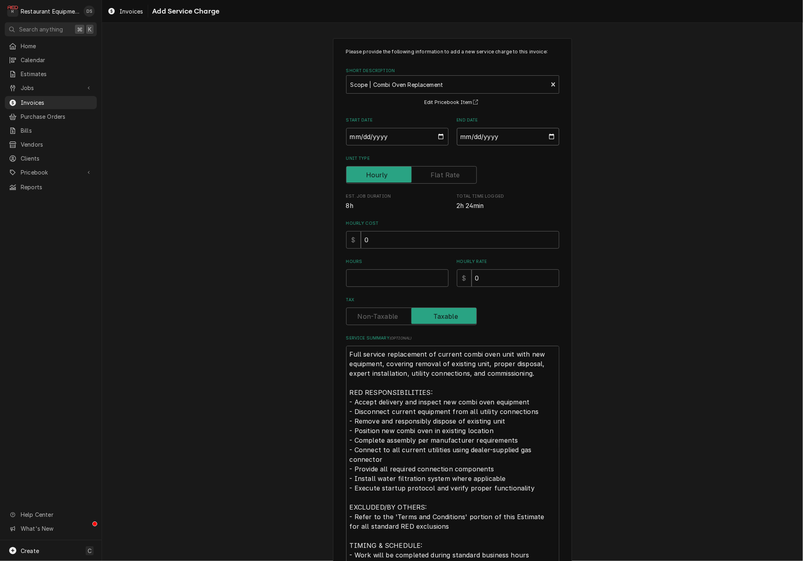
type textarea "x"
click at [426, 174] on input "Unit Type" at bounding box center [411, 175] width 123 height 18
checkbox input "true"
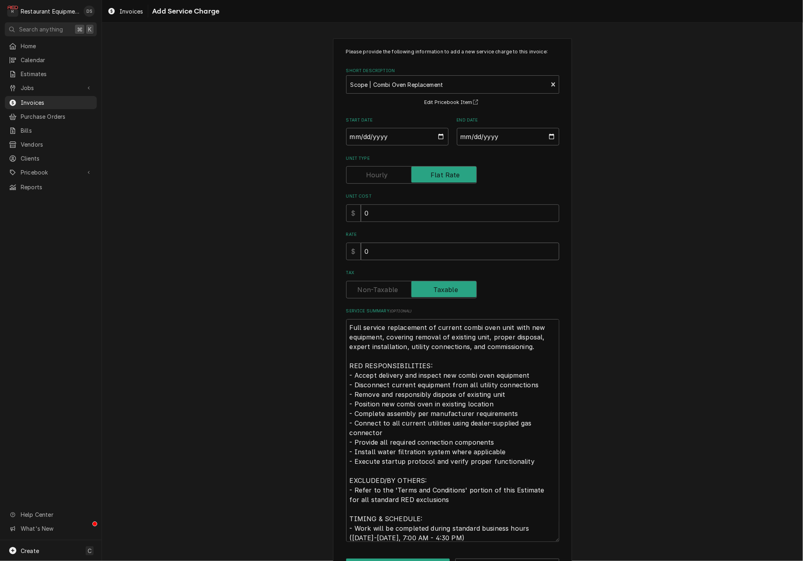
click at [395, 250] on input "0" at bounding box center [460, 252] width 198 height 18
click at [394, 250] on input "0" at bounding box center [460, 252] width 198 height 18
type textarea "x"
type input "1"
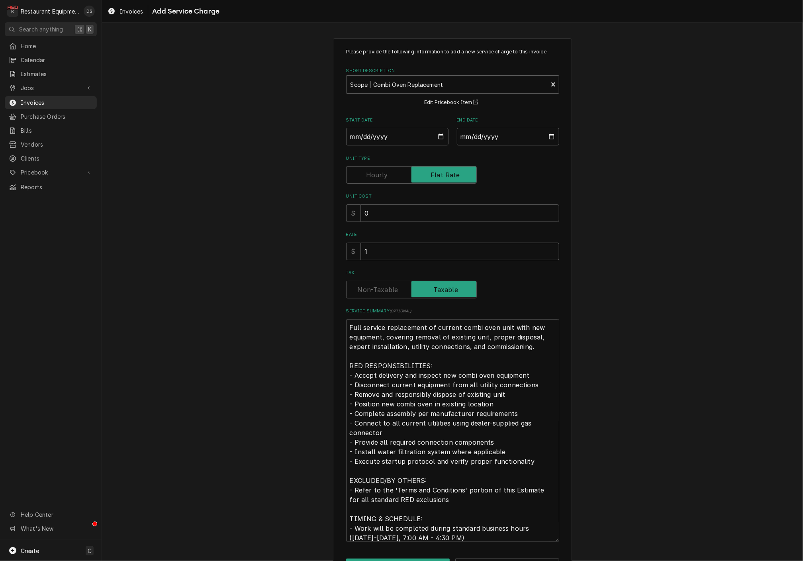
type textarea "x"
type input "11"
type textarea "x"
type input "115"
type textarea "x"
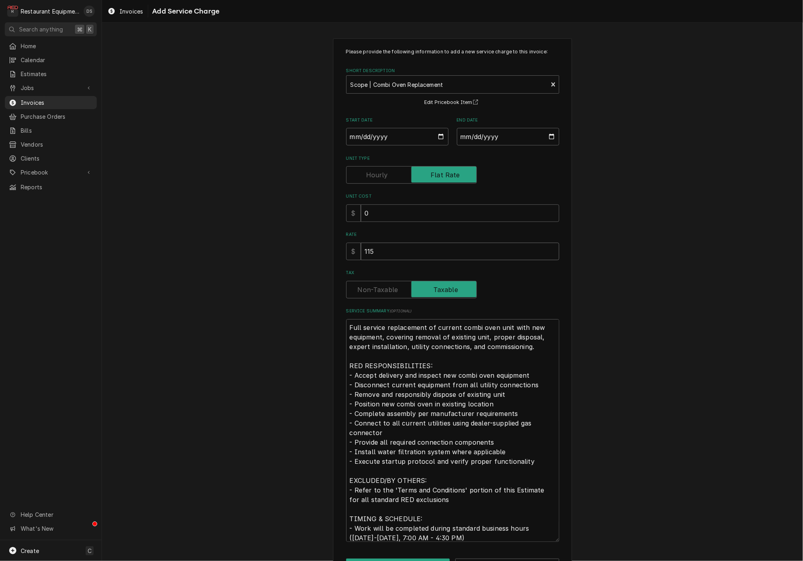
type input "1150"
type textarea "x"
type input "1150.0"
type textarea "x"
type input "1150.00"
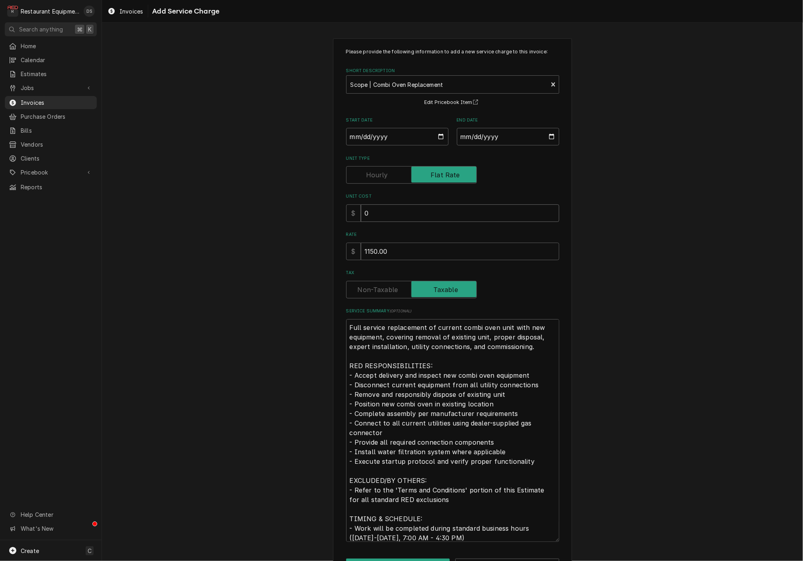
click at [400, 216] on input "0" at bounding box center [460, 213] width 198 height 18
type textarea "x"
type input "8"
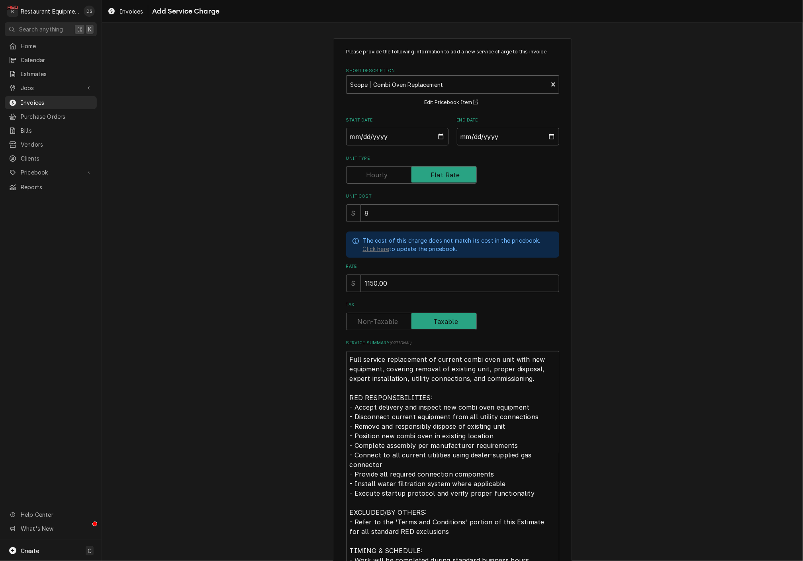
type textarea "x"
type input "85"
type textarea "x"
type input "850"
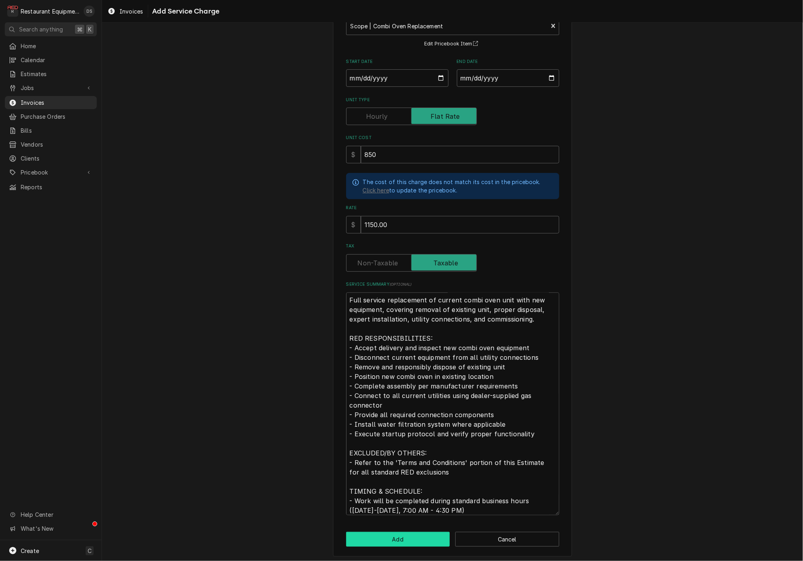
scroll to position [0, 0]
click at [418, 537] on button "Add" at bounding box center [398, 539] width 104 height 15
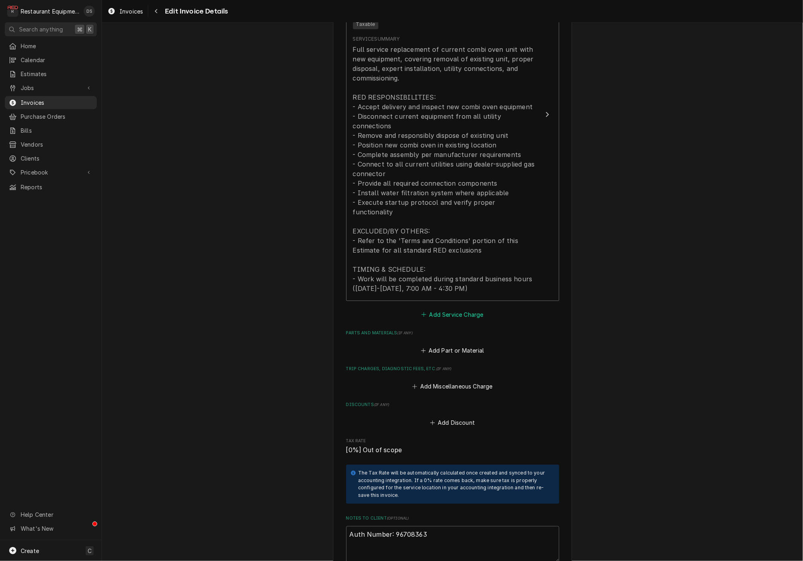
scroll to position [1071, 0]
click at [437, 307] on button "Add Service Charge" at bounding box center [452, 312] width 65 height 11
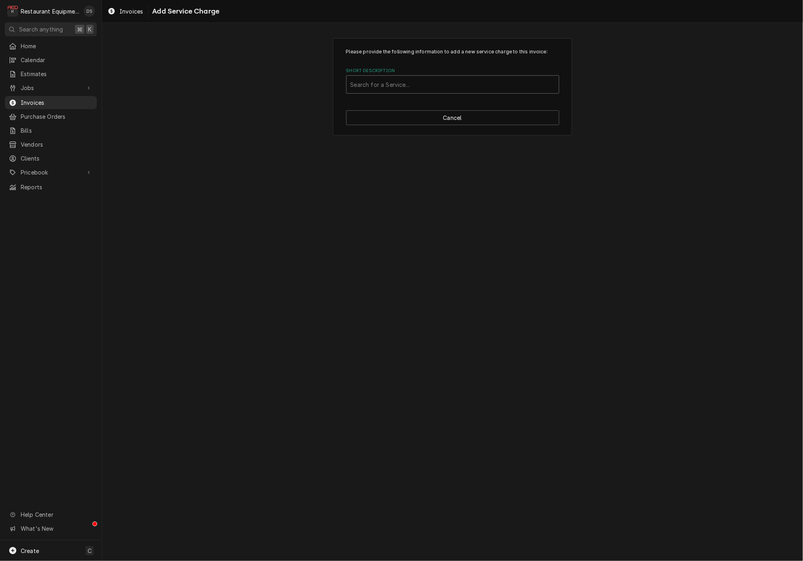
click at [383, 87] on div "Search for a Service..." at bounding box center [452, 84] width 204 height 8
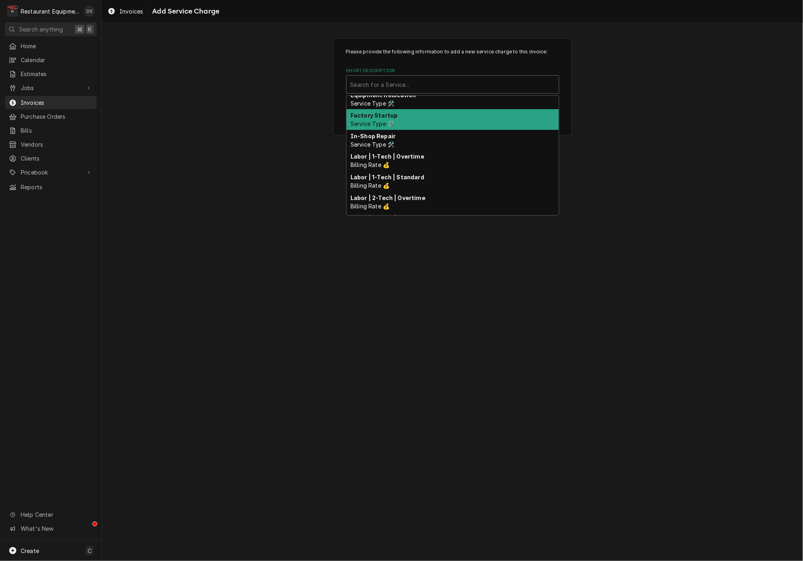
scroll to position [78, 0]
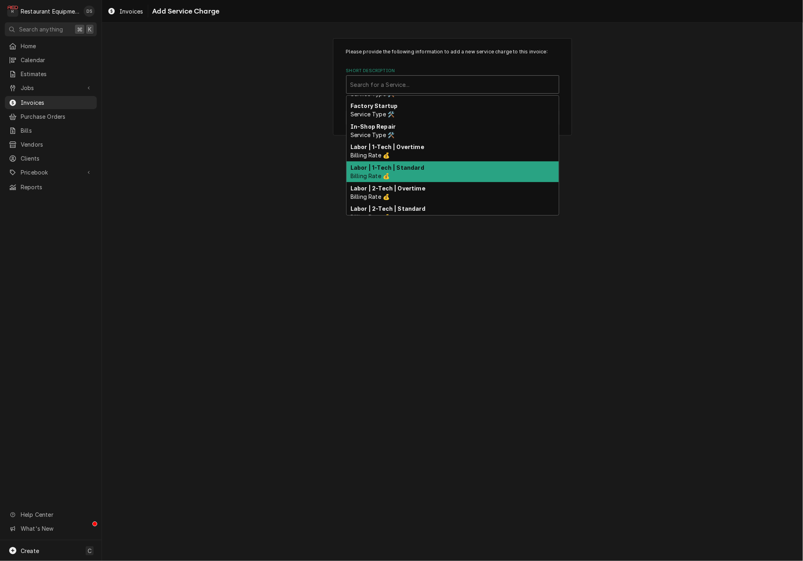
click at [391, 164] on strong "Labor | 1-Tech | Standard" at bounding box center [387, 167] width 74 height 7
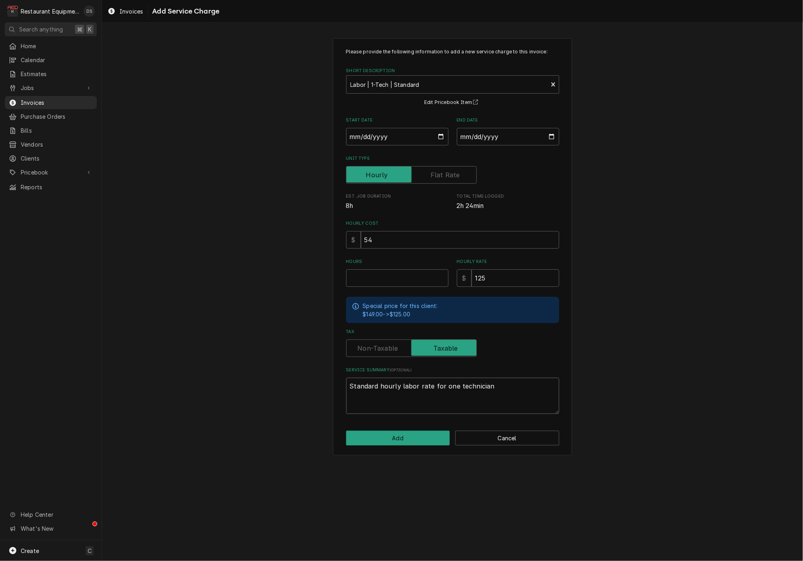
drag, startPoint x: 506, startPoint y: 385, endPoint x: 294, endPoint y: 375, distance: 211.7
click at [294, 375] on div "Please provide the following information to add a new service charge to this in…" at bounding box center [452, 246] width 701 height 431
type textarea "x"
type textarea "I"
type textarea "x"
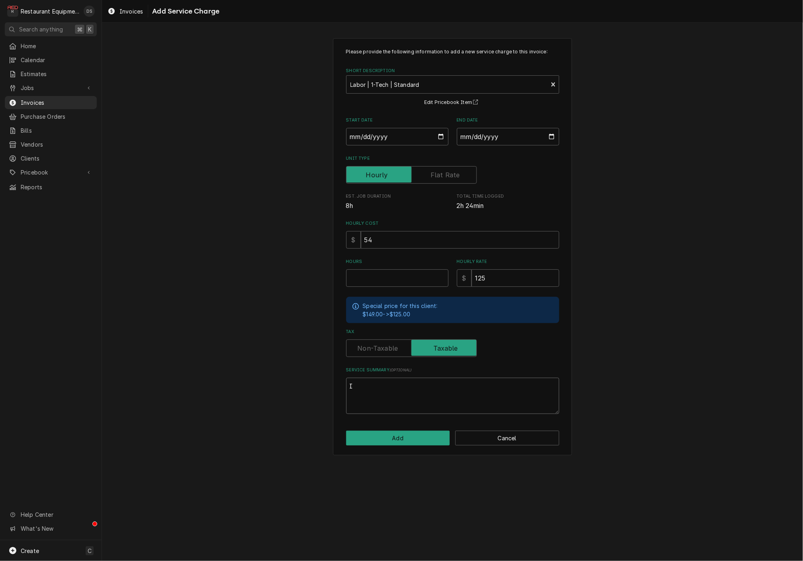
type textarea "In"
type textarea "x"
type textarea "Ins"
type textarea "x"
type textarea "Inst"
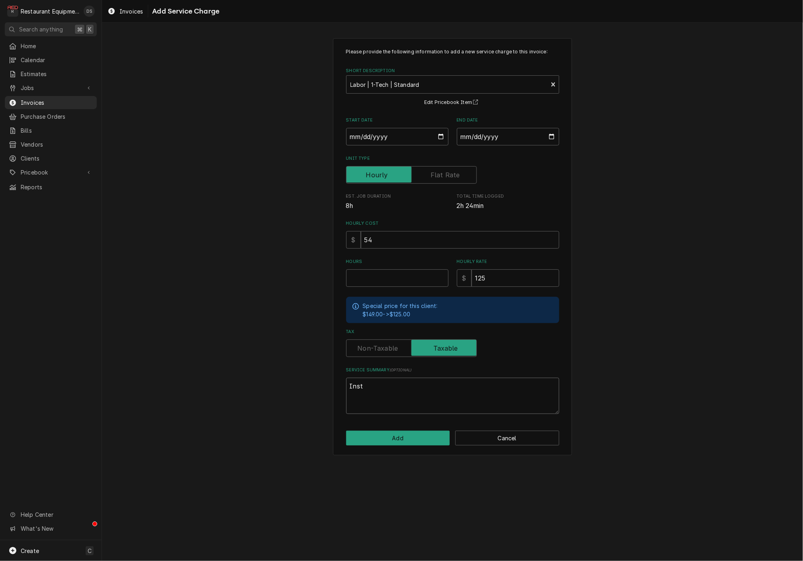
type textarea "x"
type textarea "Insta"
type textarea "x"
type textarea "Instal"
type textarea "x"
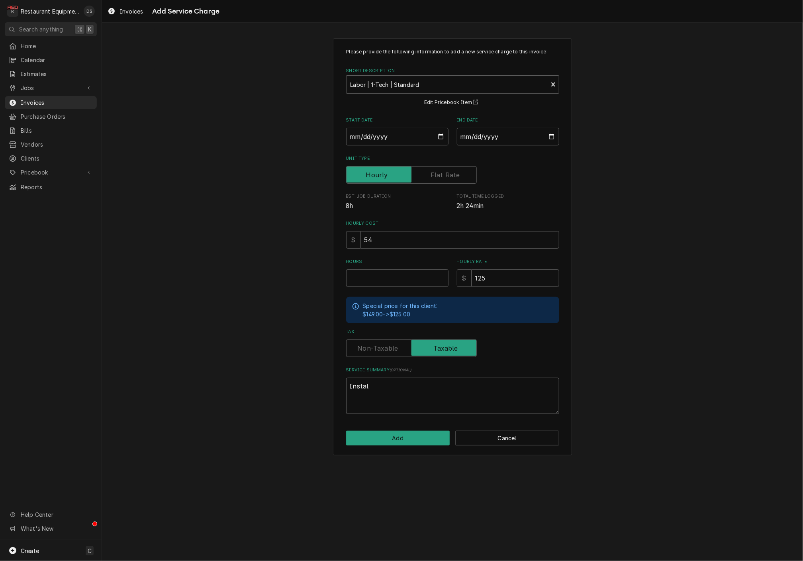
type textarea "Install"
type textarea "x"
type textarea "Install"
paste textarea "Reverse Osmosis Option"
type textarea "x"
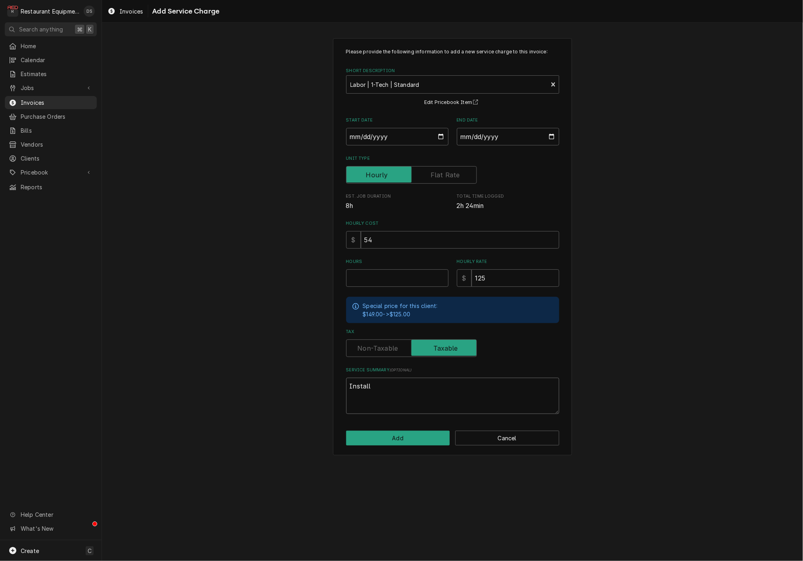
type textarea "InstallReverse Osmosis Option"
click at [370, 384] on textarea "InstallReverse Osmosis Option" at bounding box center [452, 395] width 213 height 36
type textarea "x"
type textarea "Install Reverse Osmosis Option"
click at [440, 172] on label "Unit Type" at bounding box center [411, 175] width 131 height 18
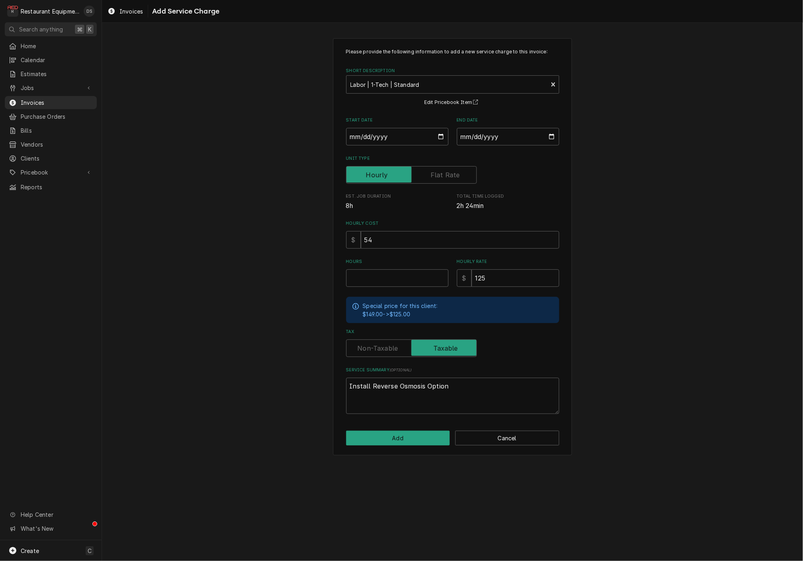
click at [440, 172] on input "Unit Type" at bounding box center [411, 175] width 123 height 18
checkbox input "true"
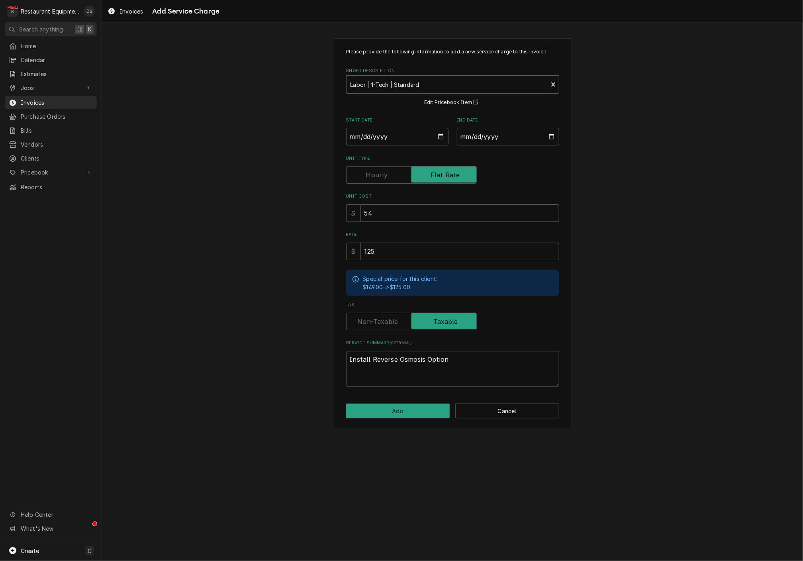
click at [394, 211] on input "54" at bounding box center [460, 213] width 198 height 18
click at [395, 211] on input "54" at bounding box center [460, 213] width 198 height 18
click at [387, 249] on input "125" at bounding box center [460, 252] width 198 height 18
click at [387, 248] on input "125" at bounding box center [460, 252] width 198 height 18
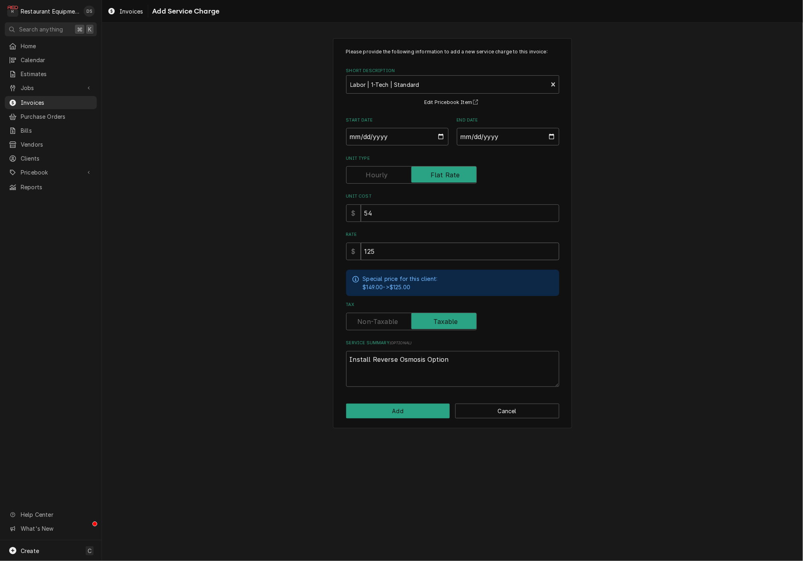
click at [387, 248] on input "125" at bounding box center [460, 252] width 198 height 18
type textarea "x"
type input "2"
type textarea "x"
type input "20"
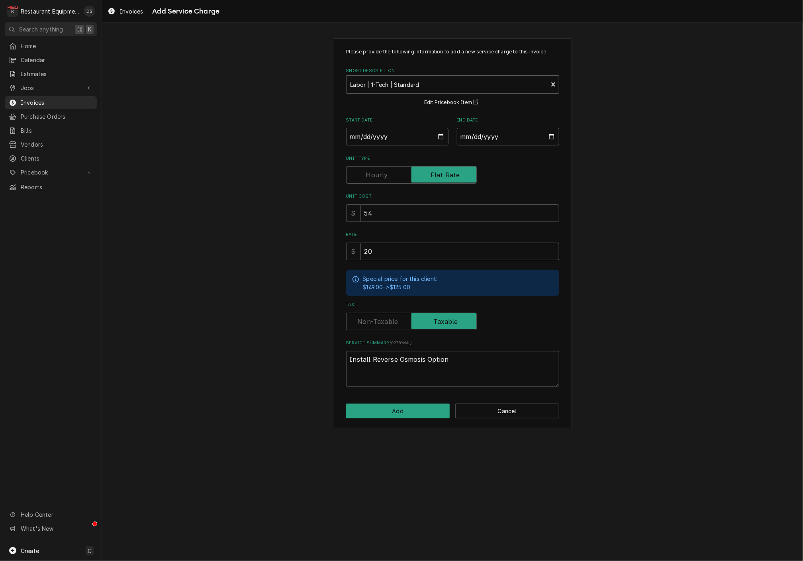
type textarea "x"
type input "200"
drag, startPoint x: 392, startPoint y: 214, endPoint x: 334, endPoint y: 204, distance: 58.6
click at [335, 205] on div "Please provide the following information to add a new service charge to this in…" at bounding box center [452, 233] width 239 height 390
type textarea "x"
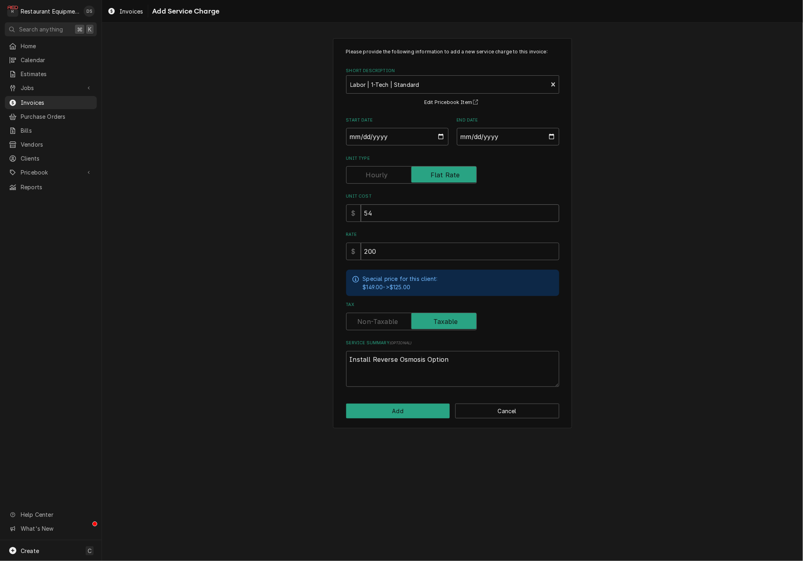
type input "1"
type textarea "x"
type input "15"
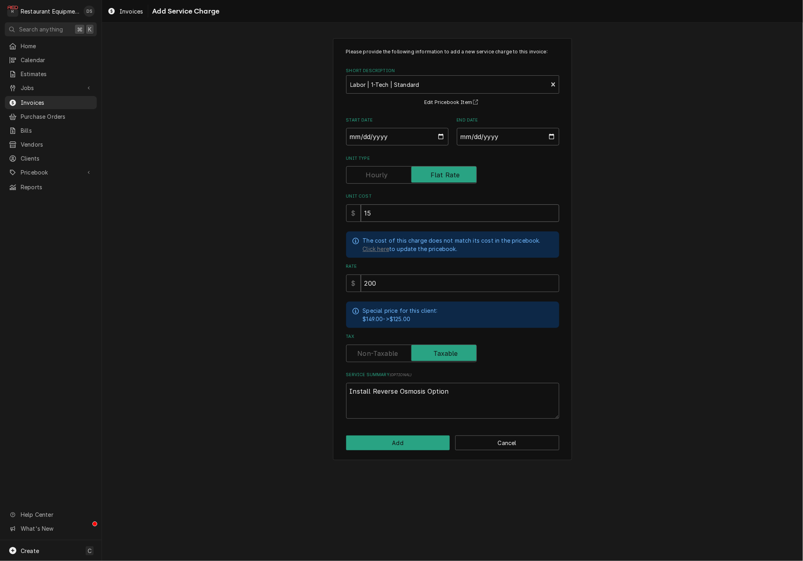
type textarea "x"
type input "150"
type textarea "x"
type input "150.0"
type textarea "x"
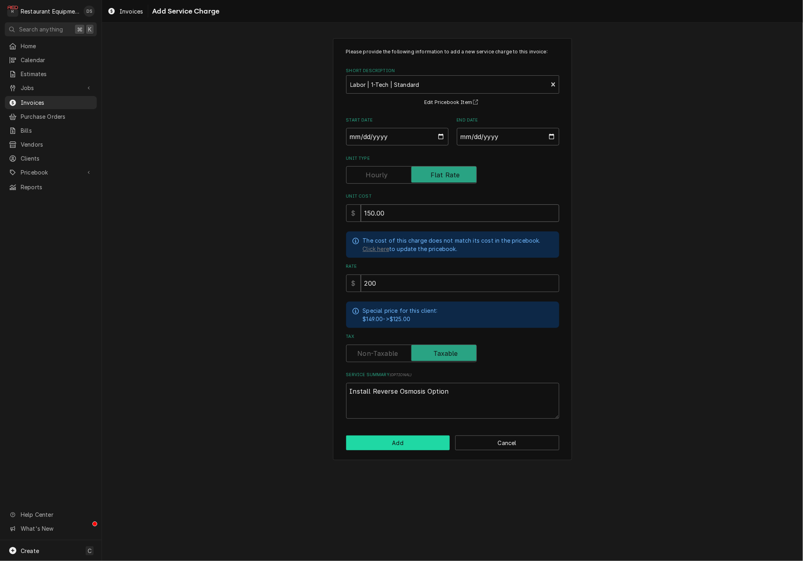
type input "150.00"
click at [402, 439] on button "Add" at bounding box center [398, 442] width 104 height 15
type textarea "x"
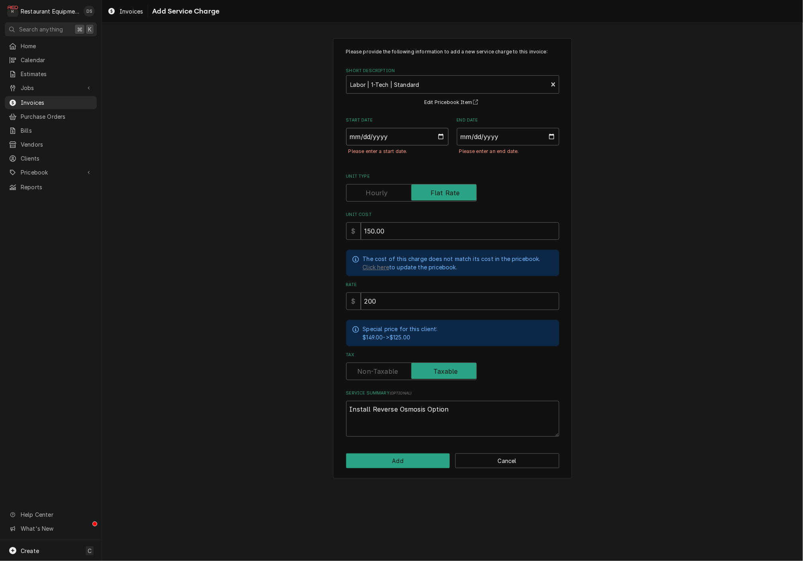
click at [391, 140] on input "Start Date" at bounding box center [397, 137] width 102 height 18
type input "2025-08-13"
type textarea "x"
click at [491, 140] on input "End Date" at bounding box center [508, 137] width 102 height 18
type input "2025-08-13"
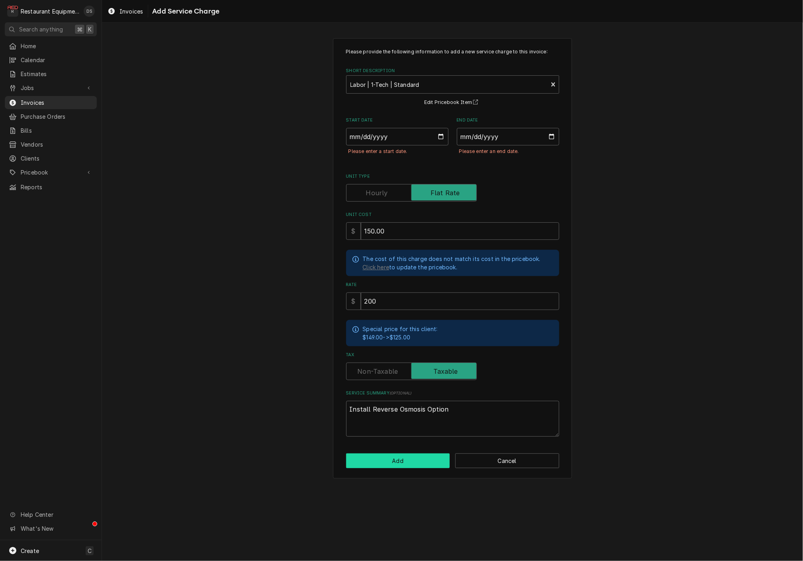
click at [421, 454] on button "Add" at bounding box center [398, 460] width 104 height 15
type textarea "x"
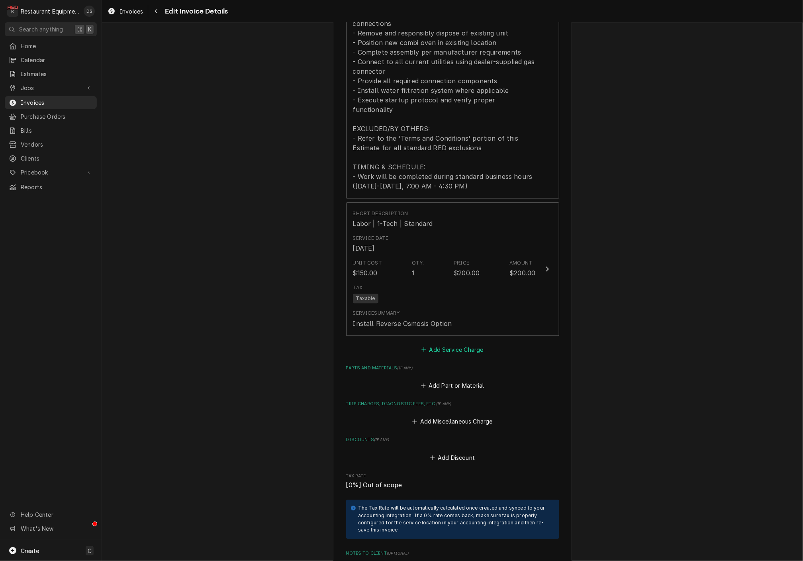
scroll to position [1177, 0]
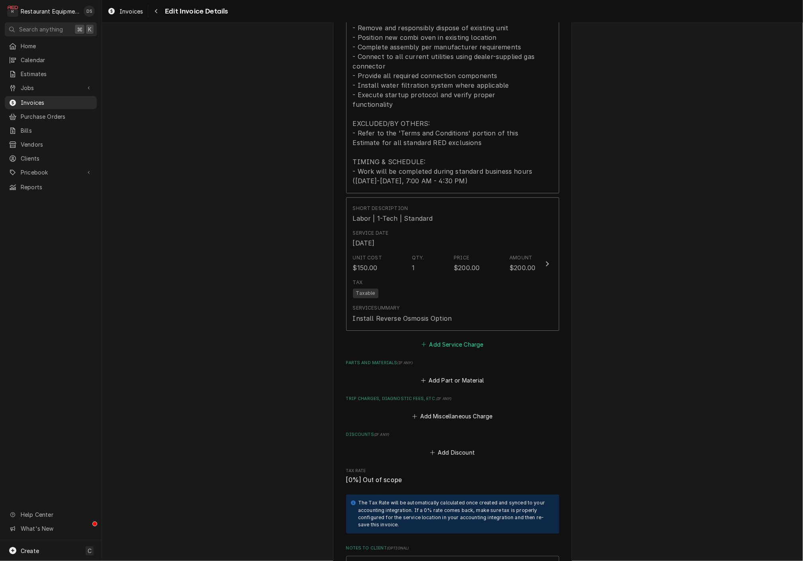
click at [442, 338] on button "Add Service Charge" at bounding box center [452, 343] width 65 height 11
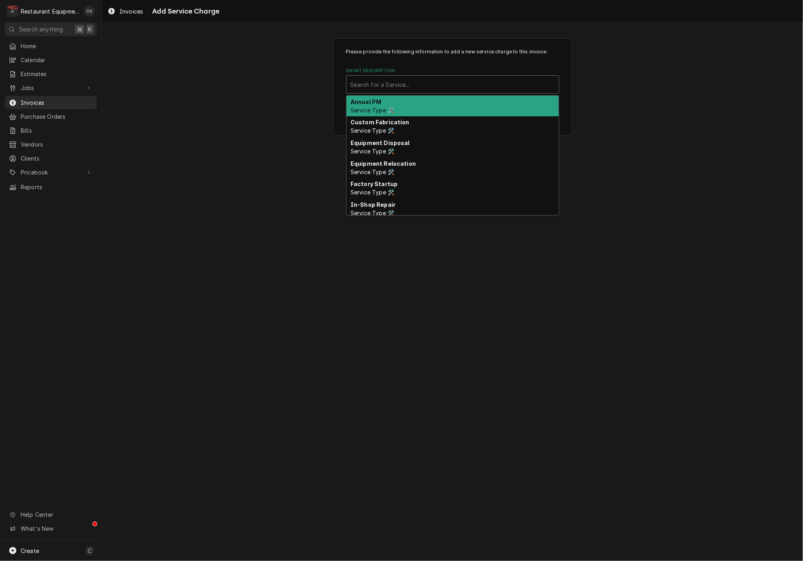
click at [431, 80] on div "Short Description" at bounding box center [452, 84] width 204 height 14
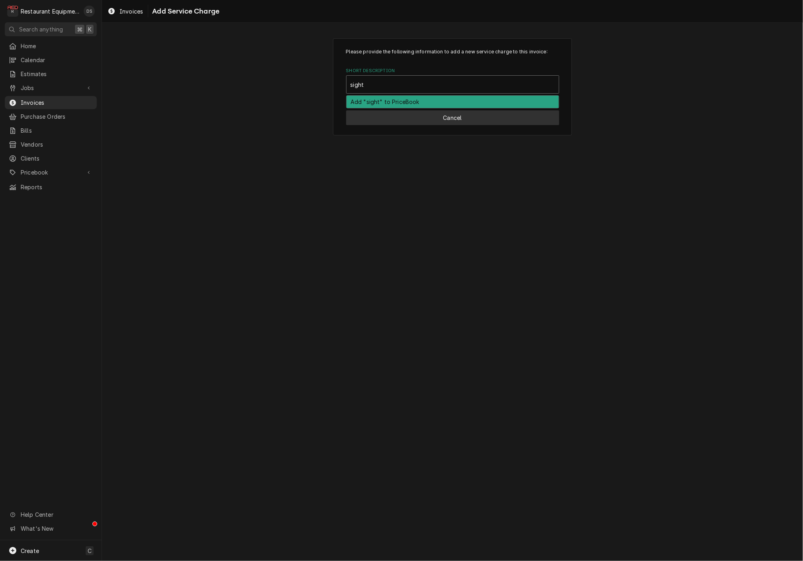
type input "sight"
click at [431, 117] on button "Cancel" at bounding box center [452, 117] width 213 height 15
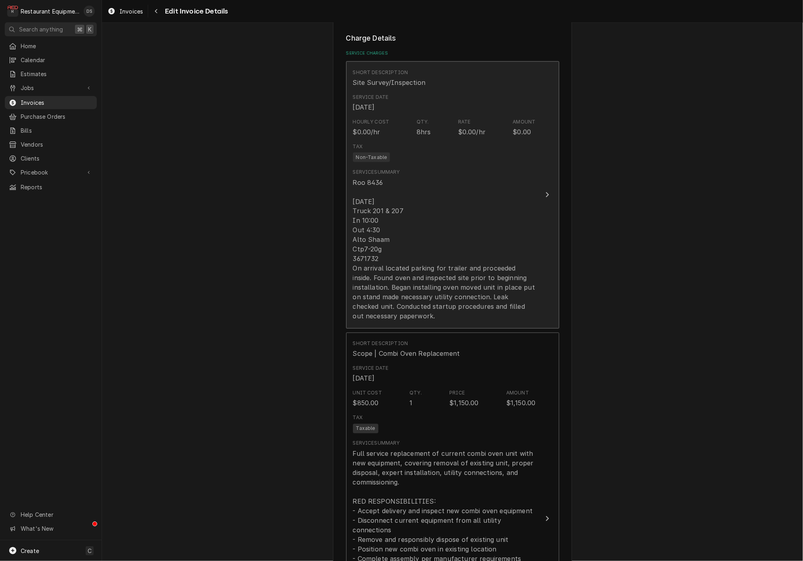
scroll to position [662, 0]
click at [411, 242] on div "Roo 8436 8/13/25 Truck 201 & 207 In 10:00 Out 4:30 Alto Shaam Ctp7-20g 3671732 …" at bounding box center [444, 251] width 183 height 143
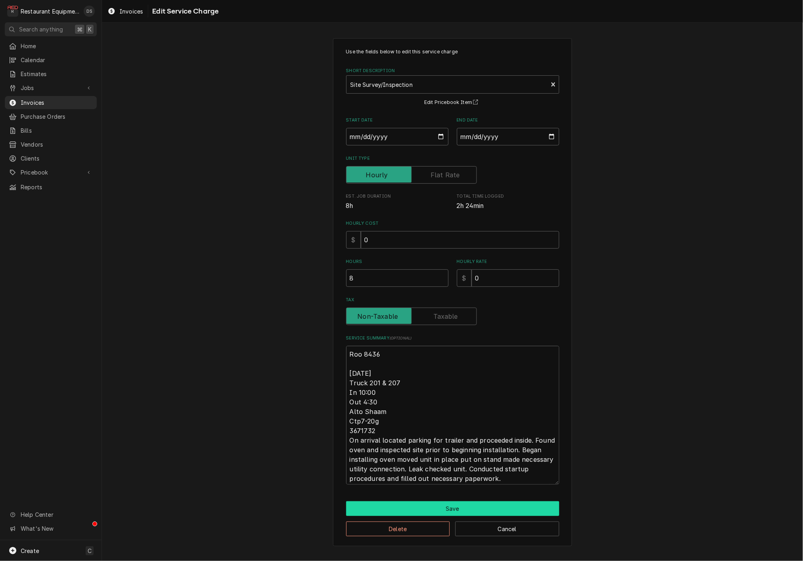
click at [469, 503] on button "Save" at bounding box center [452, 508] width 213 height 15
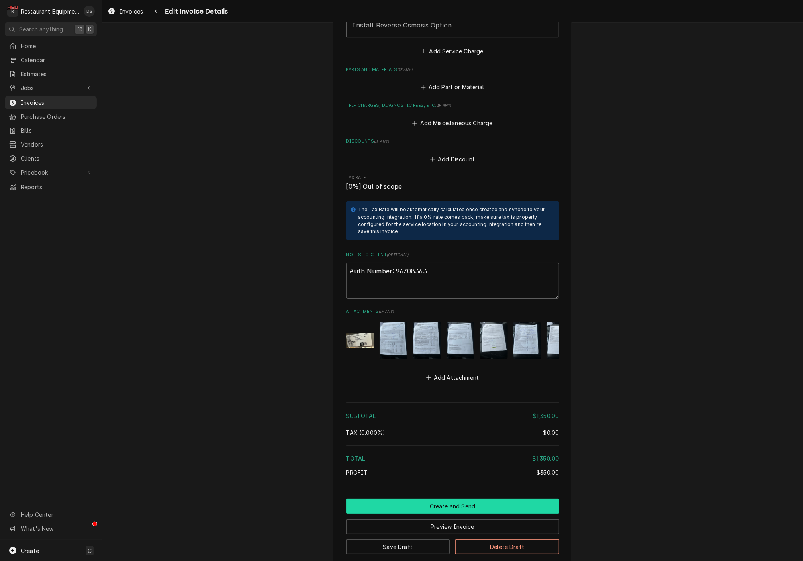
click at [458, 499] on button "Create and Send" at bounding box center [452, 506] width 213 height 15
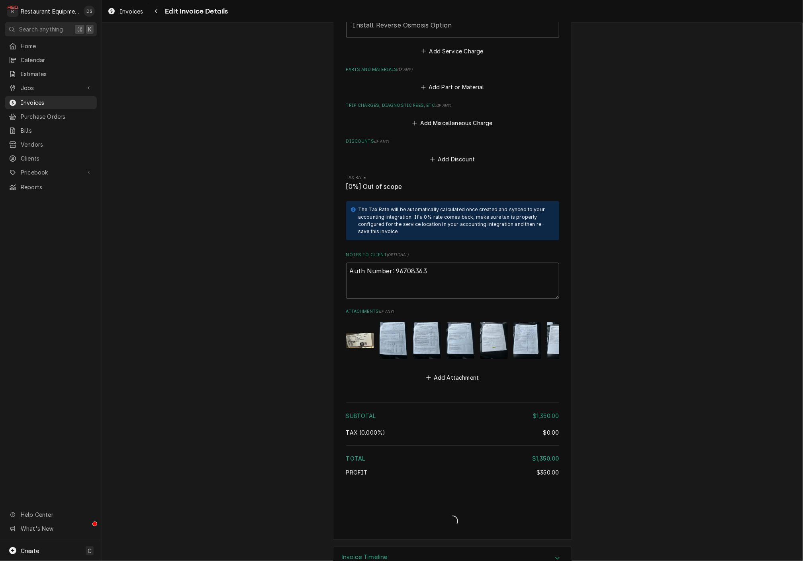
type textarea "x"
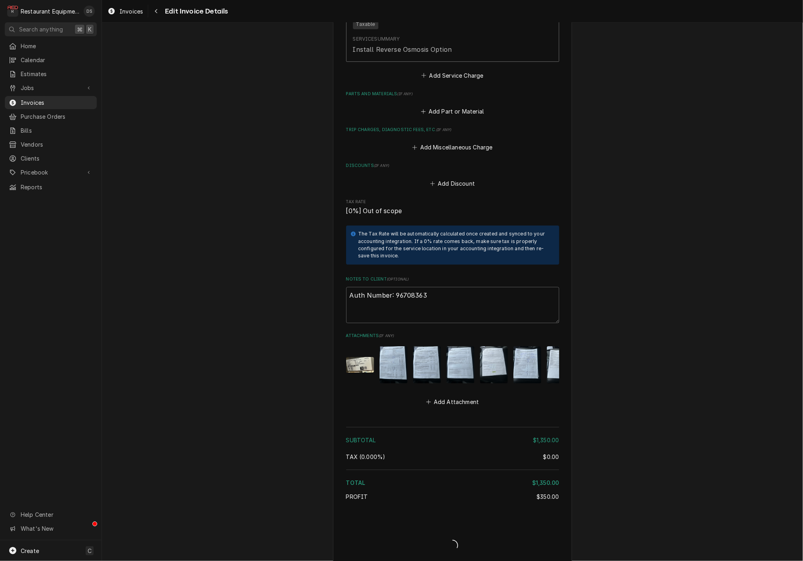
click at [399, 346] on img "Attachments" at bounding box center [393, 364] width 28 height 37
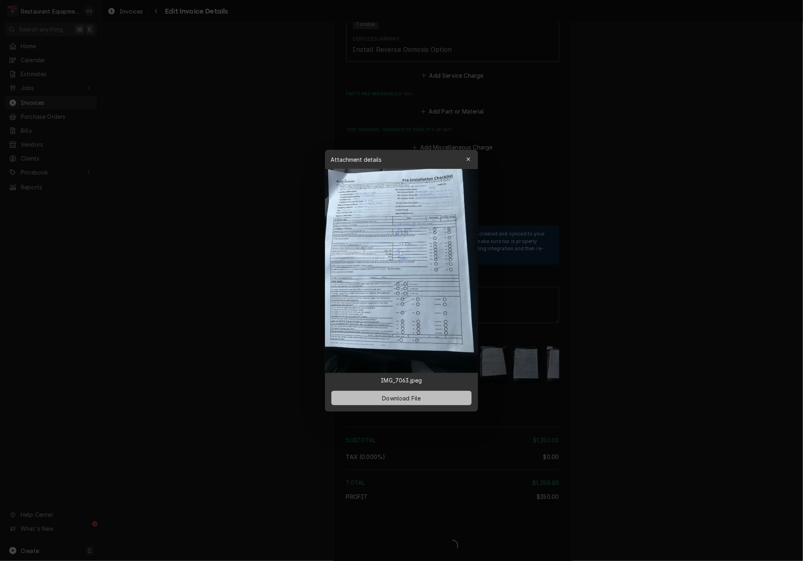
click at [407, 400] on span "Download File" at bounding box center [401, 397] width 42 height 8
click at [470, 160] on icon "button" at bounding box center [468, 159] width 4 height 6
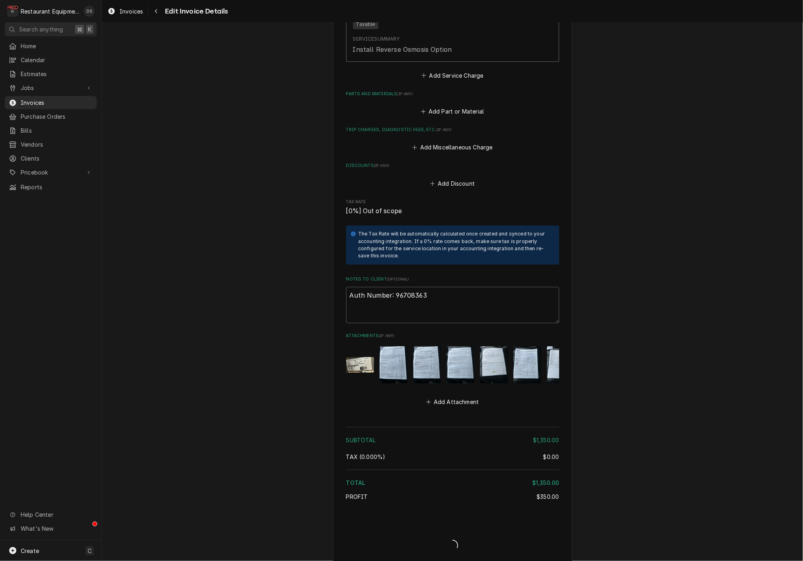
click at [429, 346] on img "Attachments" at bounding box center [427, 364] width 28 height 37
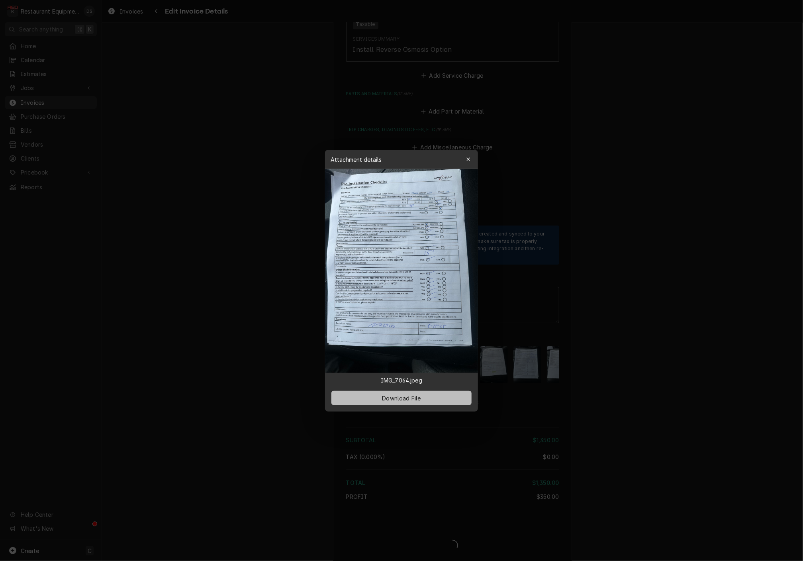
click at [413, 395] on span "Download File" at bounding box center [401, 397] width 42 height 8
click at [689, 313] on div at bounding box center [401, 280] width 803 height 561
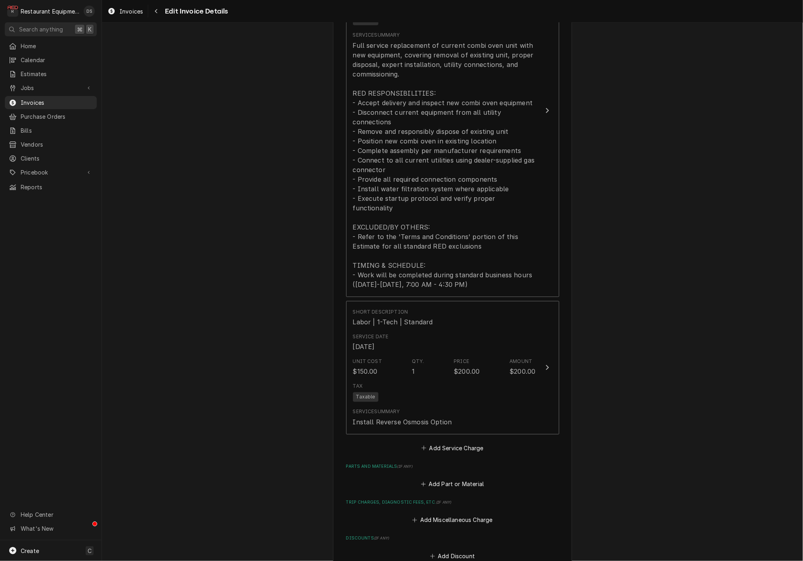
scroll to position [1065, 0]
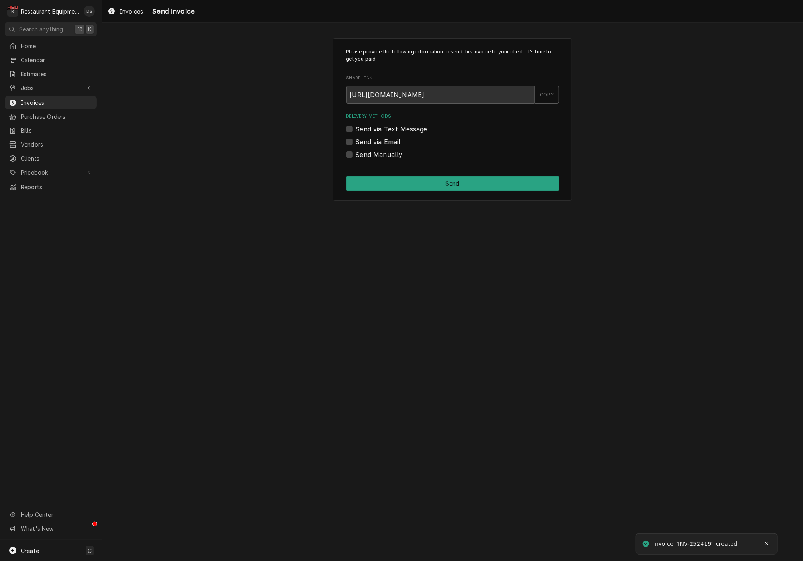
click at [356, 137] on label "Send via Email" at bounding box center [378, 142] width 45 height 10
click at [356, 137] on input "Send via Email" at bounding box center [462, 146] width 213 height 18
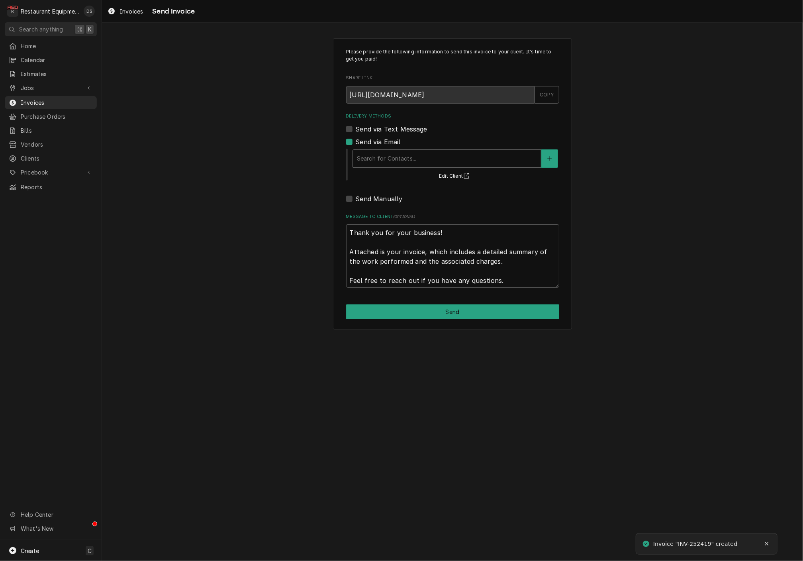
click at [401, 150] on div "Search for Contacts..." at bounding box center [447, 159] width 188 height 18
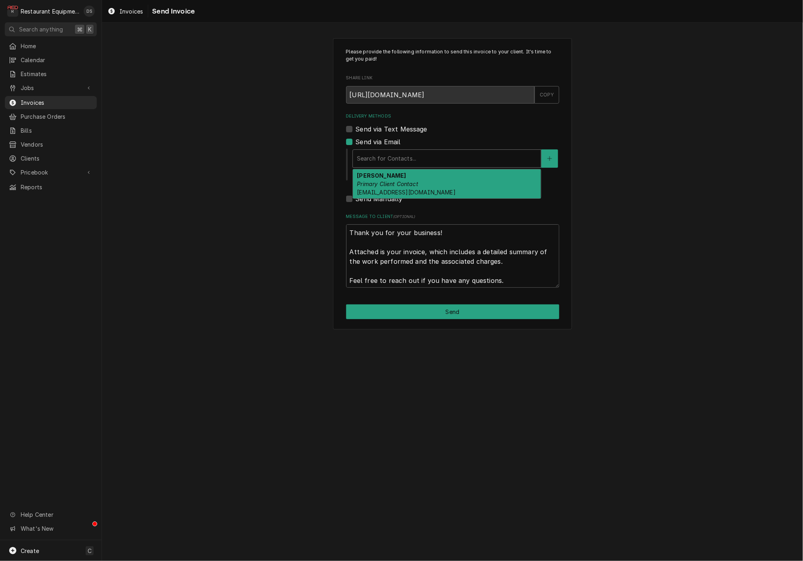
click at [356, 139] on label "Send via Email" at bounding box center [378, 142] width 45 height 10
click at [356, 139] on input "Send via Email" at bounding box center [462, 146] width 213 height 18
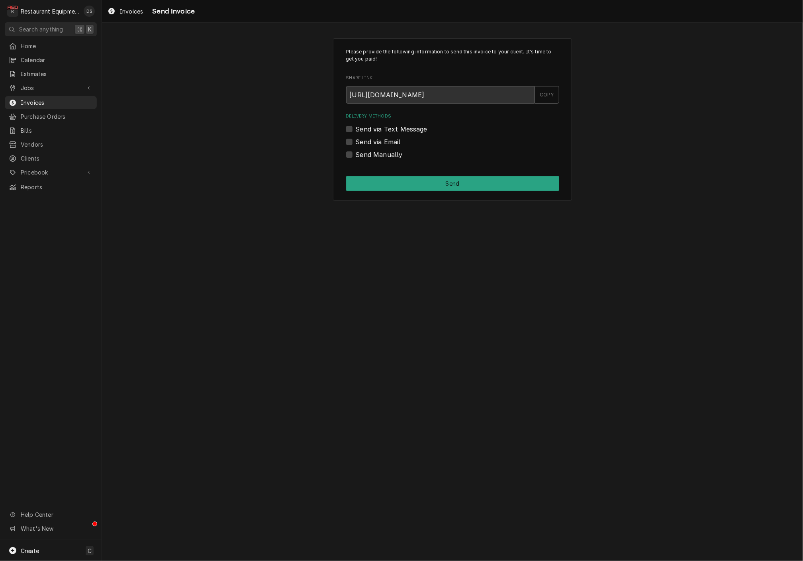
click at [356, 139] on label "Send via Email" at bounding box center [378, 142] width 45 height 10
click at [356, 139] on input "Send via Email" at bounding box center [462, 146] width 213 height 18
checkbox input "true"
type textarea "x"
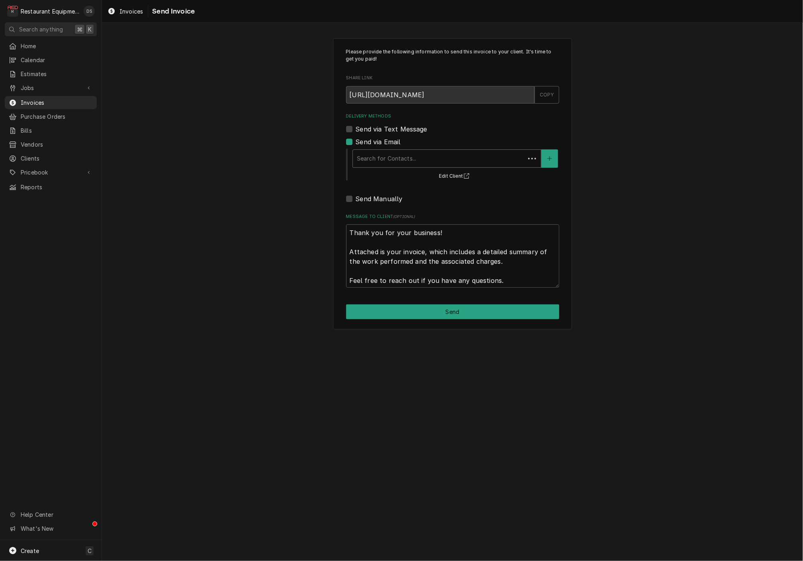
click at [397, 153] on div "Delivery Methods" at bounding box center [439, 158] width 164 height 14
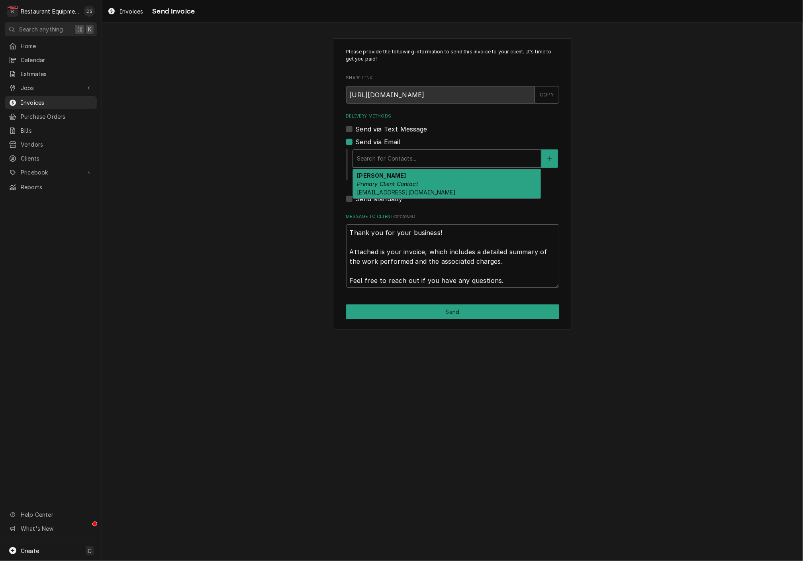
click at [356, 140] on label "Send via Email" at bounding box center [378, 142] width 45 height 10
click at [356, 140] on input "Send via Email" at bounding box center [462, 146] width 213 height 18
checkbox input "false"
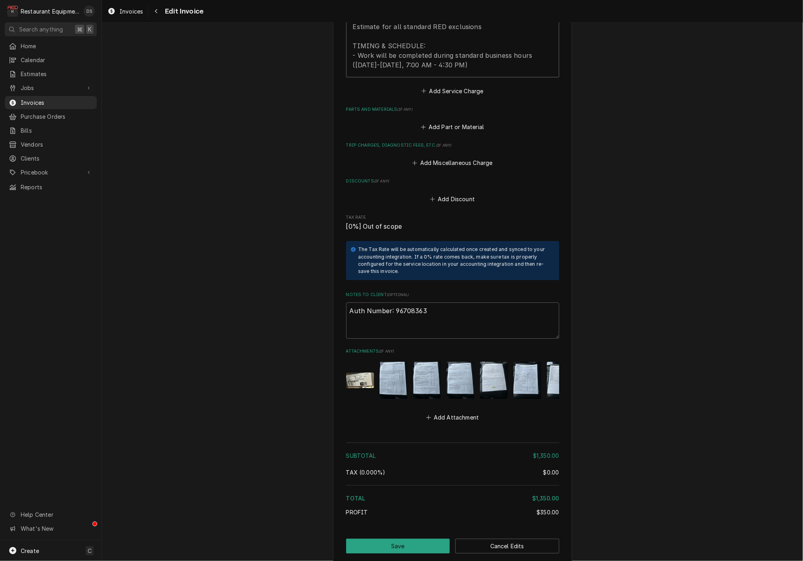
scroll to position [1430, 0]
click at [408, 539] on button "Save" at bounding box center [398, 546] width 104 height 15
type textarea "x"
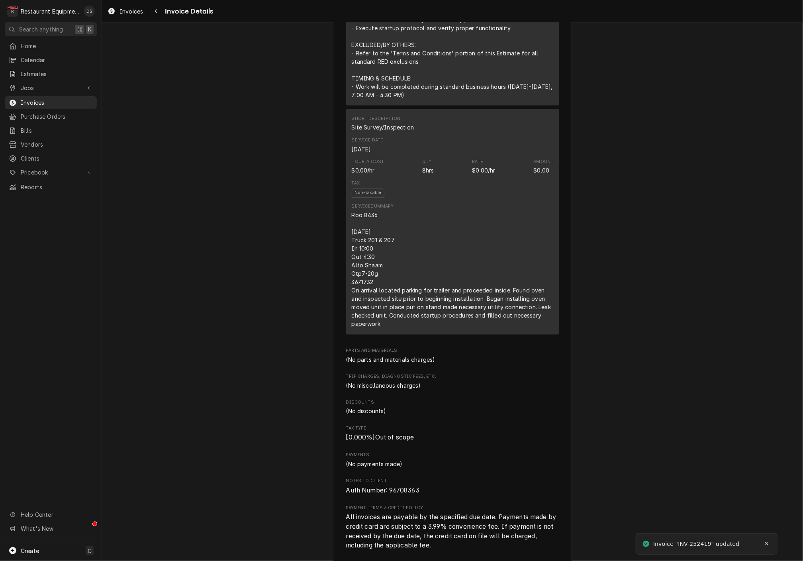
scroll to position [1183, 0]
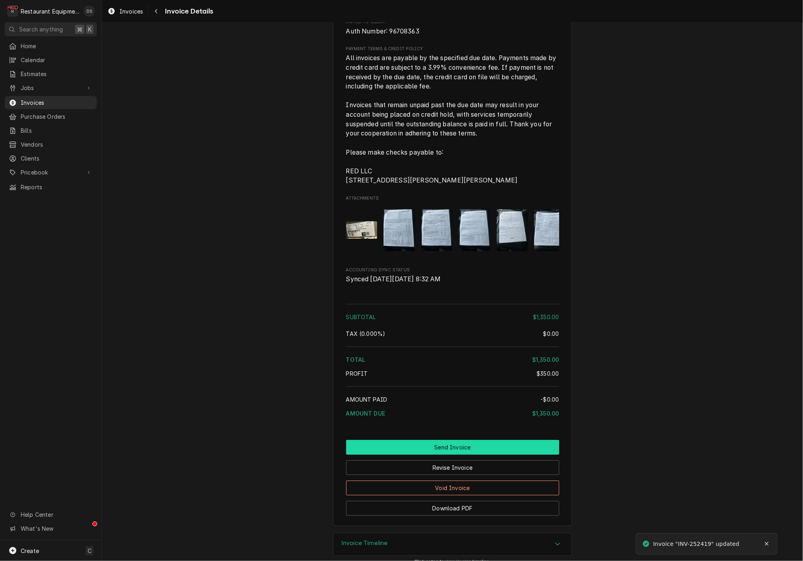
click at [447, 440] on button "Send Invoice" at bounding box center [452, 447] width 213 height 15
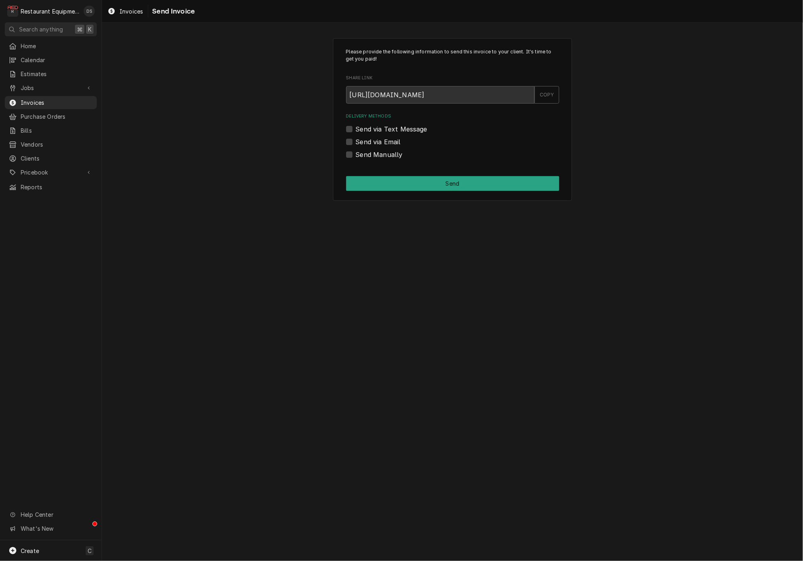
click at [356, 141] on label "Send via Email" at bounding box center [378, 142] width 45 height 10
click at [356, 141] on input "Send via Email" at bounding box center [462, 146] width 213 height 18
checkbox input "true"
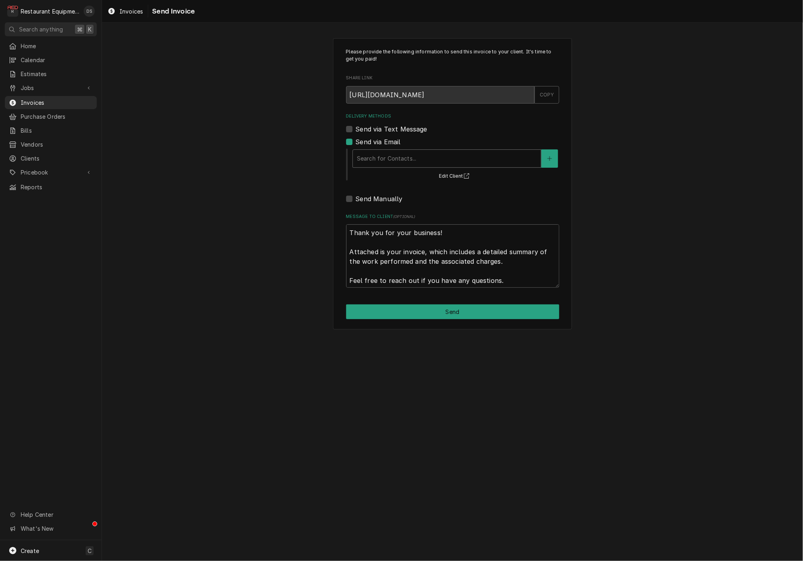
click at [404, 160] on div "Search for Contacts..." at bounding box center [447, 158] width 180 height 8
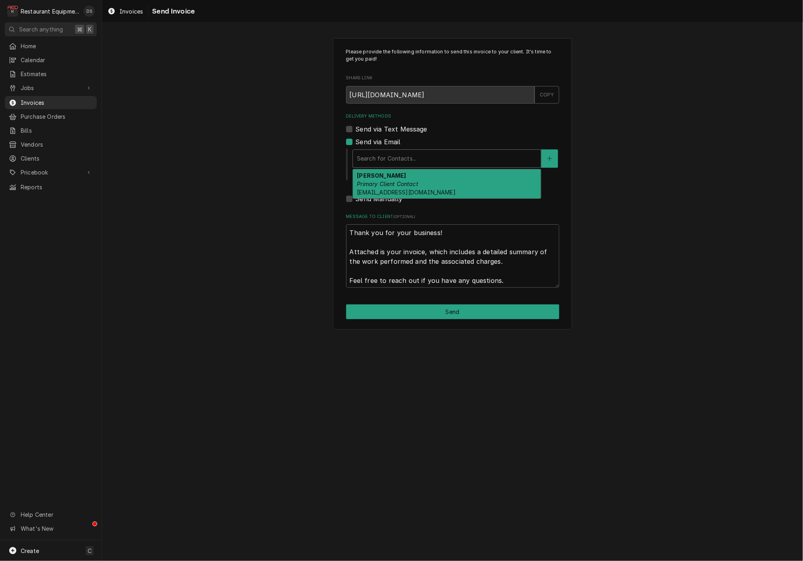
click at [406, 182] on em "Primary Client Contact" at bounding box center [387, 183] width 61 height 7
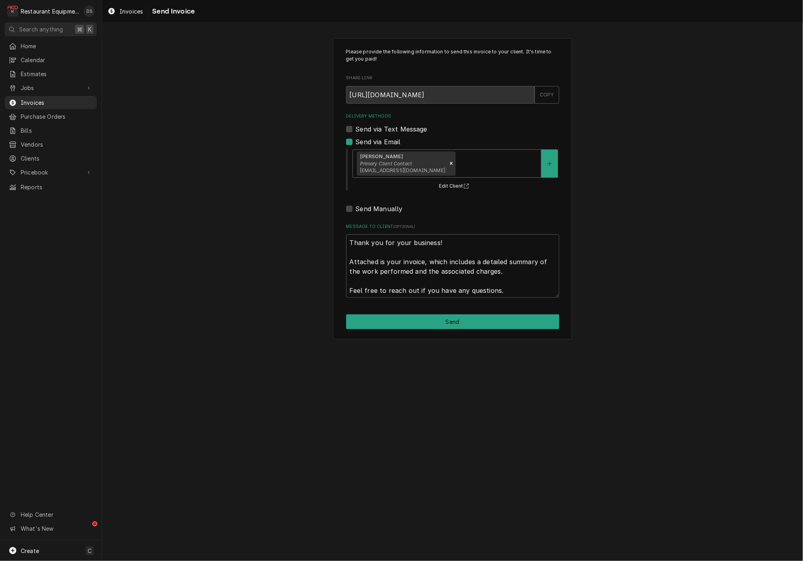
type textarea "x"
type input "r"
type textarea "x"
type input "ry"
type textarea "x"
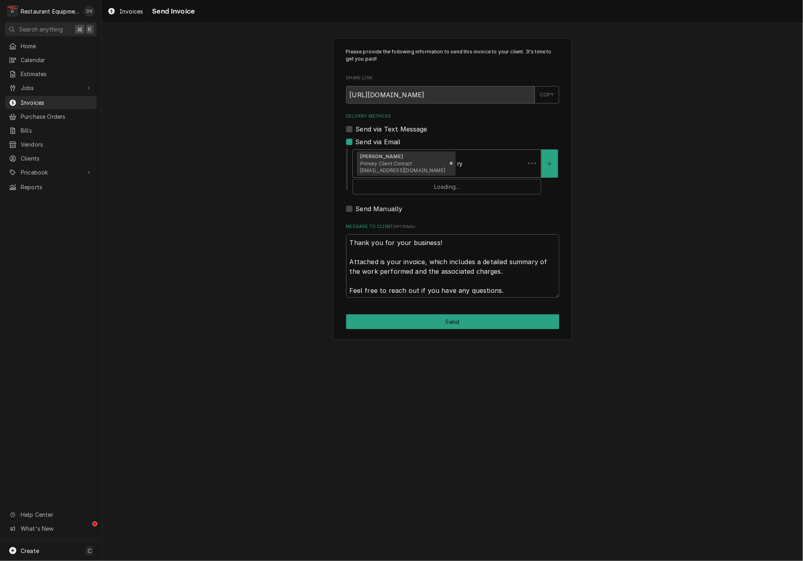
type input "rya"
type textarea "x"
type input "ryan"
type textarea "x"
type input "ryand"
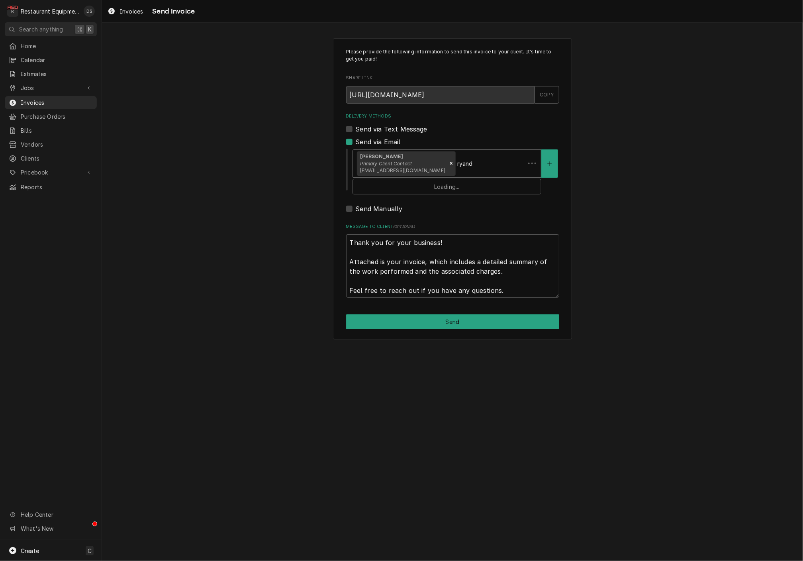
type textarea "x"
type input "ryand@"
type textarea "x"
type input "ryand@a"
type textarea "x"
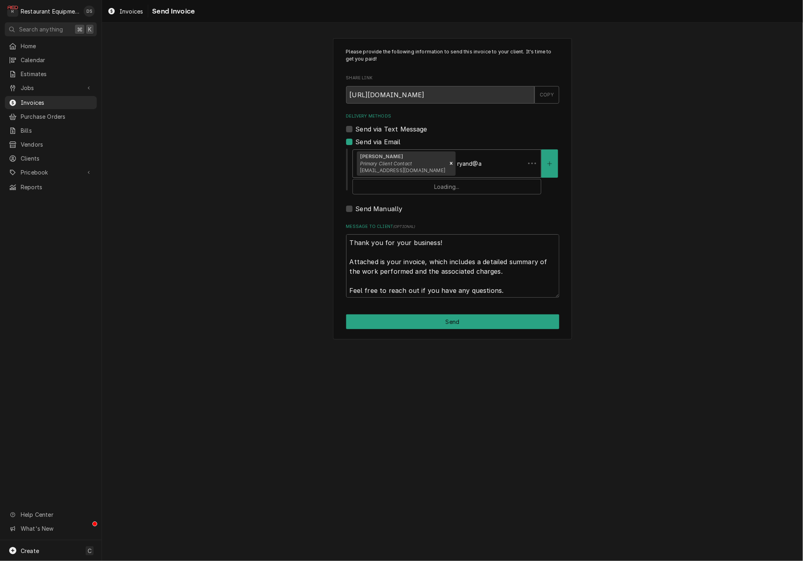
type input "ryand@ao"
type textarea "x"
type input "ryand@a"
type textarea "x"
type input "ryand@al"
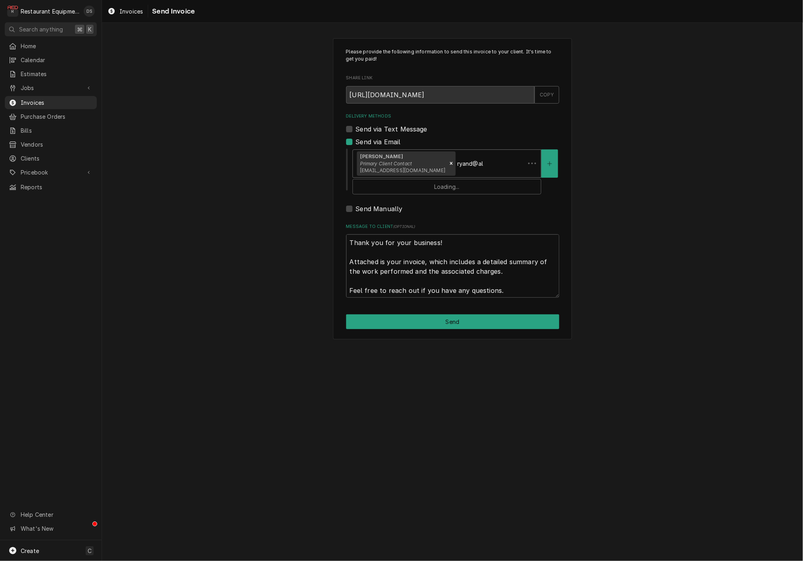
type textarea "x"
type input "ryand@alt"
type textarea "x"
type input "ryand@alto"
type textarea "x"
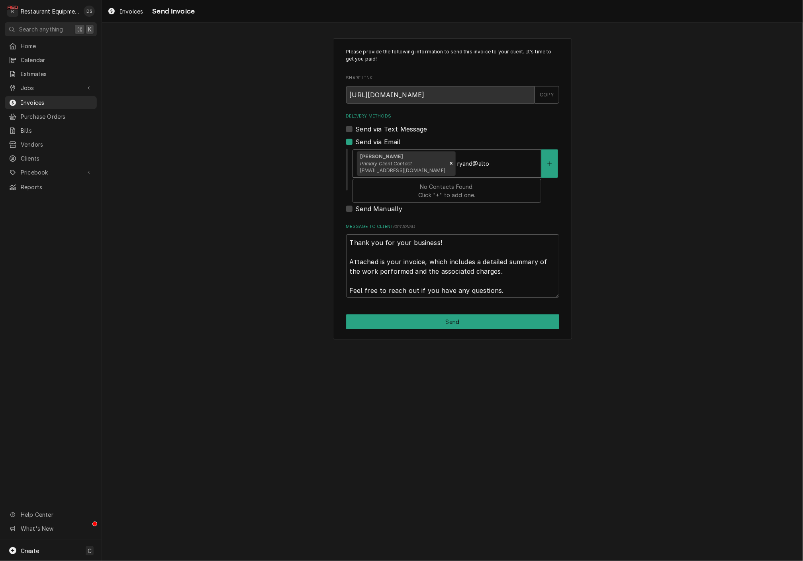
type input "ryand@alto-"
type textarea "x"
type input "ryand@alto-s"
type textarea "x"
type input "ryand@alto-sh"
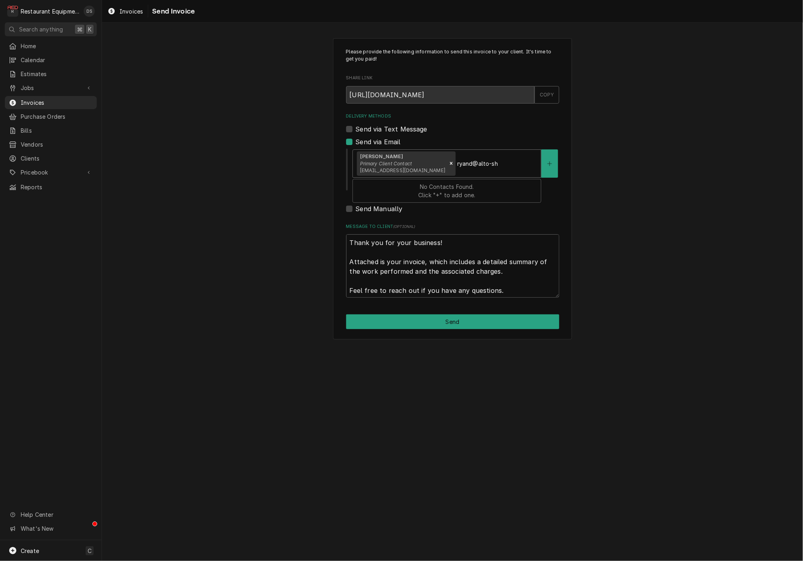
type textarea "x"
type input "ryand@alto-sha"
type textarea "x"
type input "ryand@alto-shaa"
type textarea "x"
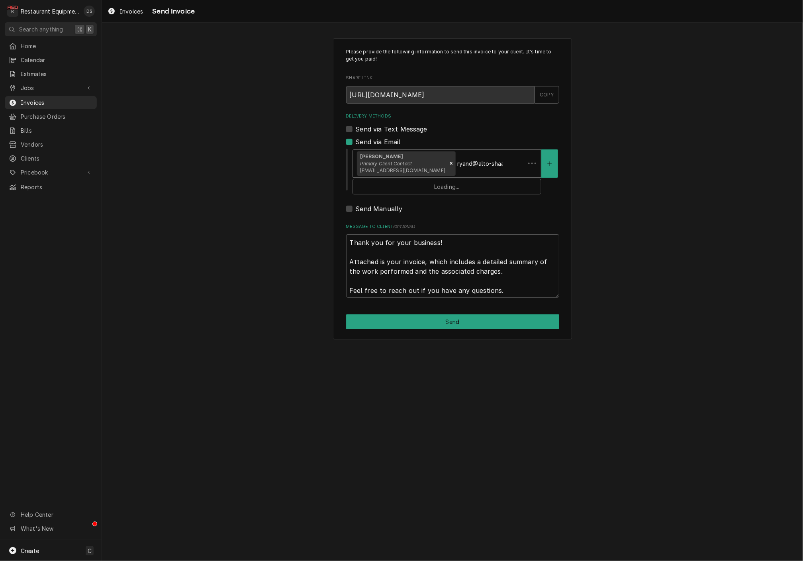
type input "ryand@alto-shaam"
type textarea "x"
type input "ryand@alto-shaam."
type textarea "x"
type input "ryand@alto-shaam.c"
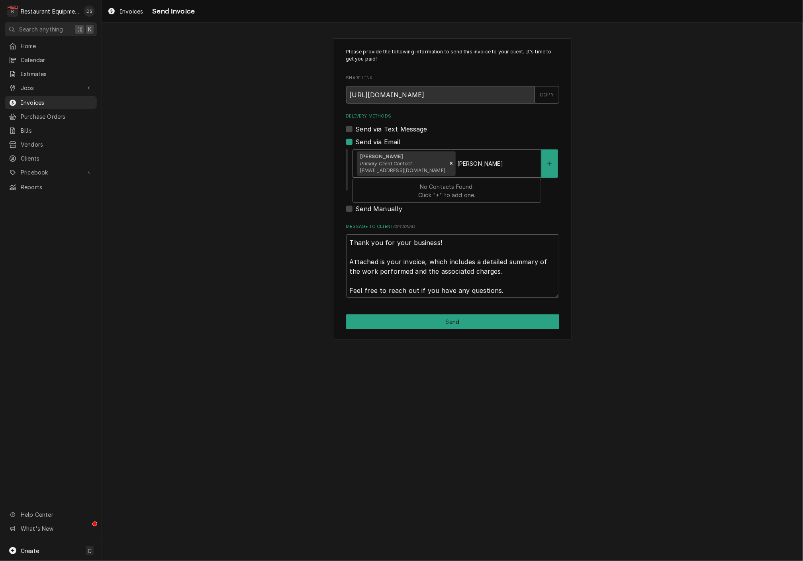
type textarea "x"
type input "ryand@alto-shaam.co"
type textarea "x"
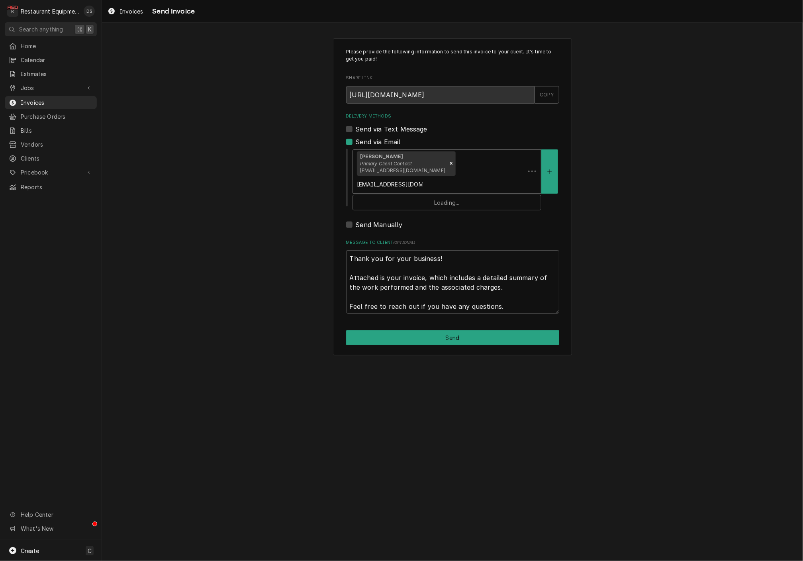
type input "ryand@alto-shaam.com"
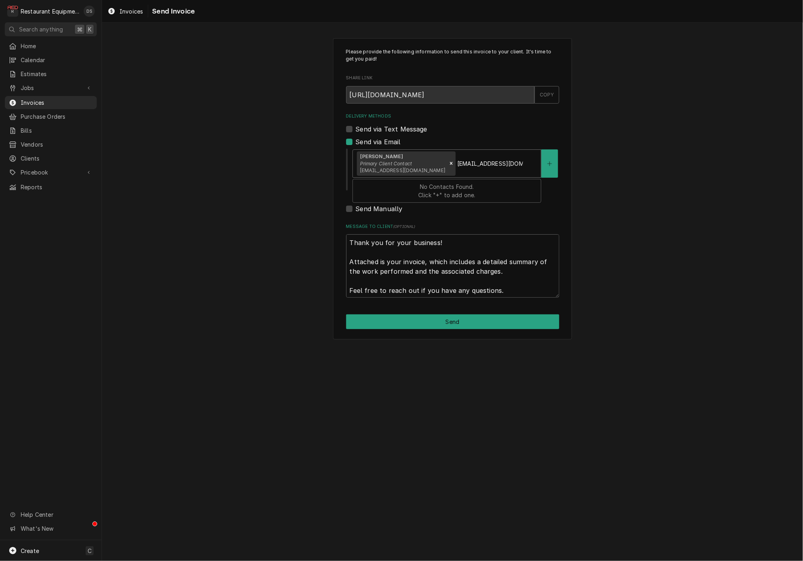
type textarea "x"
type input "ryand@alto-shaam.co"
type textarea "x"
type input "ryand@alto-shaam.c"
type textarea "x"
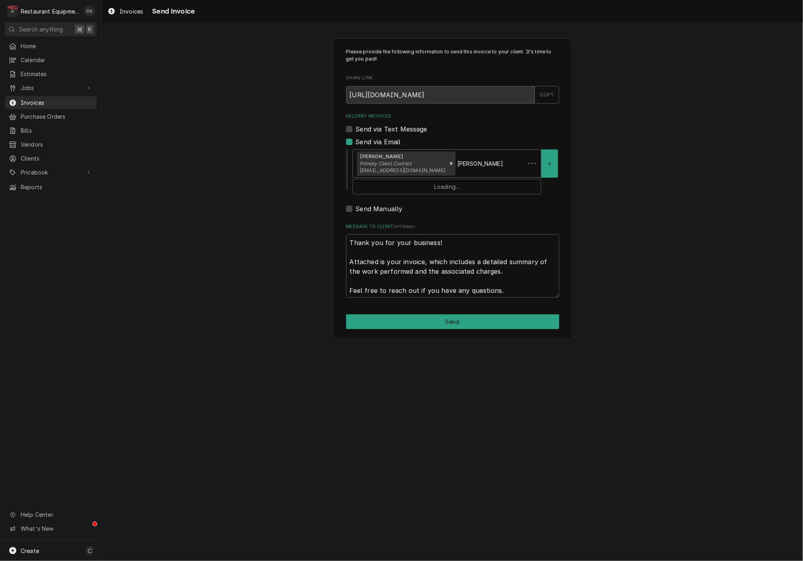
type input "ryand@alto-shaam."
type textarea "x"
type input "ryand@alto-shaam"
type textarea "x"
type input "ryand@alto-shaa"
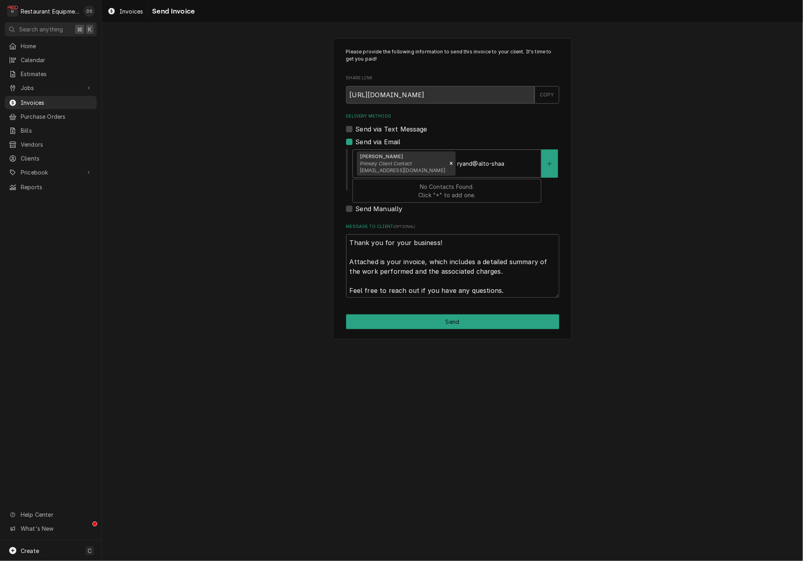
type textarea "x"
type input "ryand@alto-sha"
type textarea "x"
type input "ryand@alto-sh"
type textarea "x"
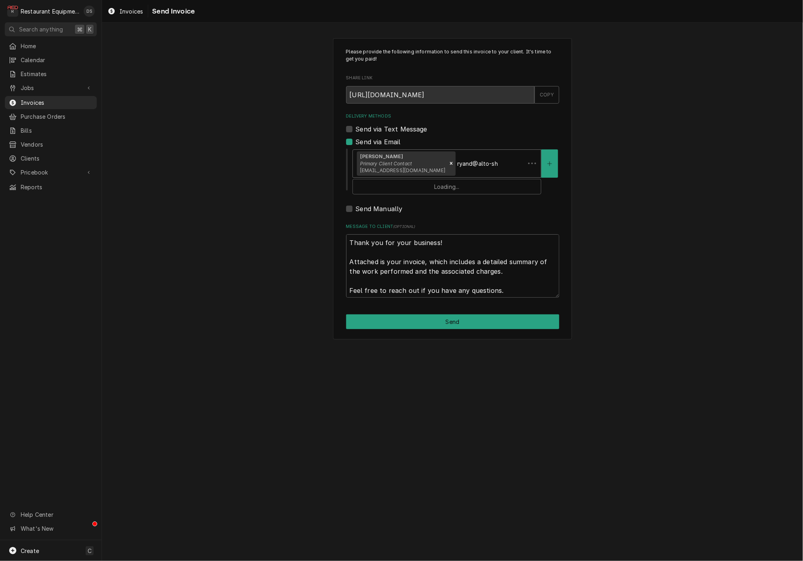
type input "ryand@alto-s"
type textarea "x"
type input "ryand@alto-"
type textarea "x"
type input "ryand@alto"
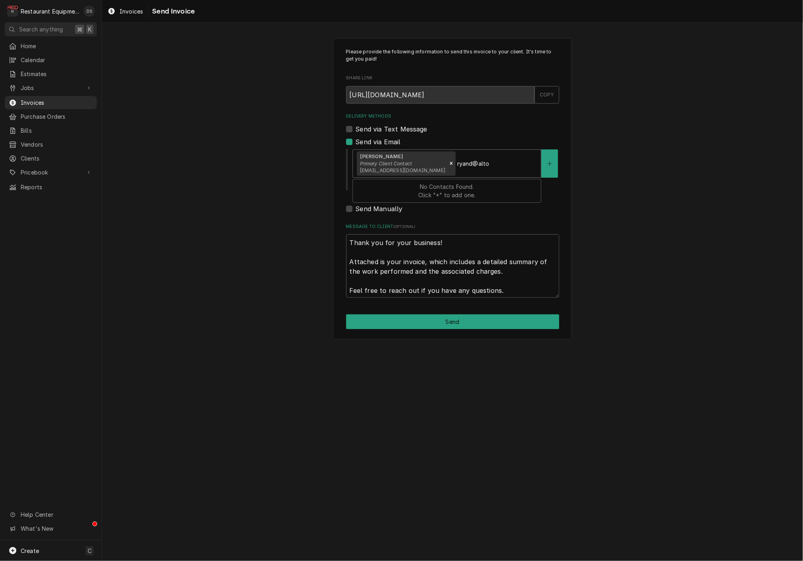
type textarea "x"
type input "ryand@alt"
type textarea "x"
type input "ryand@al"
type textarea "x"
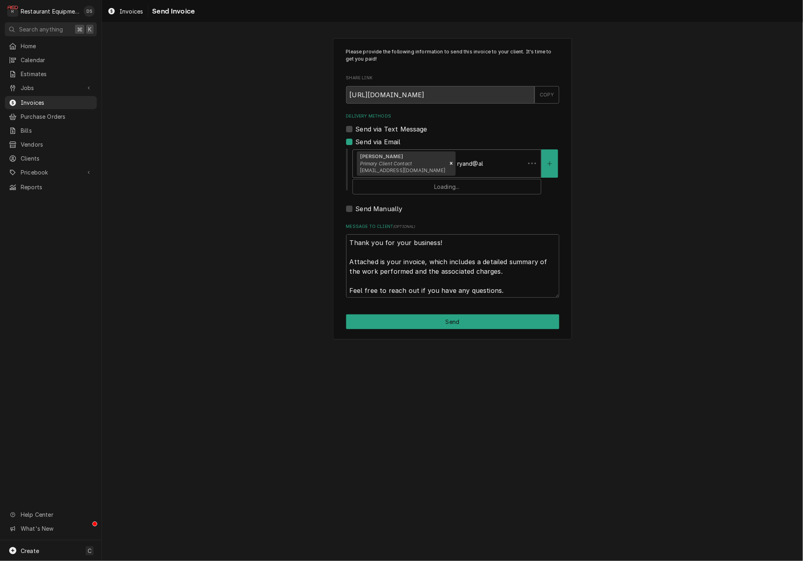
type input "ryand@a"
type textarea "x"
type input "ryand@"
type textarea "x"
type input "ryand"
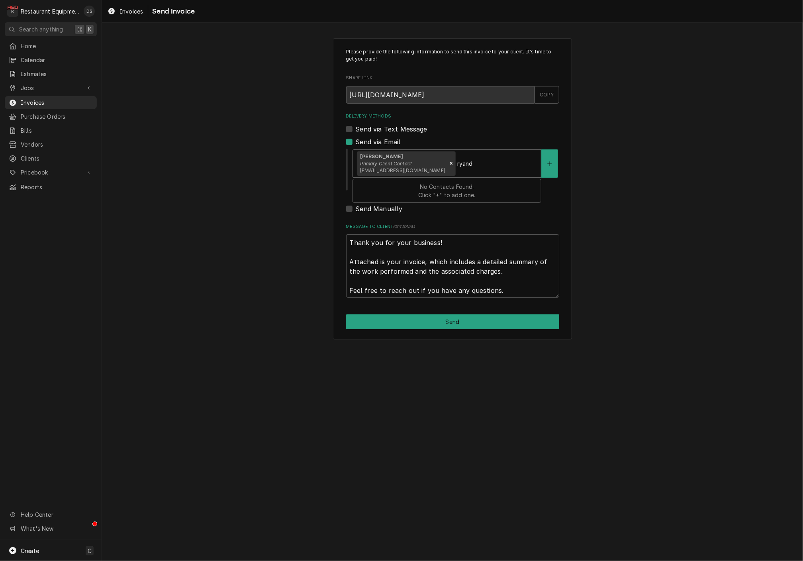
type textarea "x"
type input "ryan"
type textarea "x"
type input "rya"
type textarea "x"
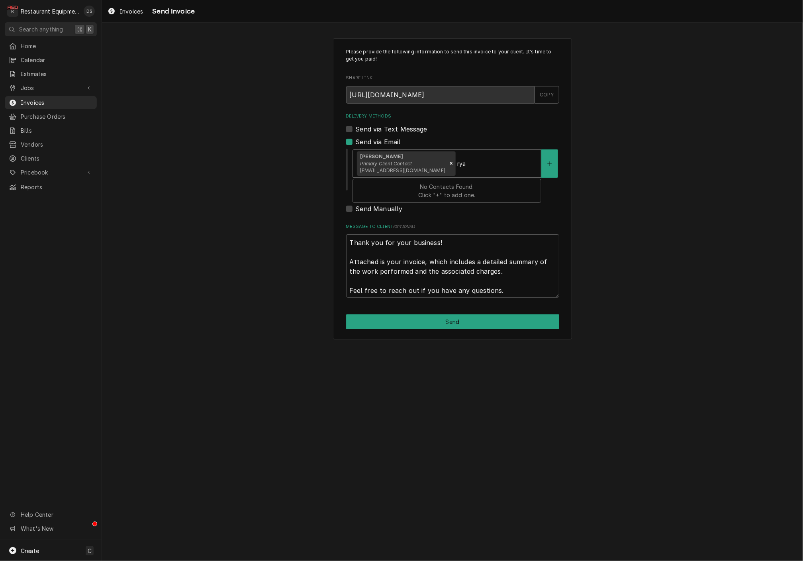
type input "ry"
type textarea "x"
type input "r"
type textarea "x"
click at [546, 158] on button "Delivery Methods" at bounding box center [549, 163] width 17 height 28
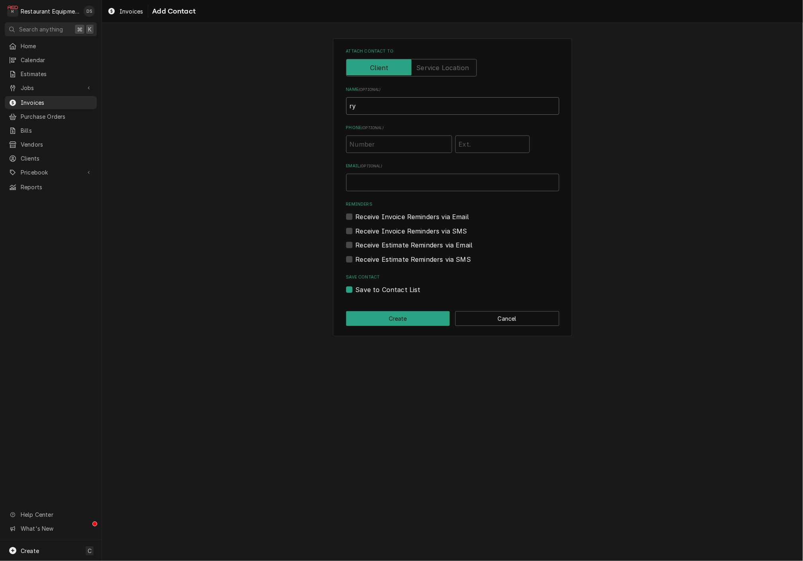
type input "r"
type input "Ryan Dankert"
type input "ryand@alto-shaam.com"
click at [356, 215] on label "Receive Invoice Reminders via Email" at bounding box center [412, 217] width 113 height 10
click at [356, 215] on input "Reminders" at bounding box center [462, 221] width 213 height 18
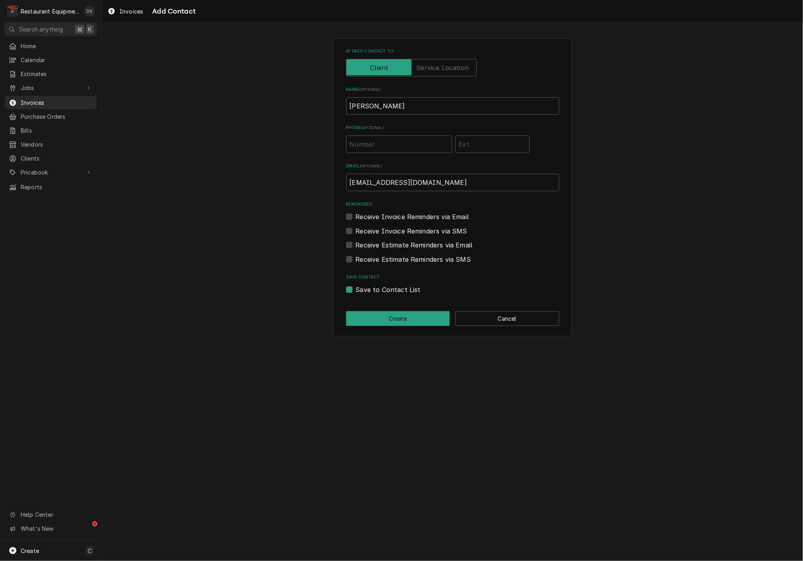
checkbox input "true"
click at [400, 317] on button "Create" at bounding box center [398, 318] width 104 height 15
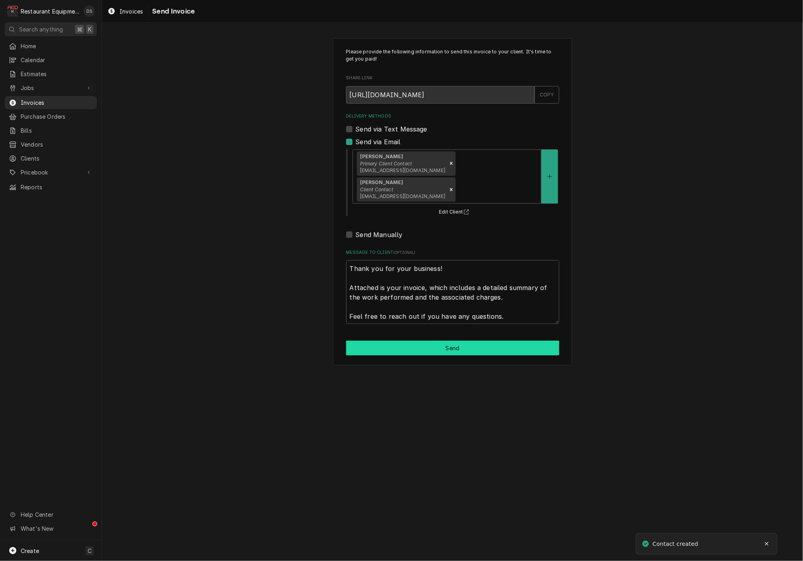
click at [446, 340] on button "Send" at bounding box center [452, 347] width 213 height 15
type textarea "x"
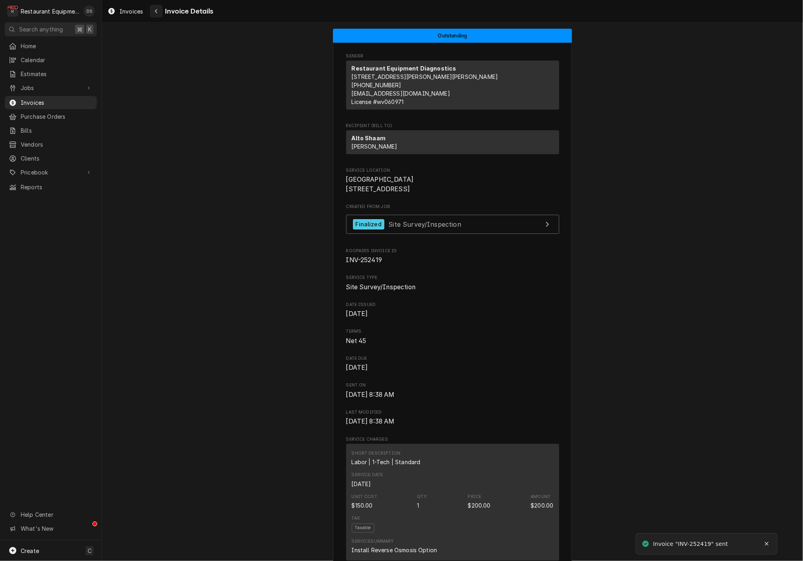
click at [158, 12] on icon "Navigate back" at bounding box center [157, 11] width 4 height 6
